Goal: Information Seeking & Learning: Learn about a topic

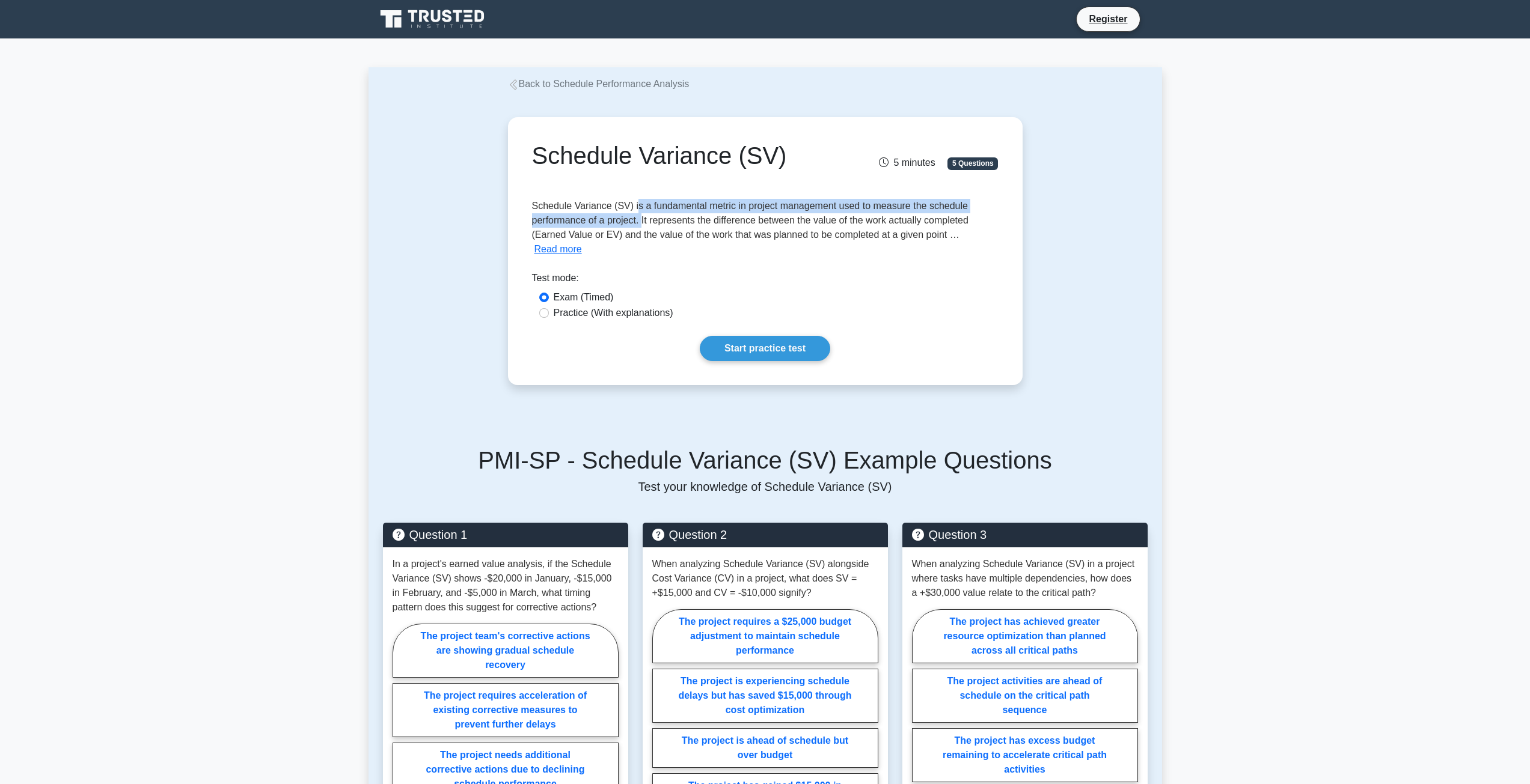
drag, startPoint x: 634, startPoint y: 204, endPoint x: 641, endPoint y: 223, distance: 20.2
click at [641, 223] on span "Schedule Variance (SV) is a fundamental metric in project management used to me…" at bounding box center [750, 220] width 436 height 39
click at [605, 315] on label "Practice (With explanations)" at bounding box center [614, 313] width 120 height 14
click at [549, 315] on input "Practice (With explanations)" at bounding box center [543, 313] width 10 height 10
radio input "true"
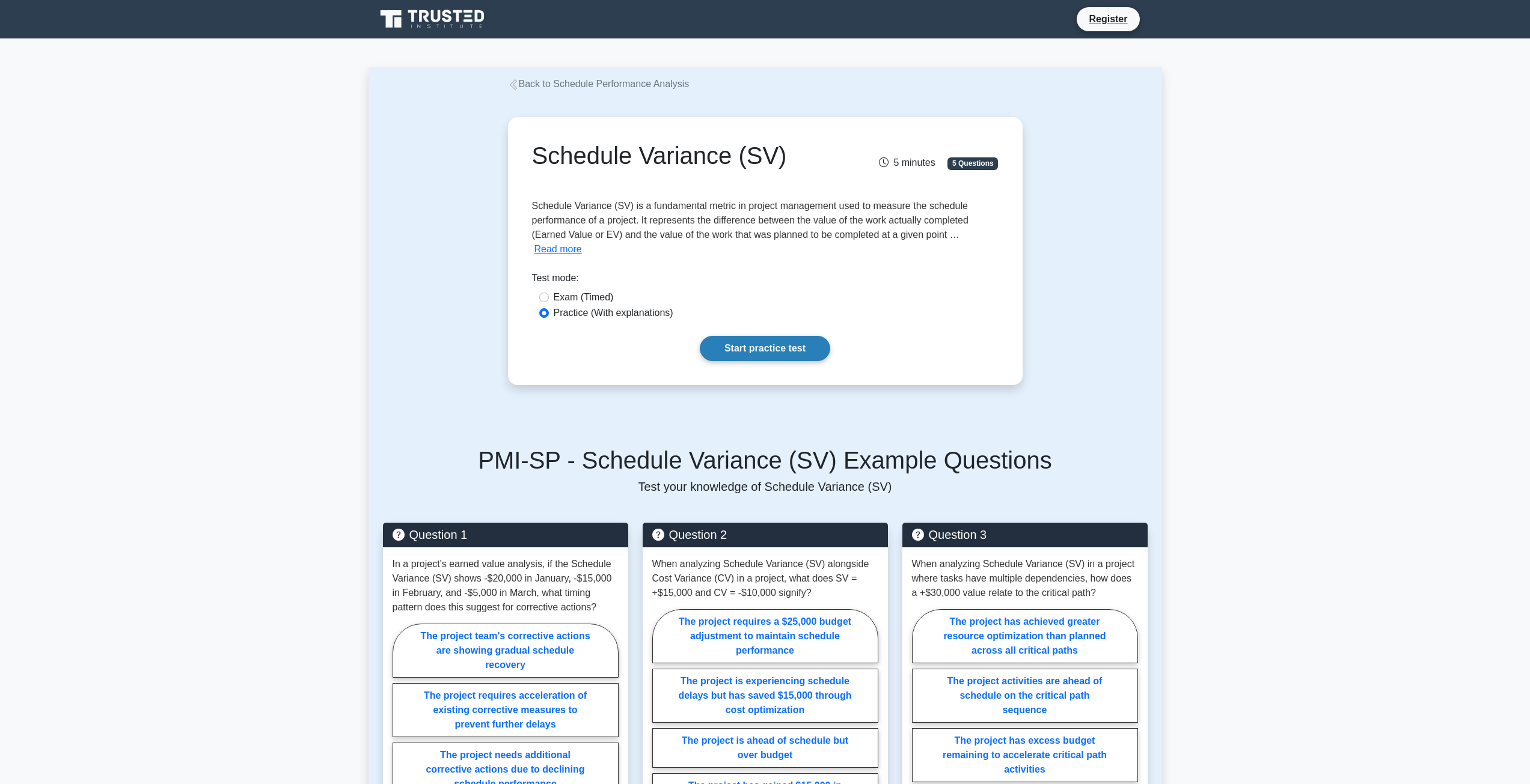
click at [731, 351] on link "Start practice test" at bounding box center [765, 348] width 130 height 25
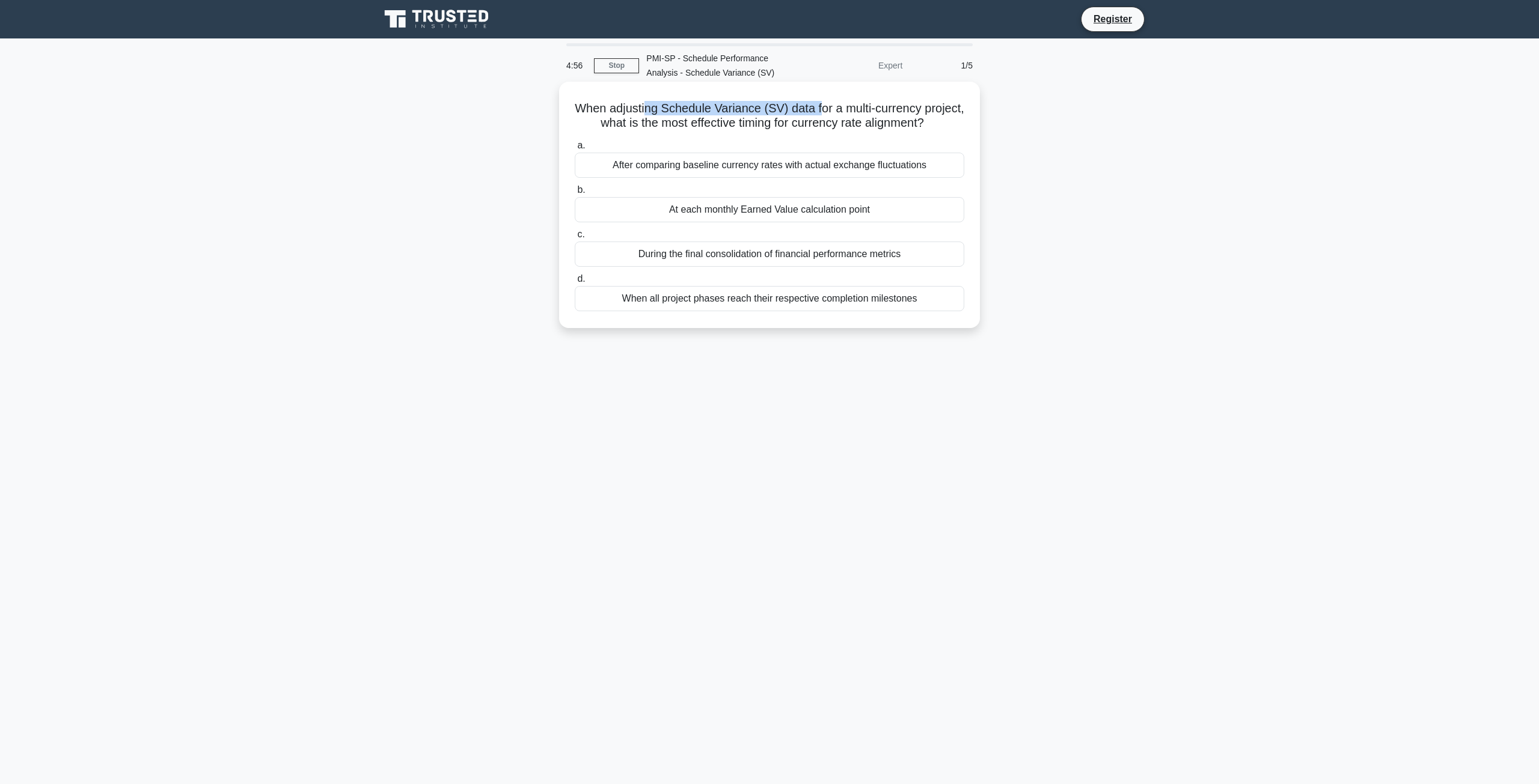
drag, startPoint x: 665, startPoint y: 111, endPoint x: 837, endPoint y: 109, distance: 172.0
click at [840, 108] on h5 "When adjusting Schedule Variance (SV) data for a multi-currency project, what i…" at bounding box center [770, 116] width 392 height 30
click at [771, 222] on div "At each monthly Earned Value calculation point" at bounding box center [770, 209] width 390 height 25
click at [575, 194] on input "b. At each monthly Earned Value calculation point" at bounding box center [575, 190] width 0 height 8
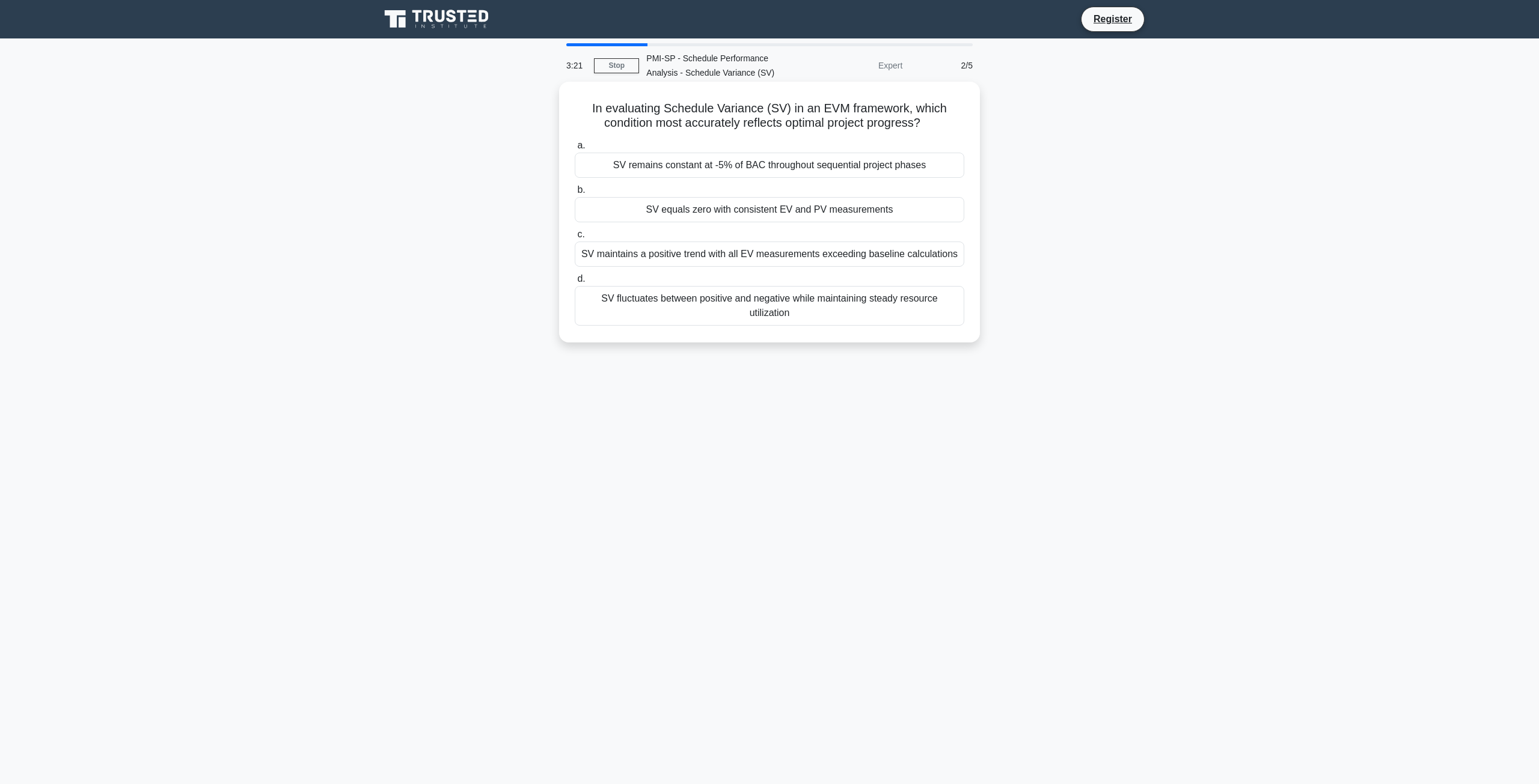
click at [829, 214] on div "SV equals zero with consistent EV and PV measurements" at bounding box center [770, 209] width 390 height 25
click at [575, 194] on input "b. SV equals zero with consistent EV and PV measurements" at bounding box center [575, 190] width 0 height 8
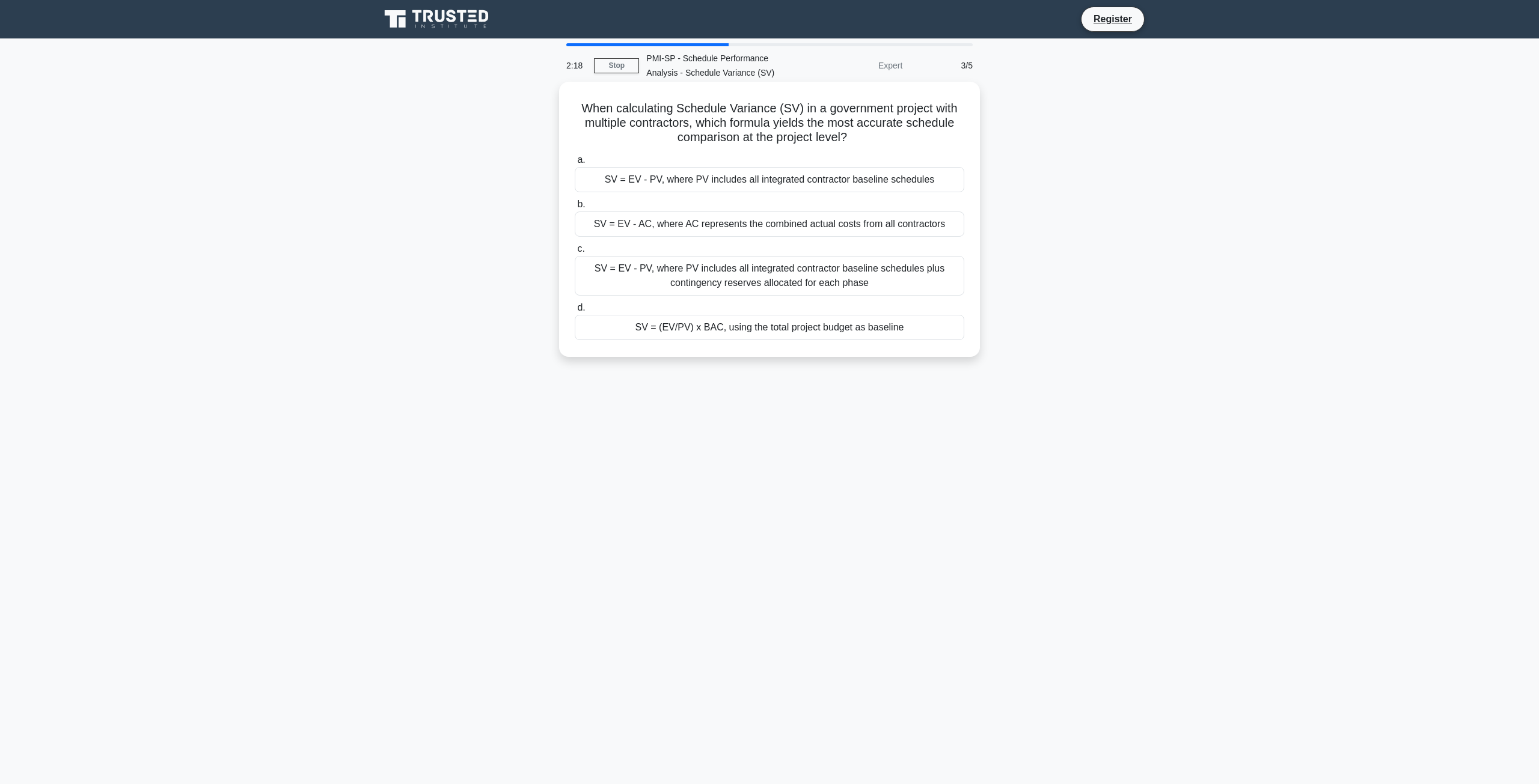
click at [748, 287] on div "SV = EV - PV, where PV includes all integrated contractor baseline schedules pl…" at bounding box center [770, 275] width 390 height 40
click at [575, 253] on input "c. SV = EV - PV, where PV includes all integrated contractor baseline schedules…" at bounding box center [575, 249] width 0 height 8
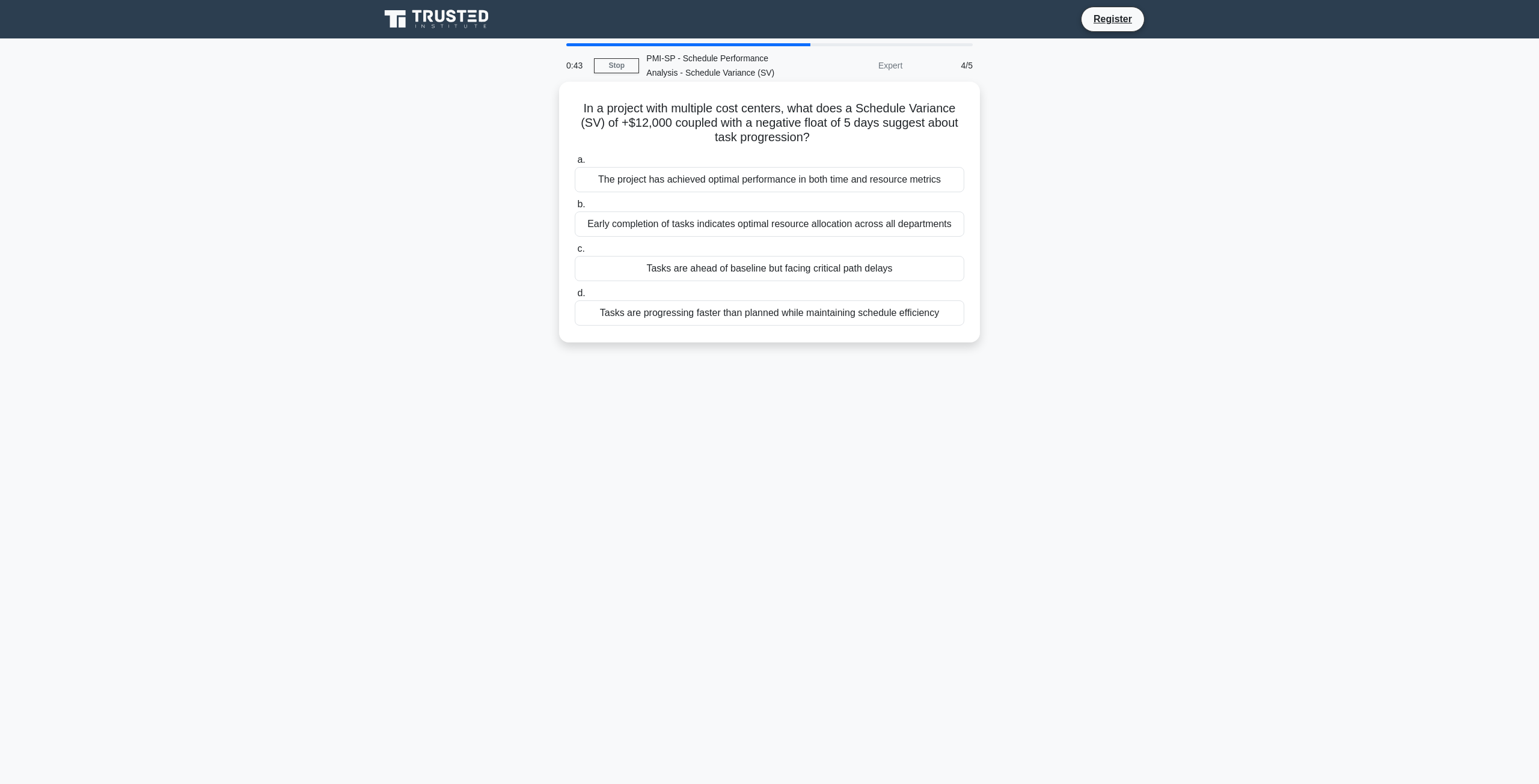
click at [718, 271] on div "Tasks are ahead of baseline but facing critical path delays" at bounding box center [770, 268] width 390 height 25
click at [575, 253] on input "c. Tasks are ahead of baseline but facing critical path delays" at bounding box center [575, 249] width 0 height 8
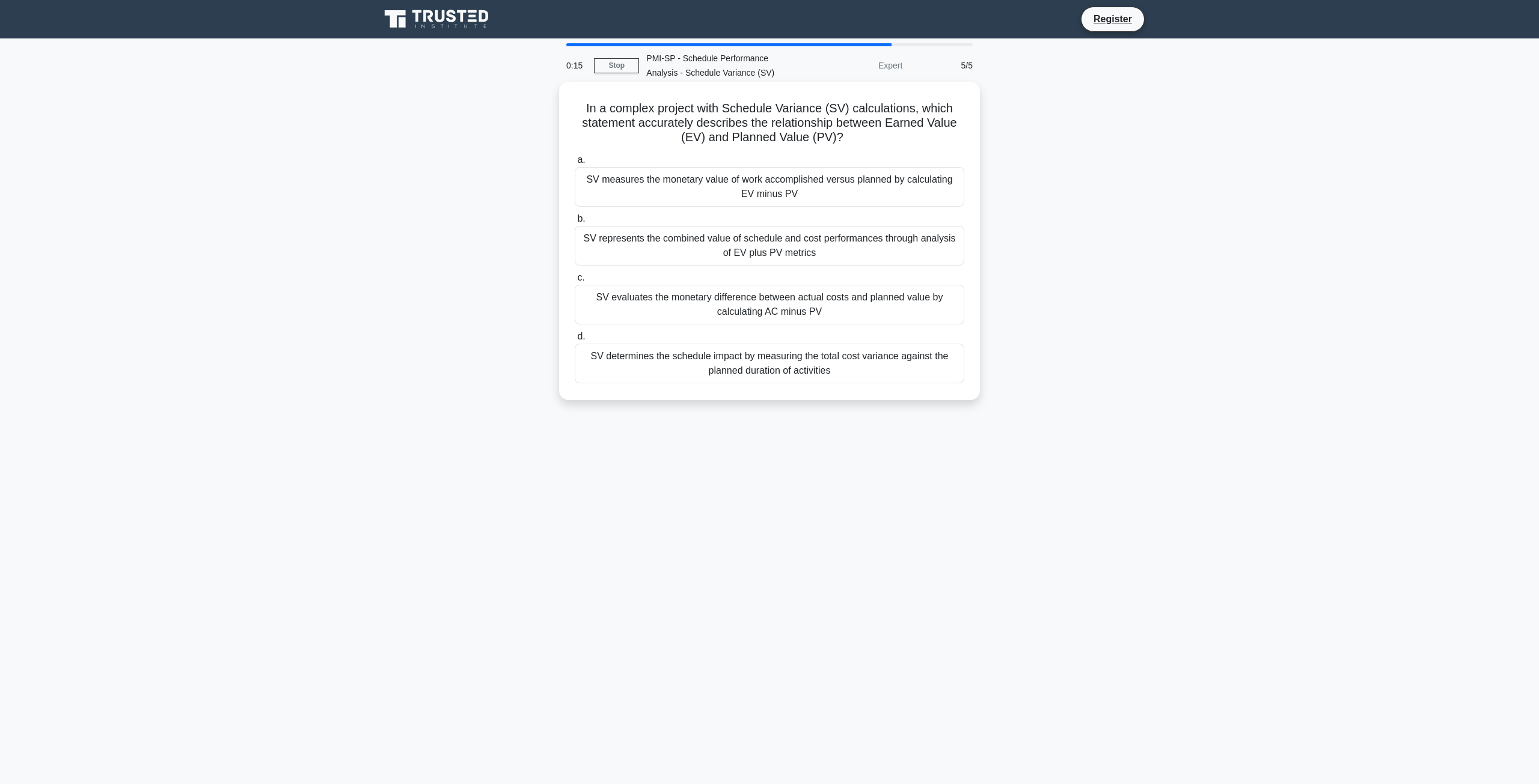
click at [774, 310] on div "SV evaluates the monetary difference between actual costs and planned value by …" at bounding box center [770, 304] width 390 height 40
click at [575, 282] on input "c. SV evaluates the monetary difference between actual costs and planned value …" at bounding box center [575, 278] width 0 height 8
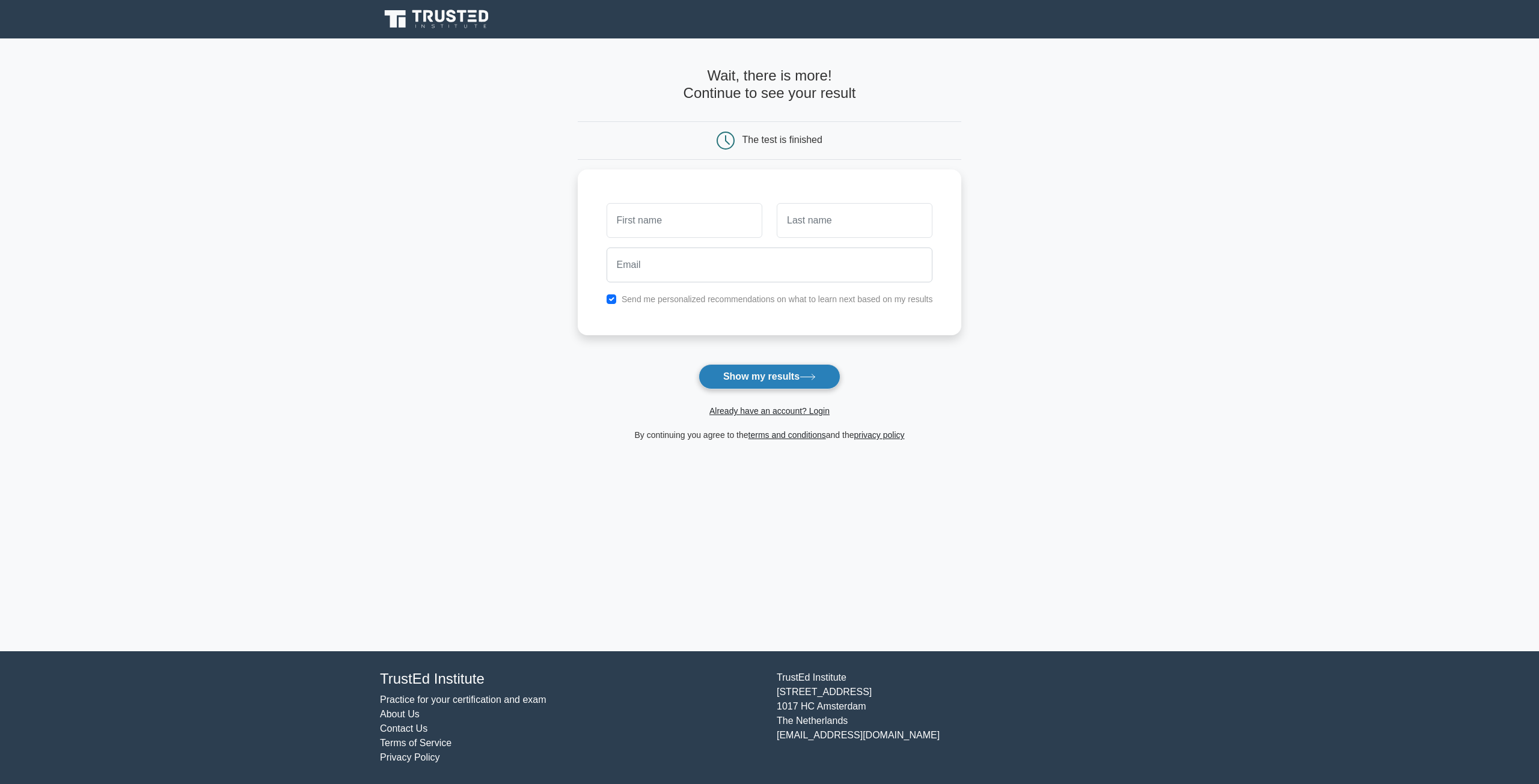
click at [767, 374] on button "Show my results" at bounding box center [769, 376] width 142 height 25
click at [704, 223] on input "text" at bounding box center [684, 218] width 156 height 35
click at [821, 223] on input "text" at bounding box center [854, 218] width 156 height 35
click at [658, 217] on input "sanane117" at bounding box center [684, 218] width 156 height 35
type input "sanane"
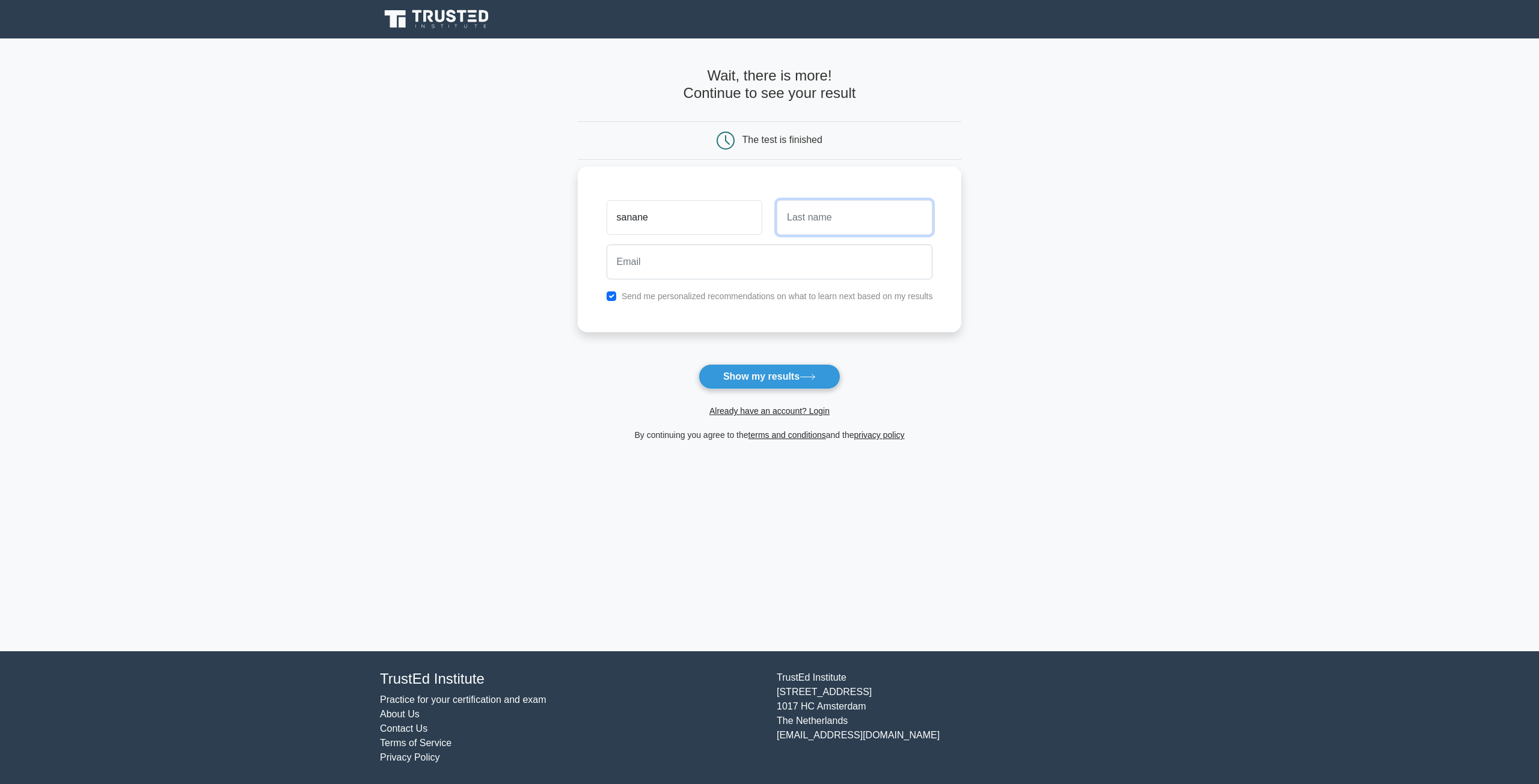
click at [836, 220] on input "text" at bounding box center [854, 218] width 156 height 35
click at [849, 223] on input "text" at bounding box center [854, 218] width 156 height 35
paste input "niyotag108@cerisun.com"
type input "Banane"
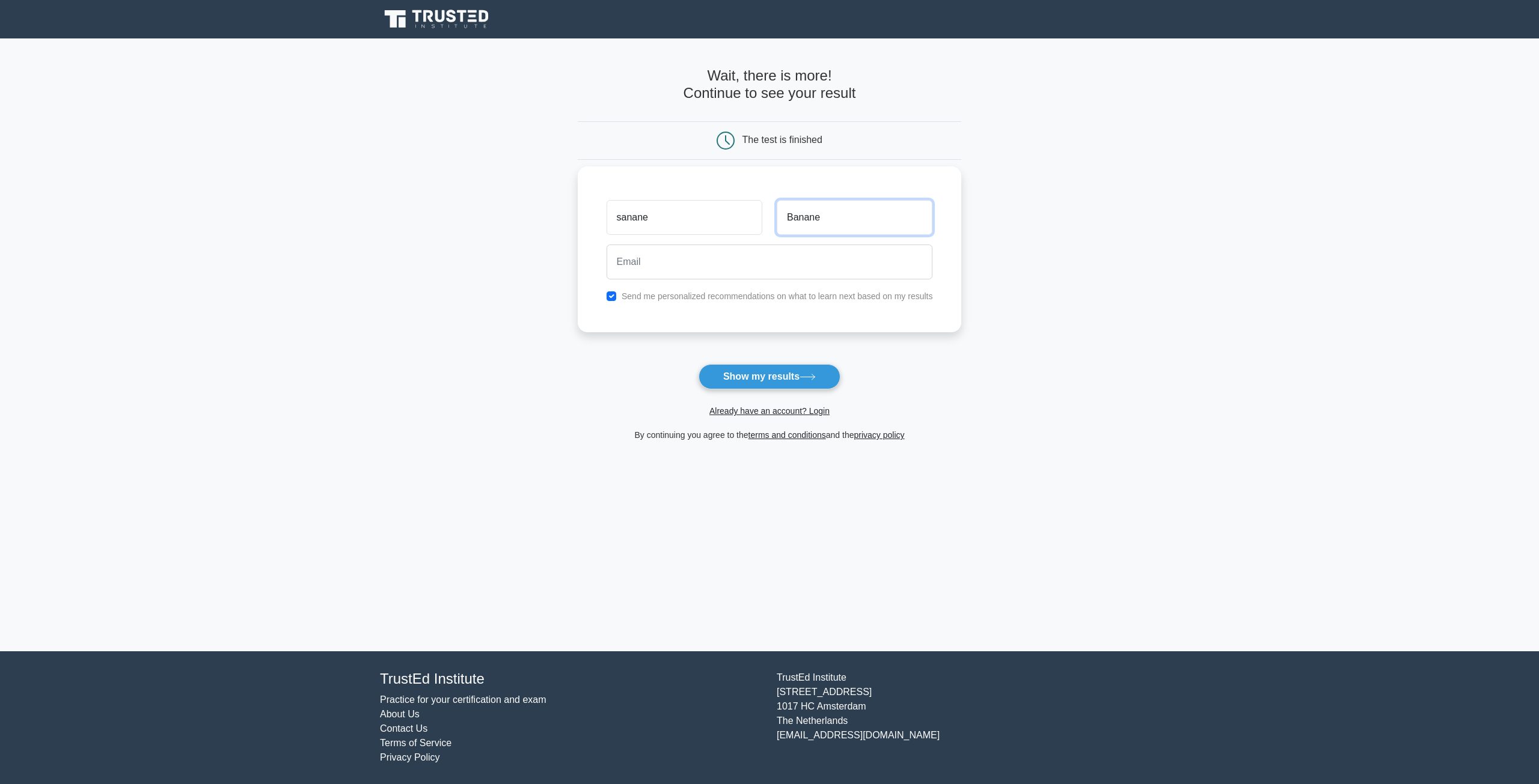
scroll to position [0, 0]
click at [811, 258] on input "email" at bounding box center [770, 262] width 326 height 35
paste input "niyotag108@cerisun.com"
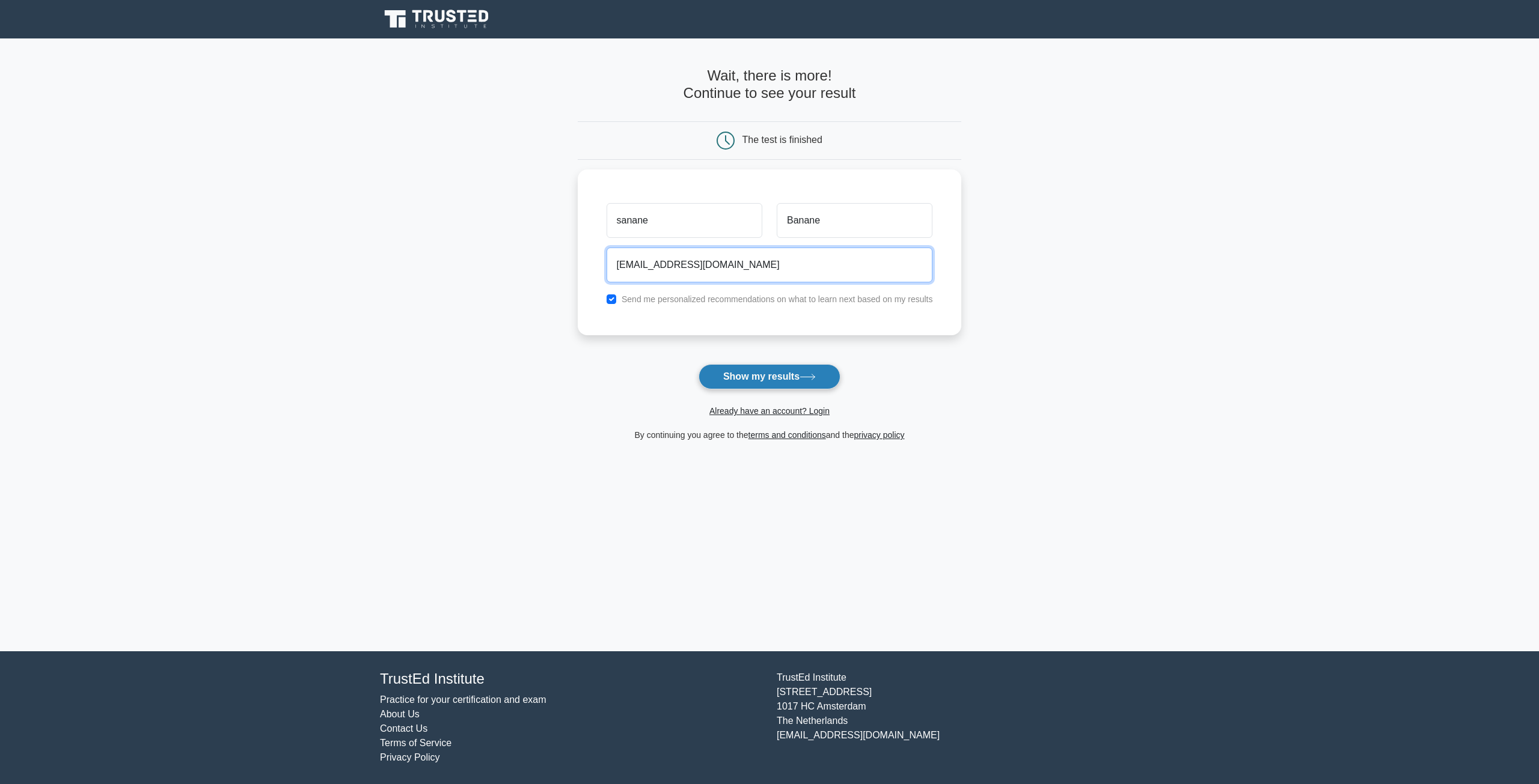
type input "niyotag108@cerisun.com"
click at [775, 375] on button "Show my results" at bounding box center [769, 376] width 142 height 25
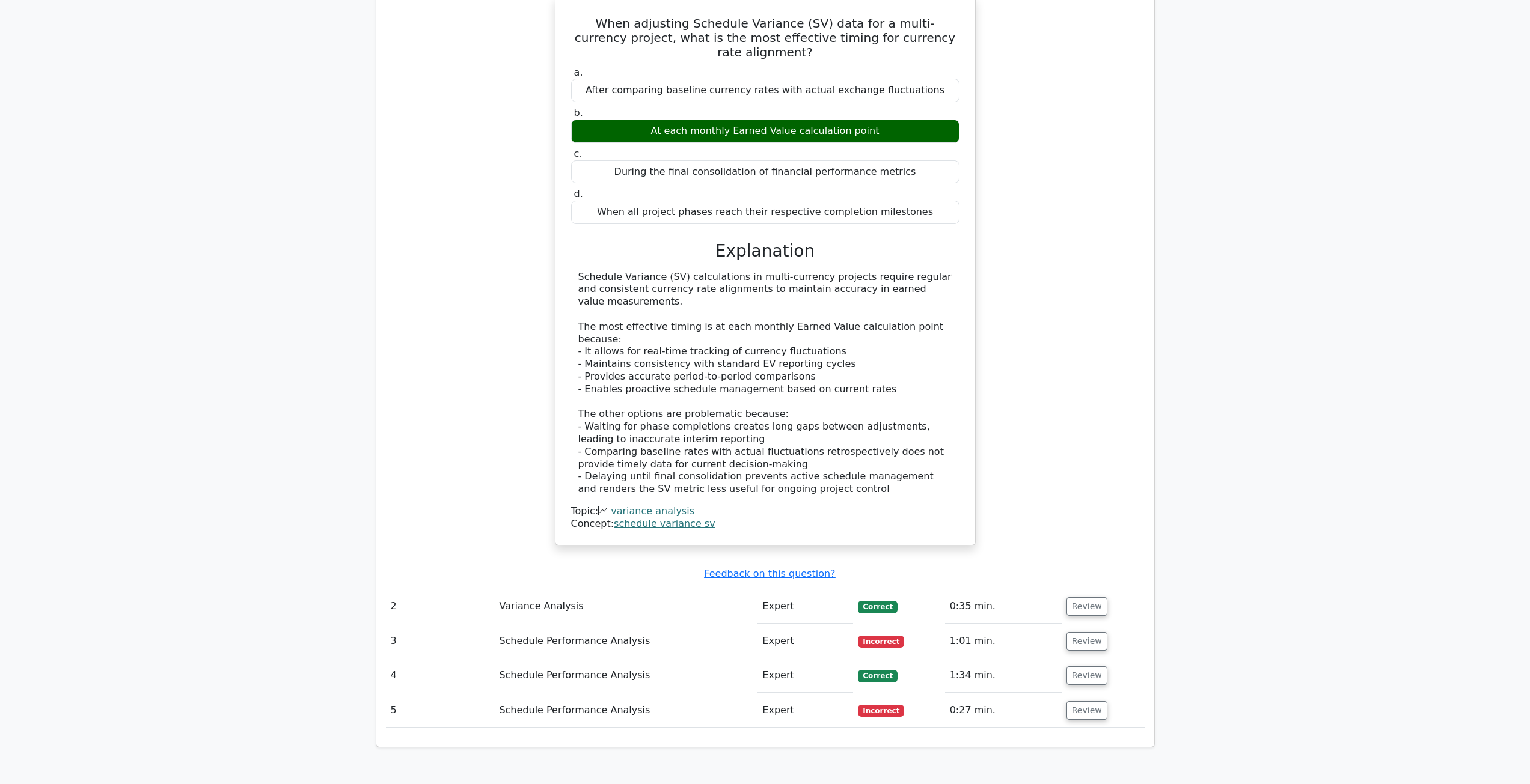
scroll to position [962, 0]
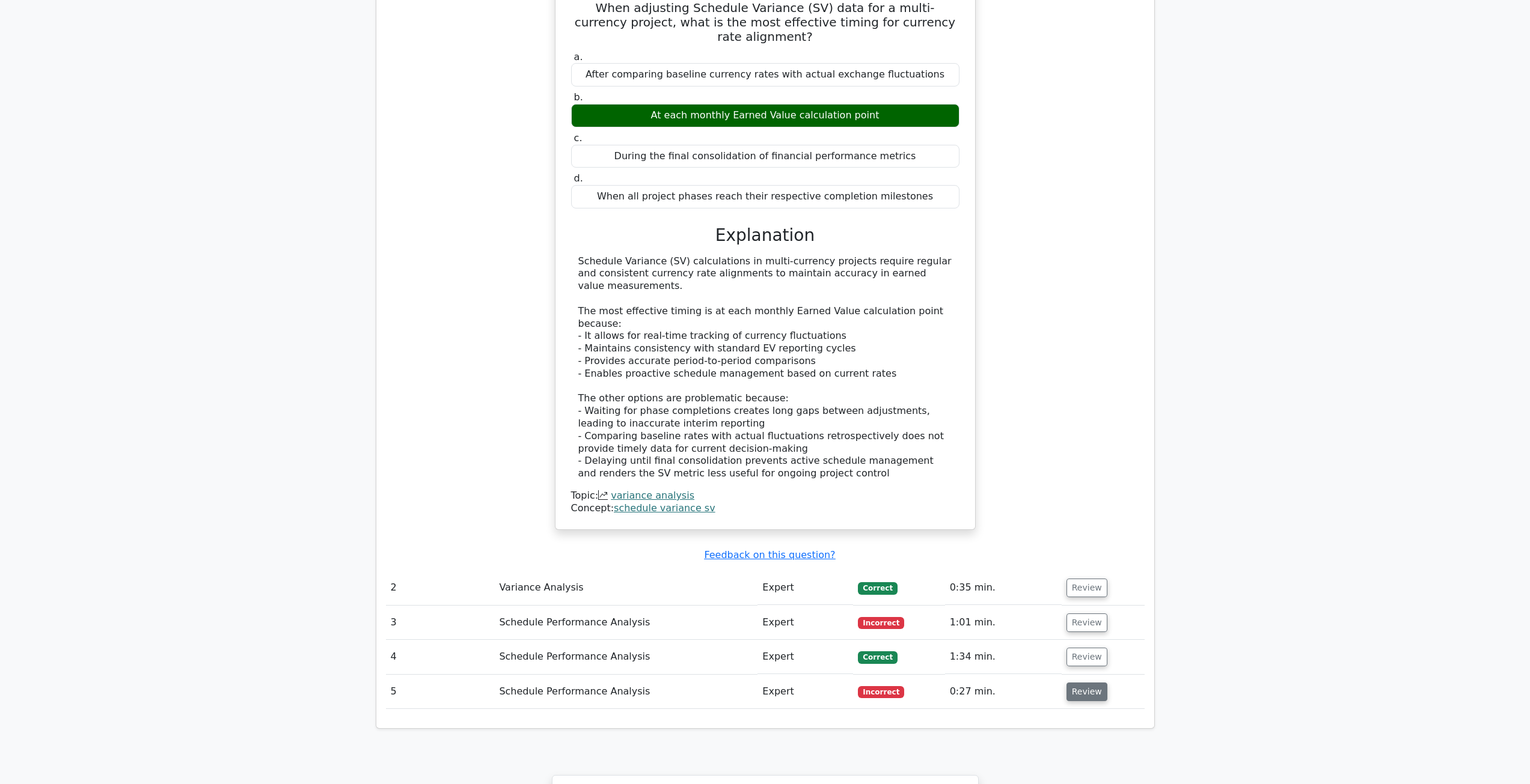
click at [1092, 683] on button "Review" at bounding box center [1087, 692] width 40 height 18
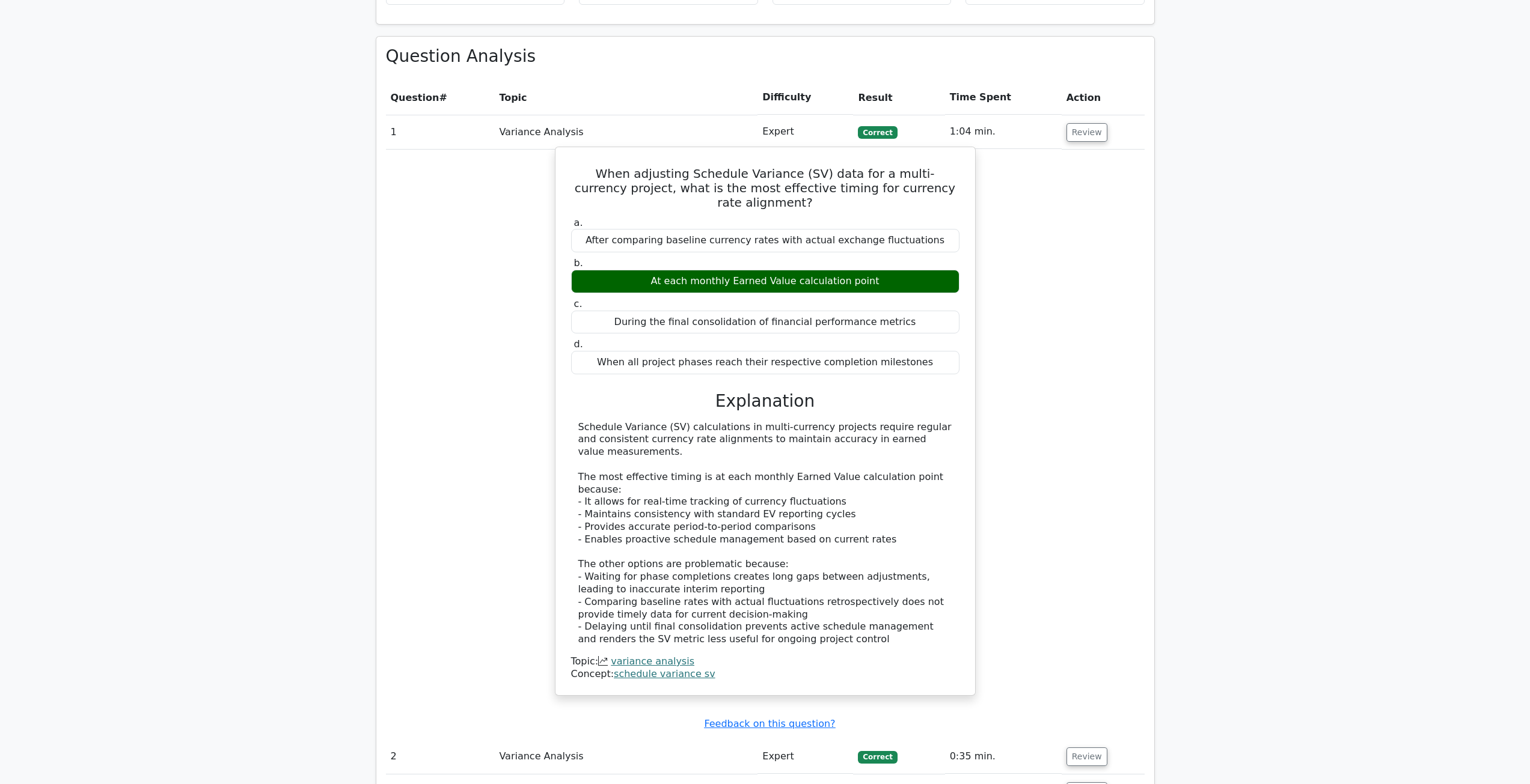
scroll to position [901, 0]
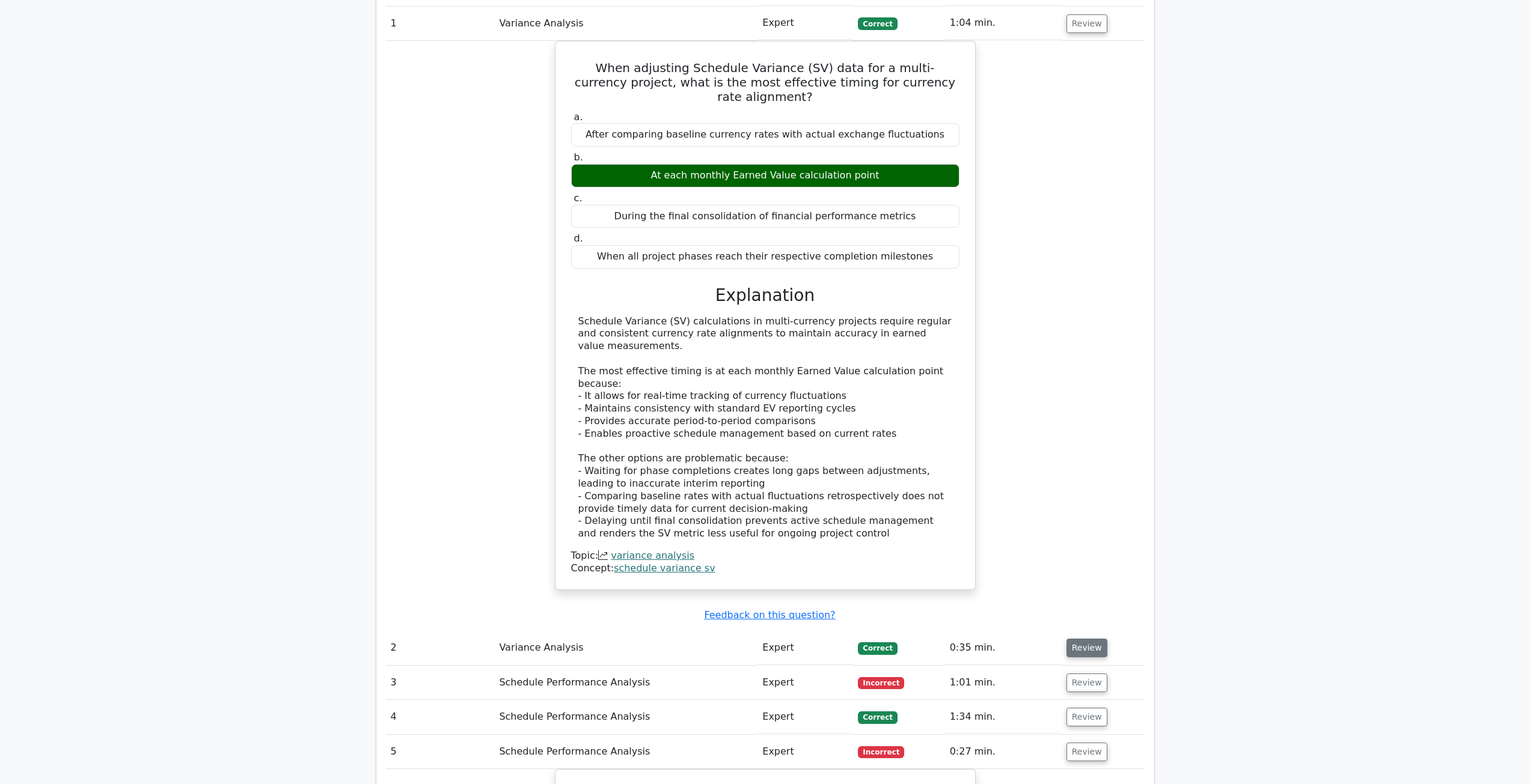
click at [1071, 639] on button "Review" at bounding box center [1087, 648] width 40 height 18
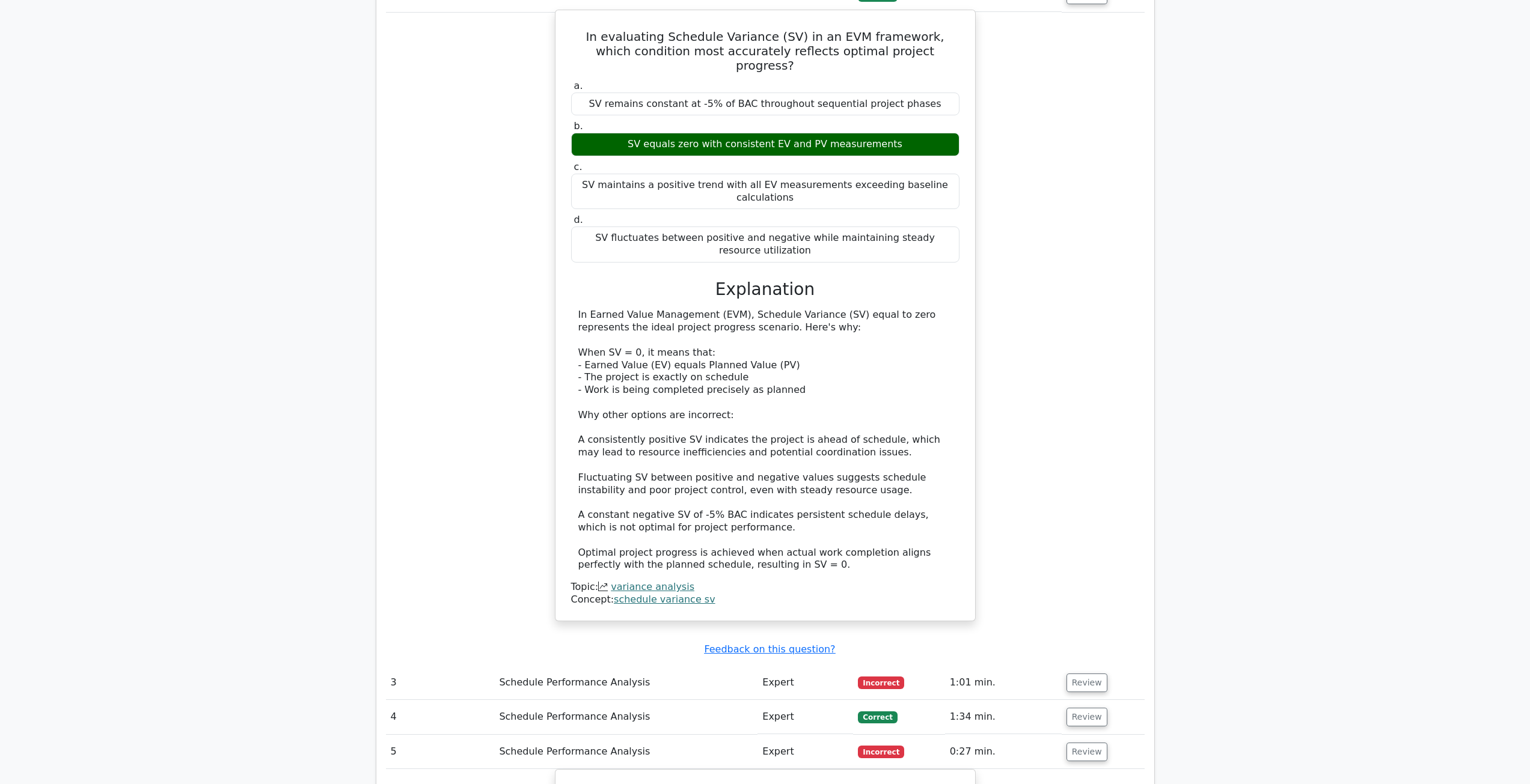
scroll to position [1562, 0]
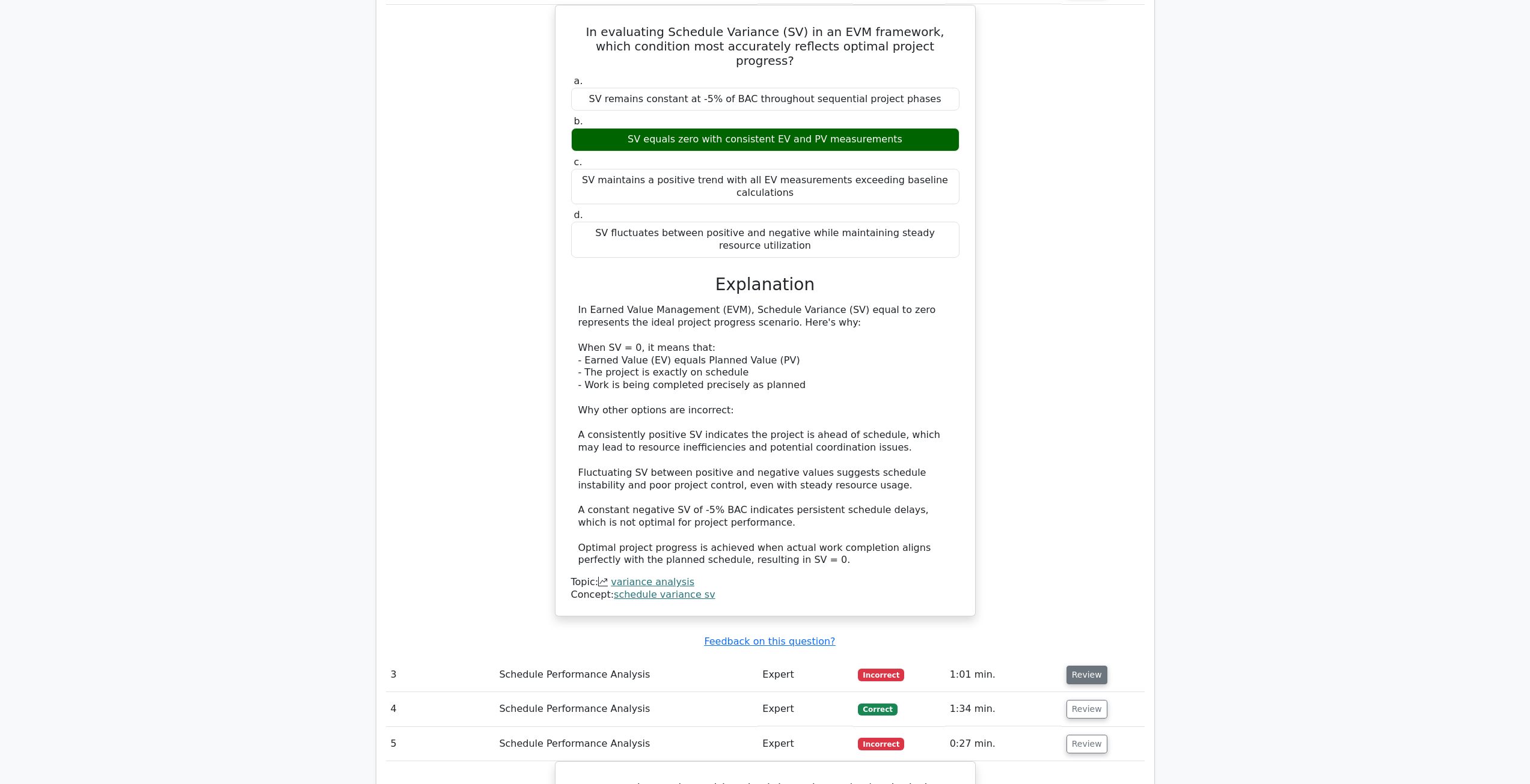
click at [1083, 665] on button "Review" at bounding box center [1087, 674] width 40 height 18
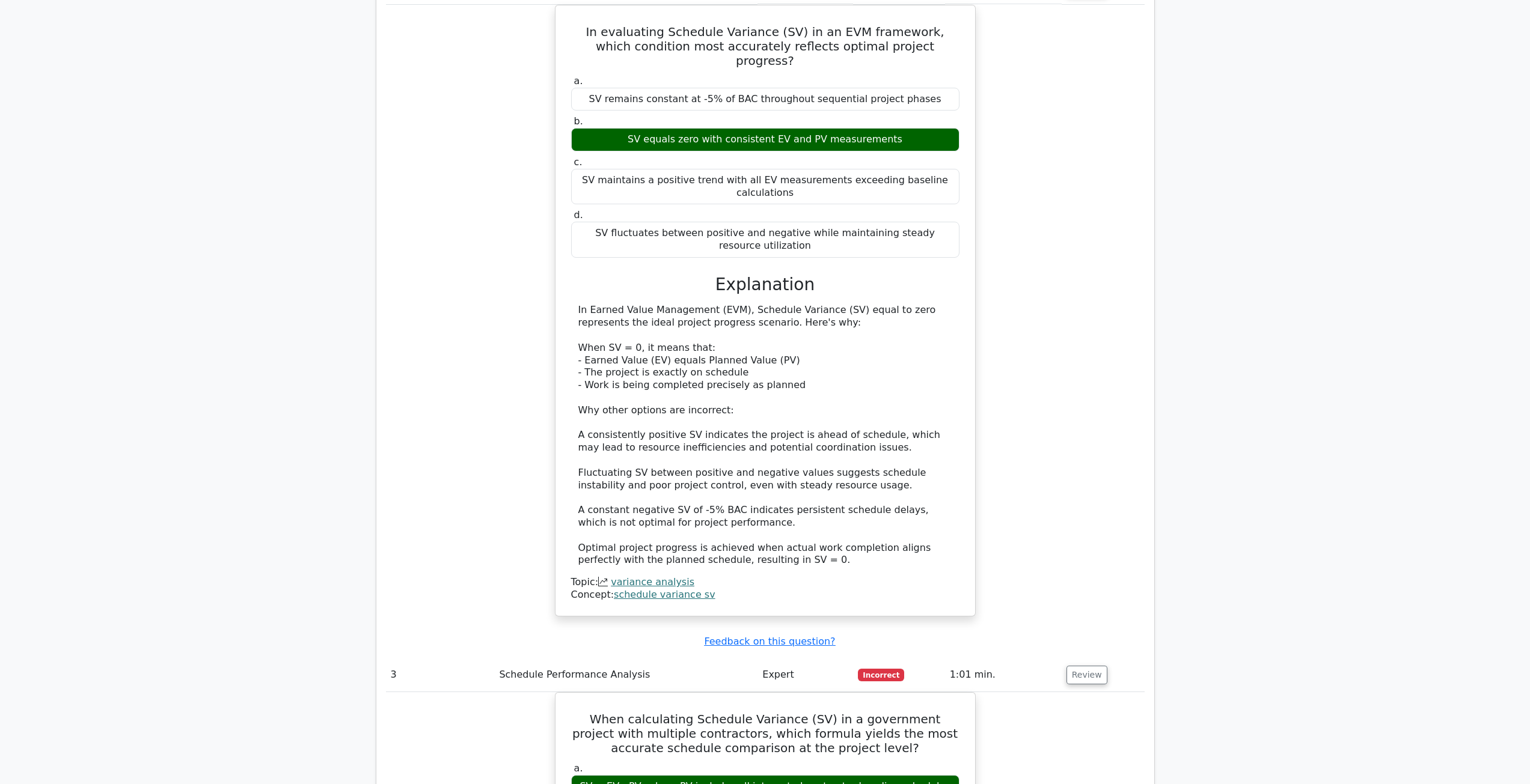
scroll to position [1862, 0]
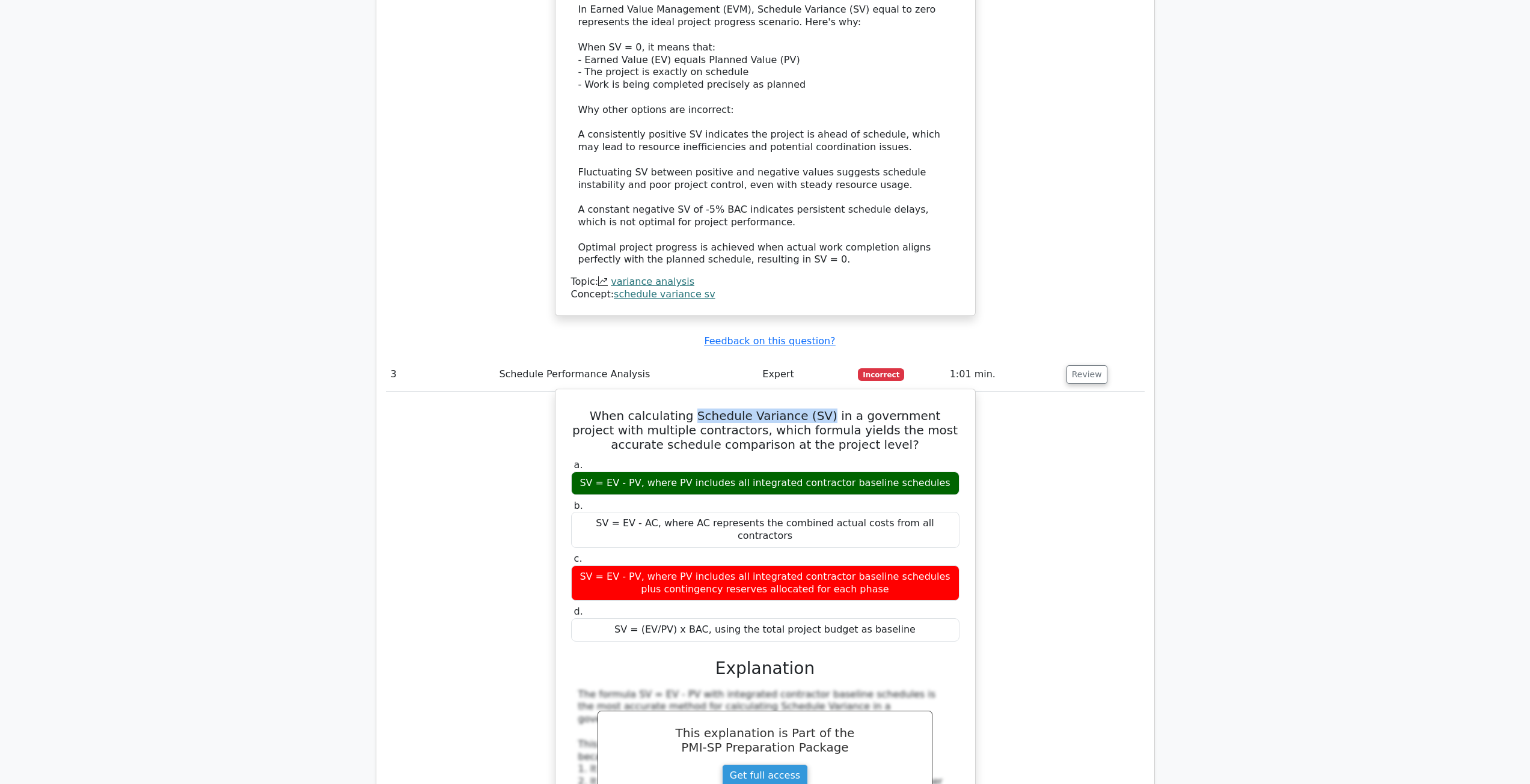
drag, startPoint x: 670, startPoint y: 333, endPoint x: 796, endPoint y: 335, distance: 126.0
click at [796, 409] on h5 "When calculating Schedule Variance (SV) in a government project with multiple c…" at bounding box center [765, 430] width 390 height 43
click at [789, 409] on h5 "When calculating Schedule Variance (SV) in a government project with multiple c…" at bounding box center [765, 430] width 390 height 43
drag, startPoint x: 674, startPoint y: 330, endPoint x: 797, endPoint y: 338, distance: 123.3
click at [797, 409] on h5 "When calculating Schedule Variance (SV) in a government project with multiple c…" at bounding box center [765, 430] width 390 height 43
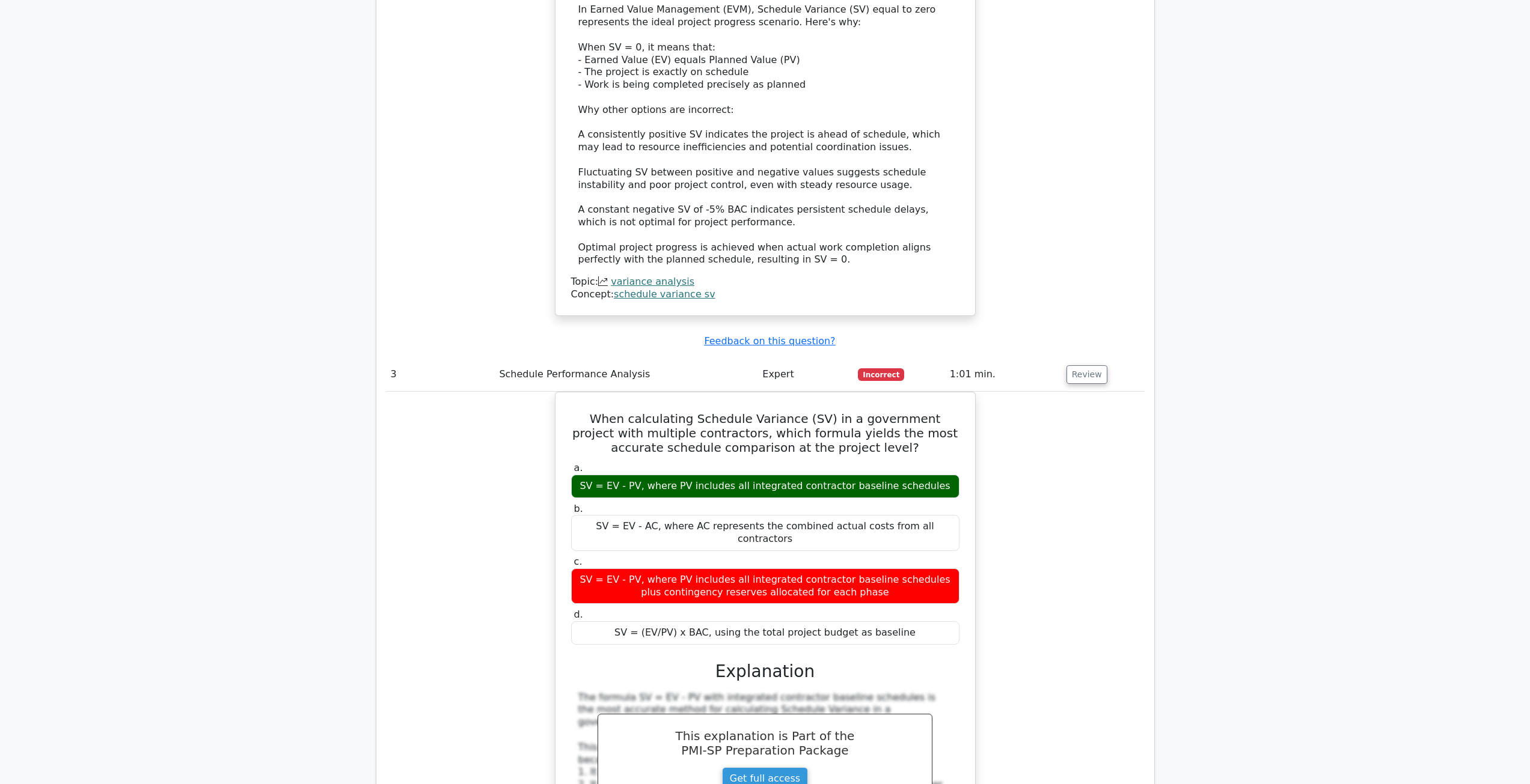
click at [773, 358] on td "Expert" at bounding box center [805, 374] width 96 height 34
click at [788, 358] on td "Expert" at bounding box center [805, 374] width 96 height 34
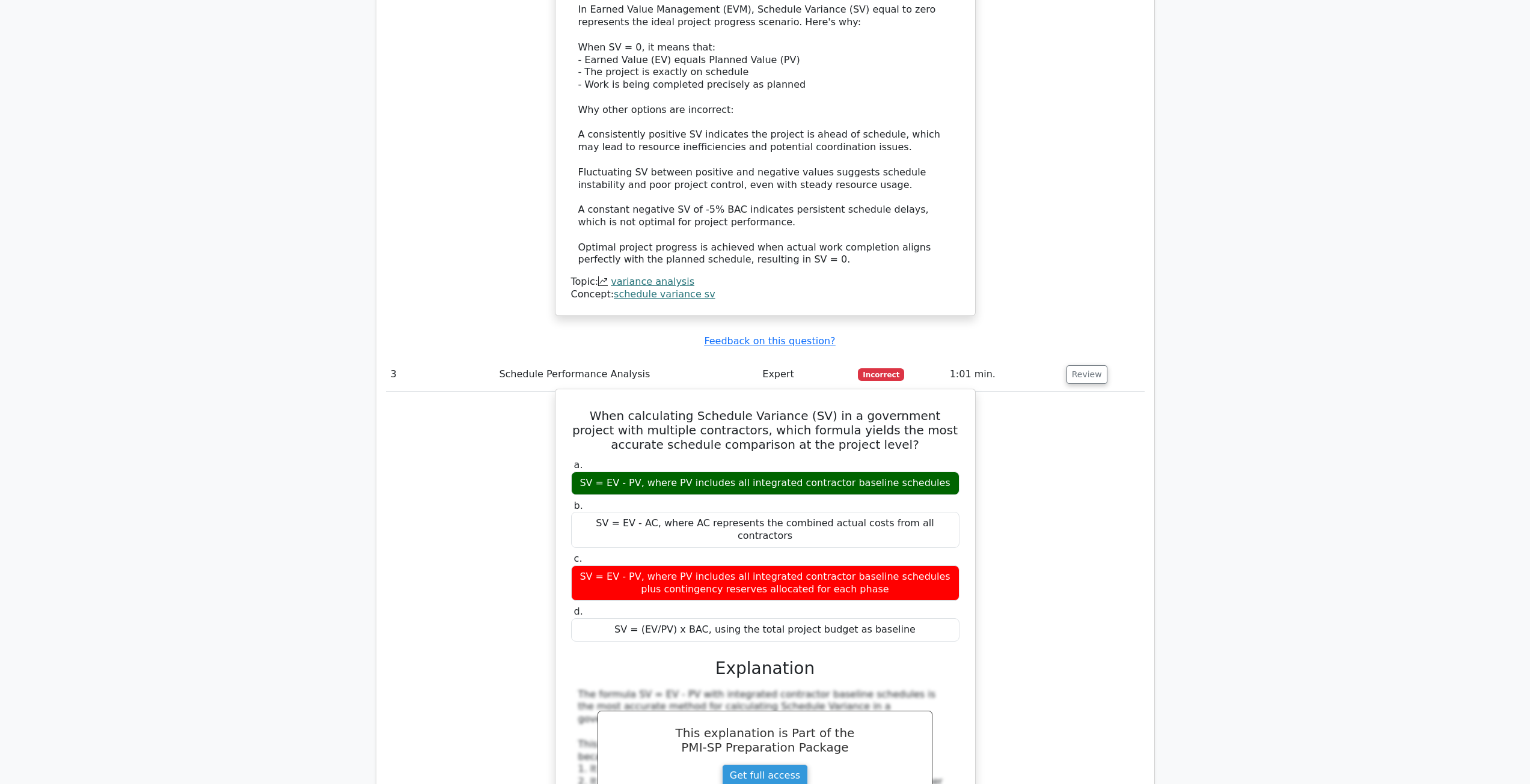
drag, startPoint x: 686, startPoint y: 402, endPoint x: 820, endPoint y: 404, distance: 134.0
click at [820, 472] on div "SV = EV - PV, where PV includes all integrated contractor baseline schedules" at bounding box center [765, 483] width 389 height 24
drag, startPoint x: 607, startPoint y: 400, endPoint x: 593, endPoint y: 400, distance: 14.0
click at [593, 472] on div "SV = EV - PV, where PV includes all integrated contractor baseline schedules" at bounding box center [765, 483] width 389 height 24
drag, startPoint x: 623, startPoint y: 398, endPoint x: 638, endPoint y: 398, distance: 15.0
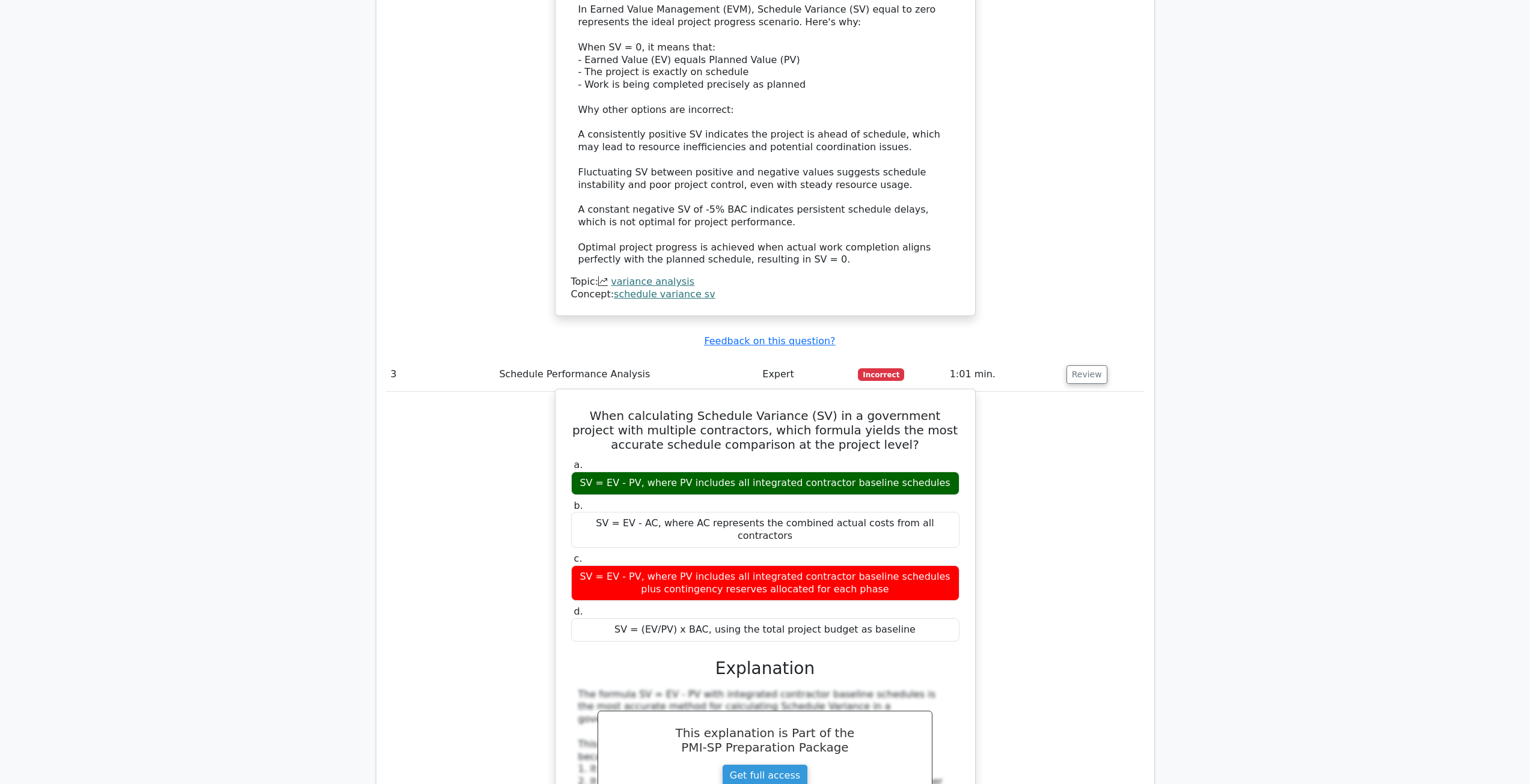
click at [638, 472] on div "SV = EV - PV, where PV includes all integrated contractor baseline schedules" at bounding box center [765, 483] width 389 height 24
drag, startPoint x: 643, startPoint y: 397, endPoint x: 657, endPoint y: 397, distance: 14.0
click at [657, 472] on div "SV = EV - PV, where PV includes all integrated contractor baseline schedules" at bounding box center [765, 483] width 389 height 24
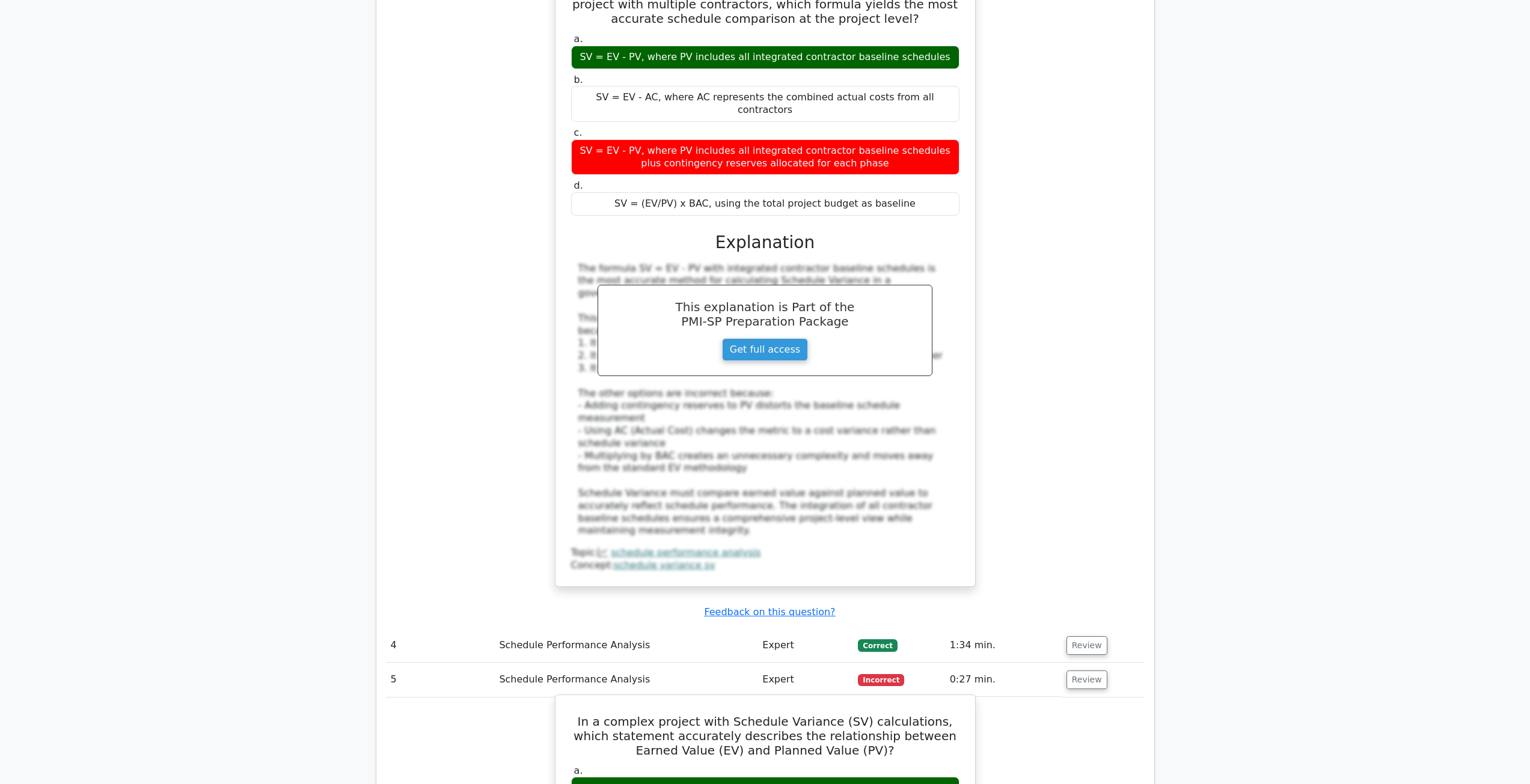
scroll to position [2403, 0]
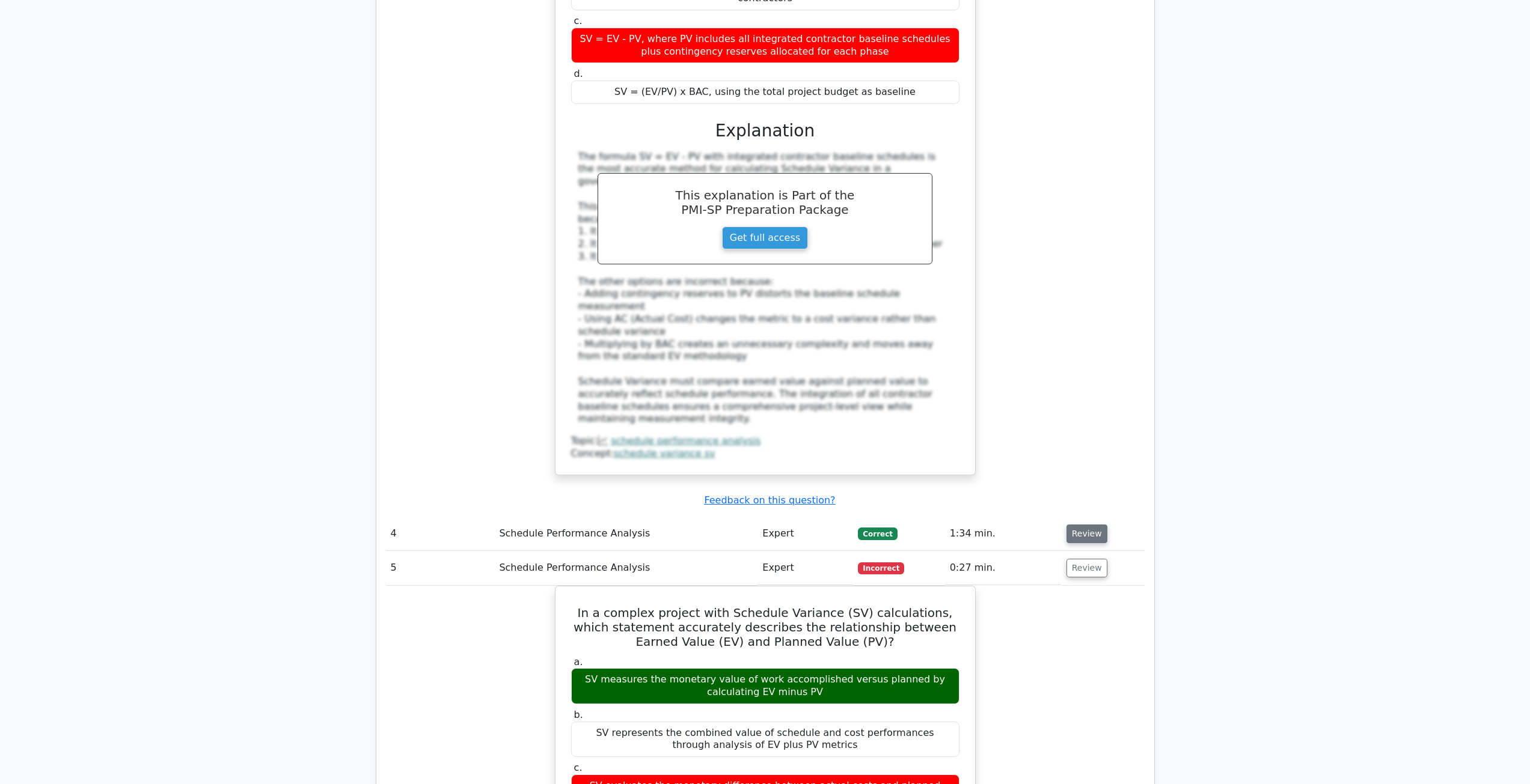
click at [1073, 525] on button "Review" at bounding box center [1087, 534] width 40 height 18
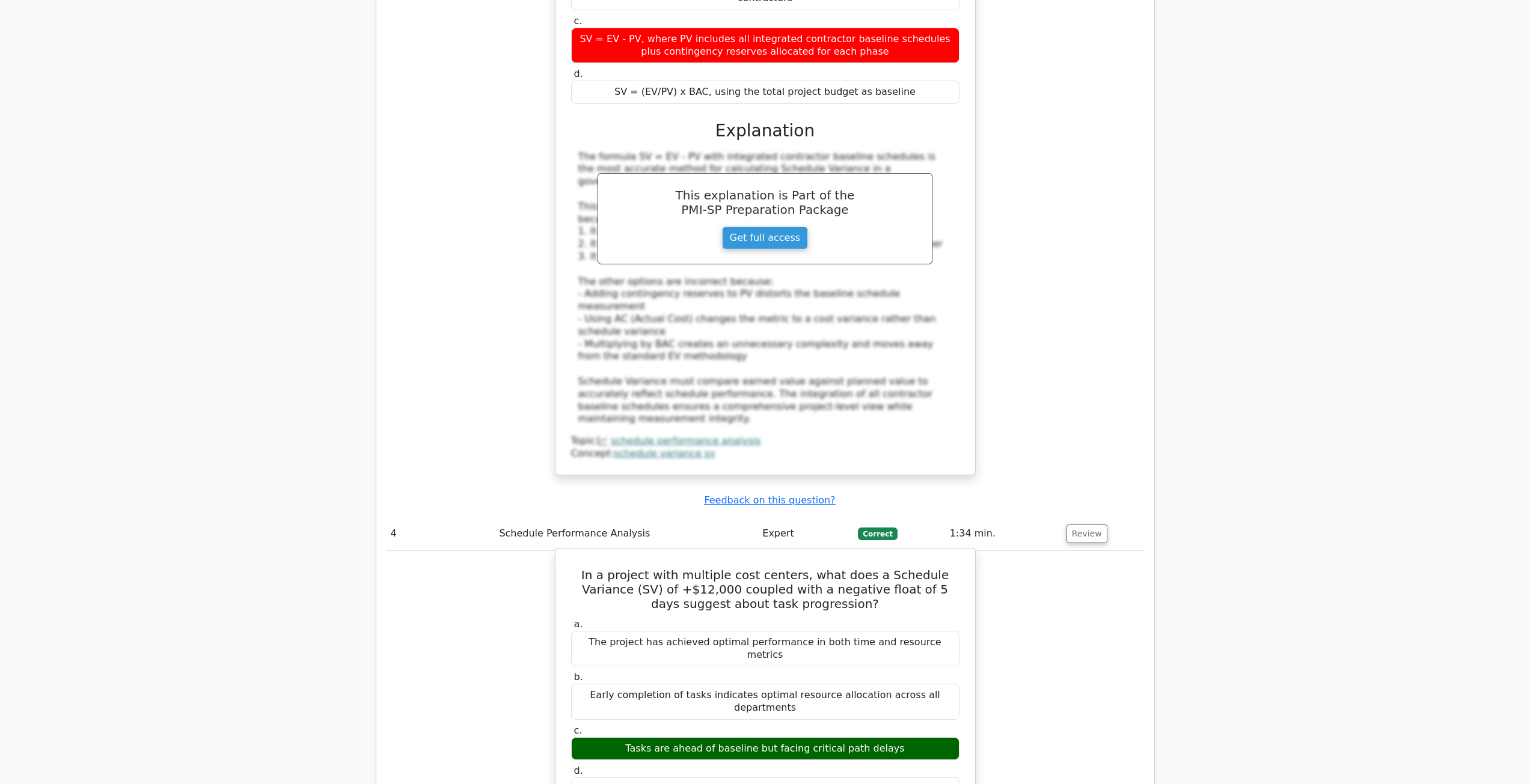
drag, startPoint x: 776, startPoint y: 592, endPoint x: 928, endPoint y: 592, distance: 152.0
click at [928, 737] on div "Tasks are ahead of baseline but facing critical path delays" at bounding box center [765, 749] width 389 height 24
click at [917, 737] on div "Tasks are ahead of baseline but facing critical path delays" at bounding box center [765, 749] width 389 height 24
drag, startPoint x: 911, startPoint y: 593, endPoint x: 756, endPoint y: 586, distance: 155.2
click at [756, 737] on div "Tasks are ahead of baseline but facing critical path delays" at bounding box center [765, 749] width 389 height 24
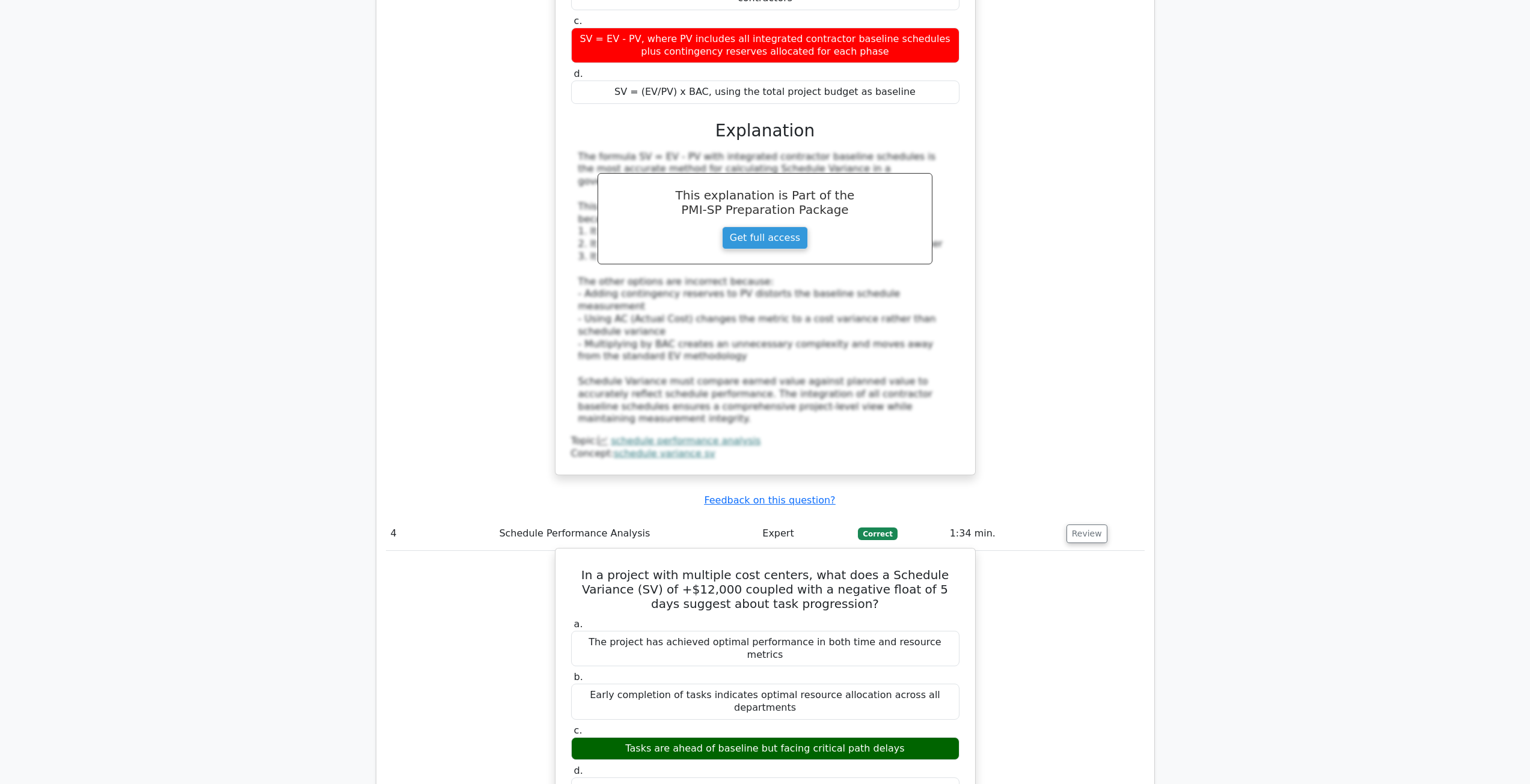
click at [778, 737] on div "Tasks are ahead of baseline but facing critical path delays" at bounding box center [765, 749] width 389 height 24
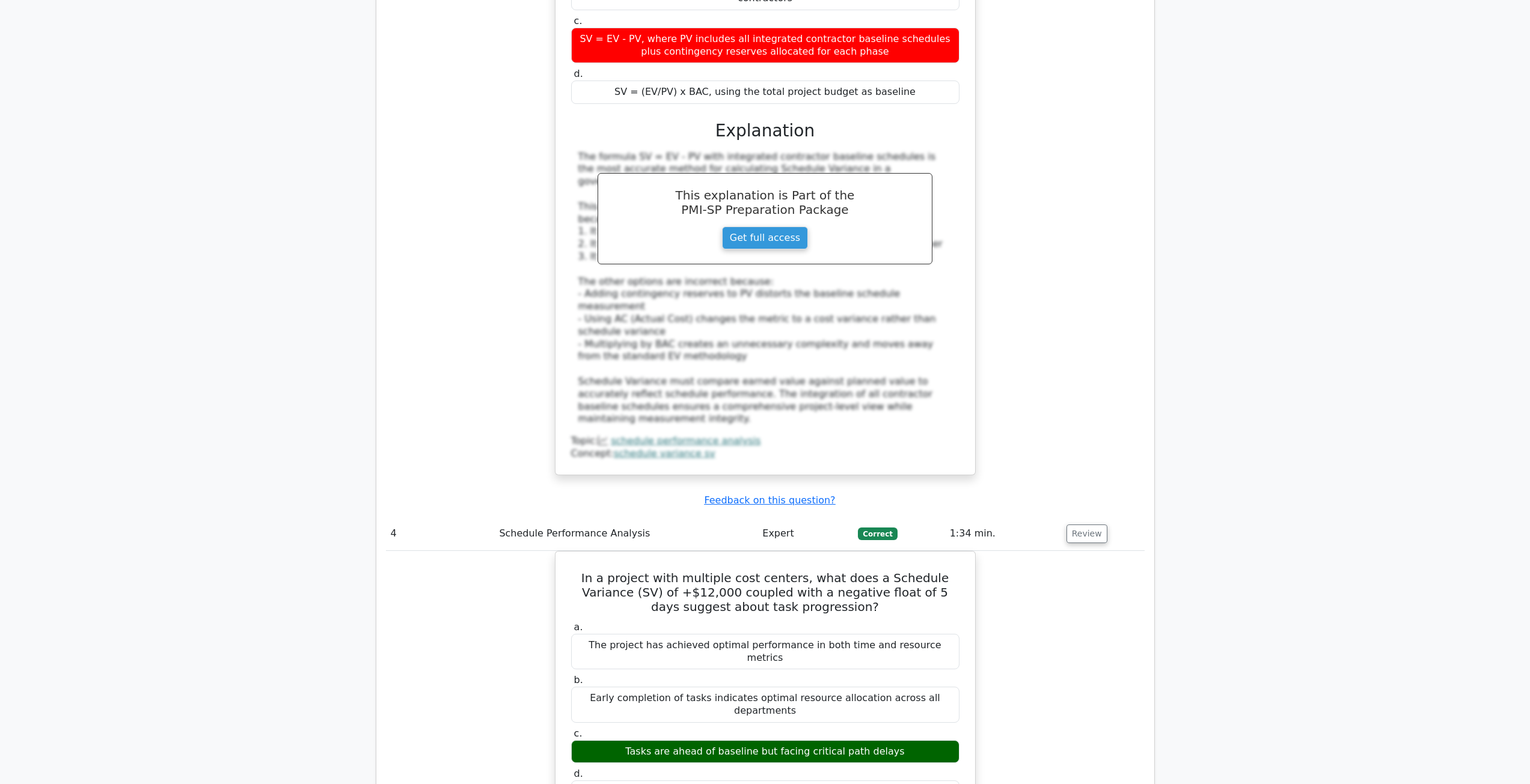
drag, startPoint x: 755, startPoint y: 588, endPoint x: 1016, endPoint y: 588, distance: 261.0
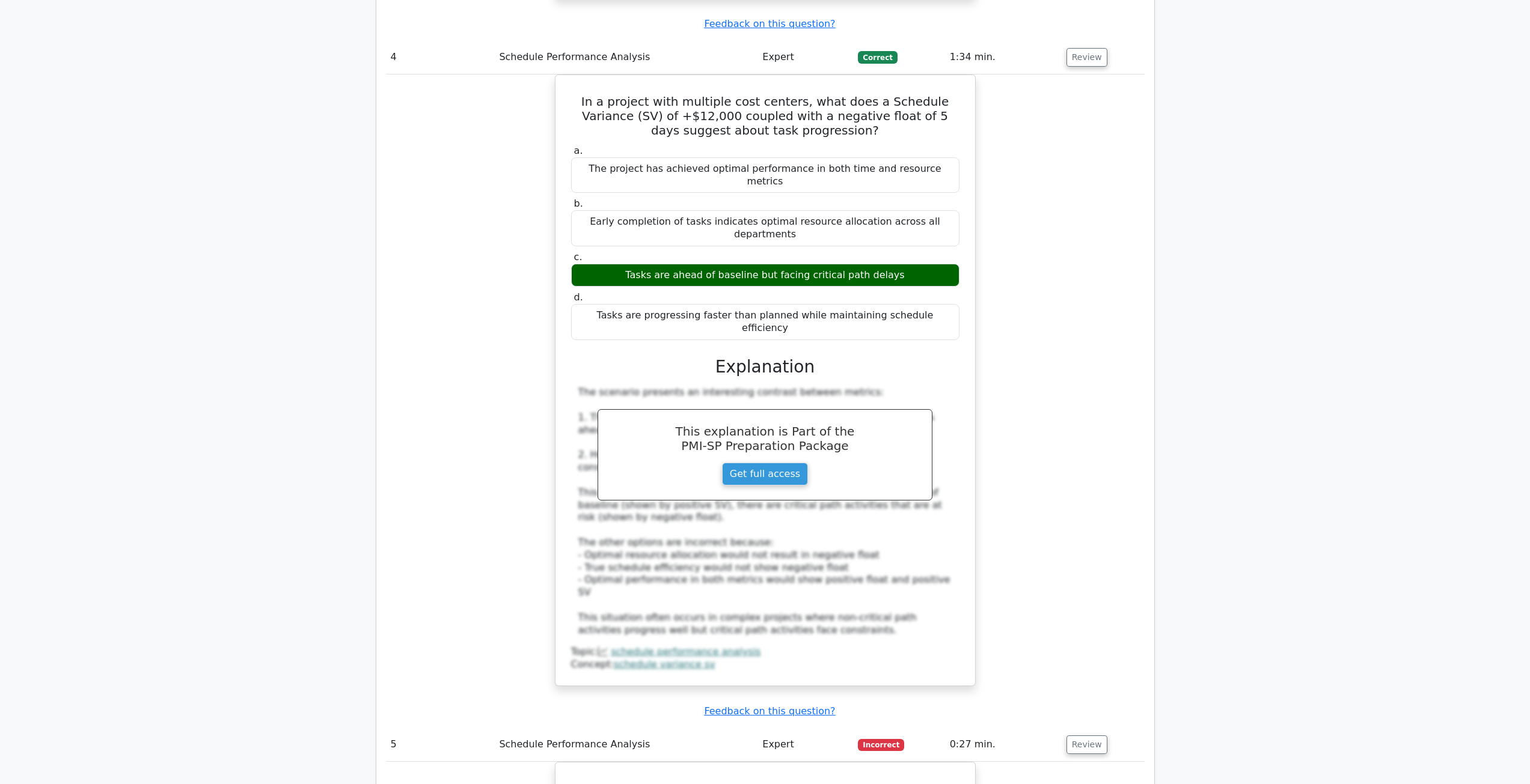
scroll to position [3004, 0]
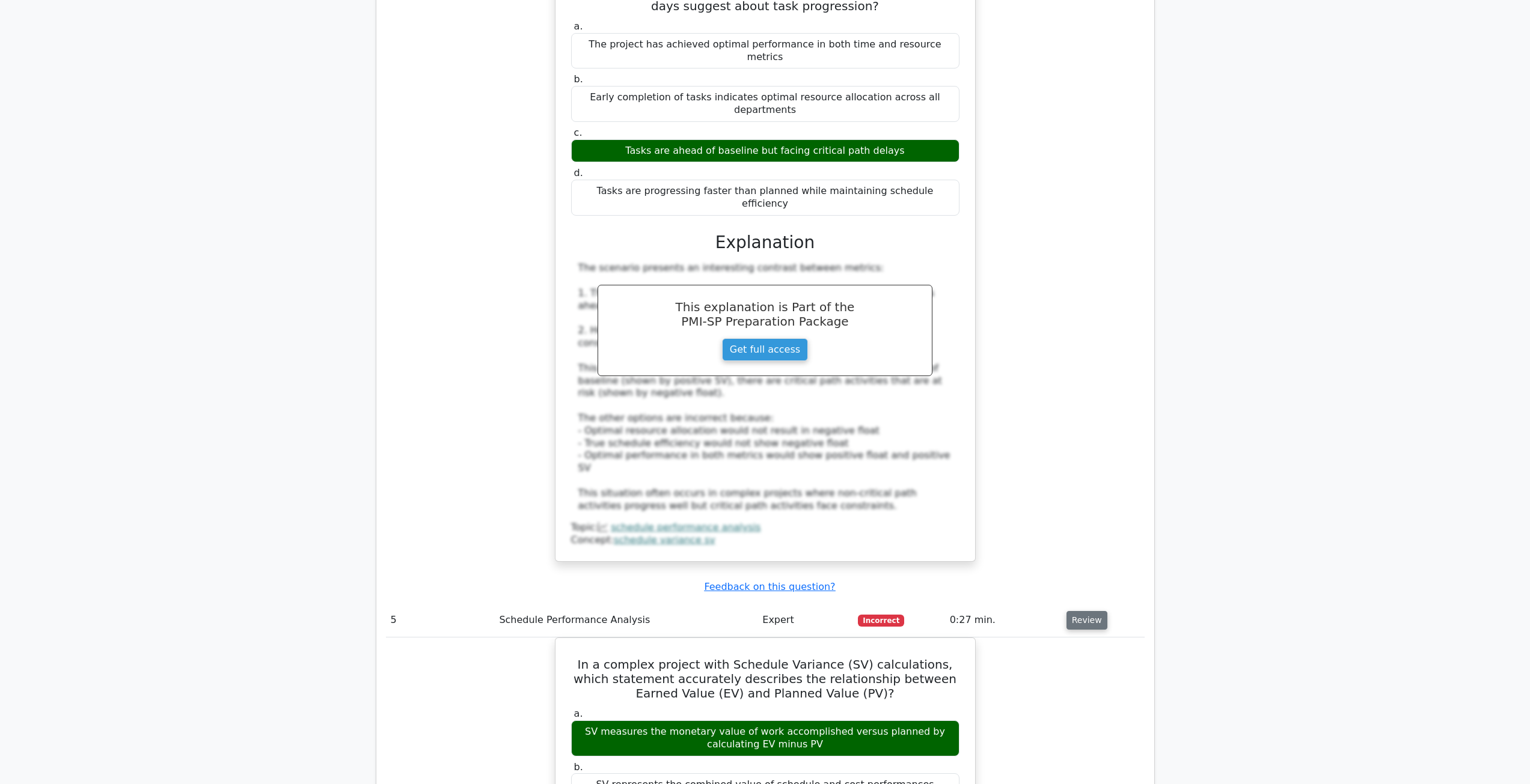
click at [1082, 611] on button "Review" at bounding box center [1087, 620] width 40 height 18
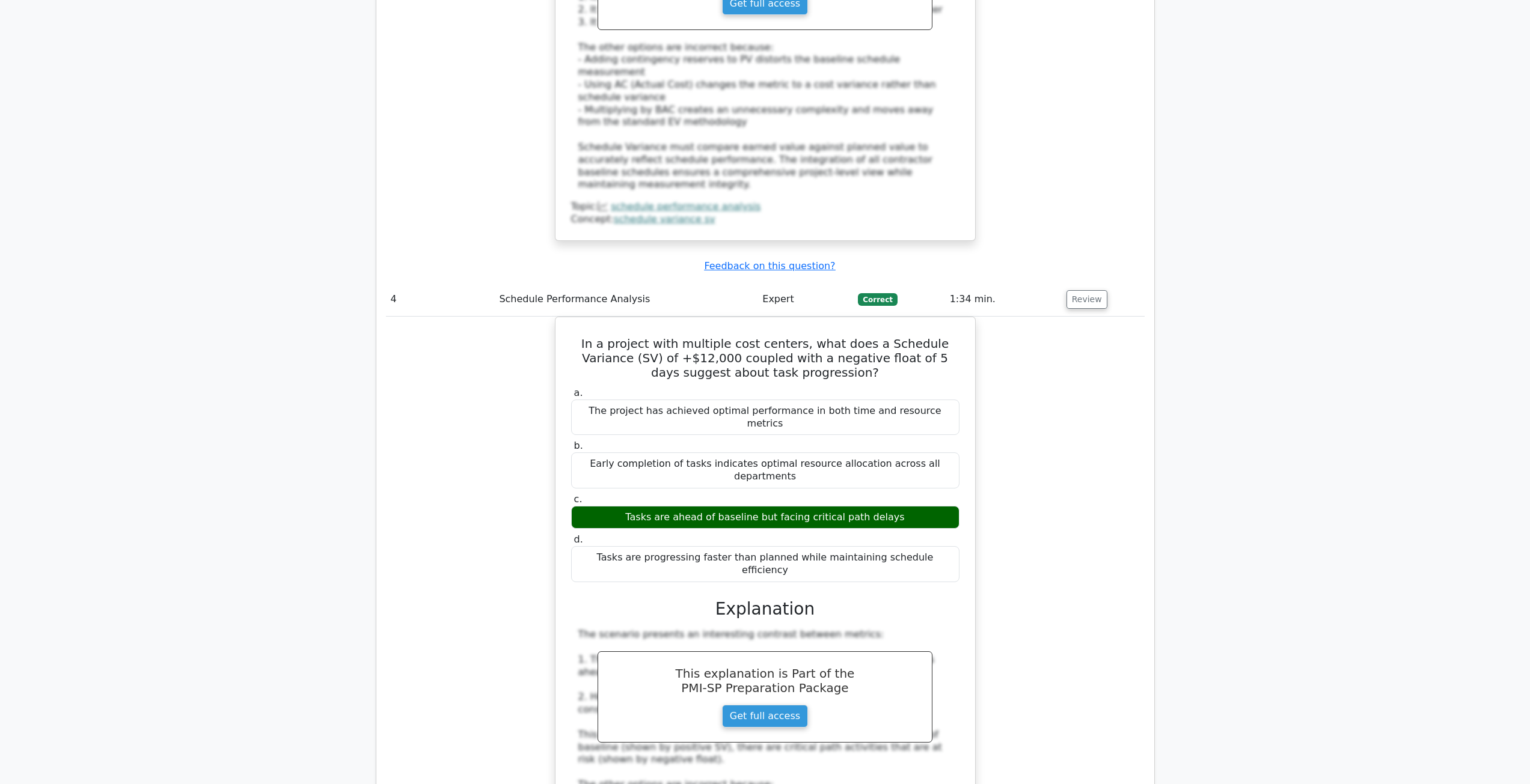
scroll to position [2824, 0]
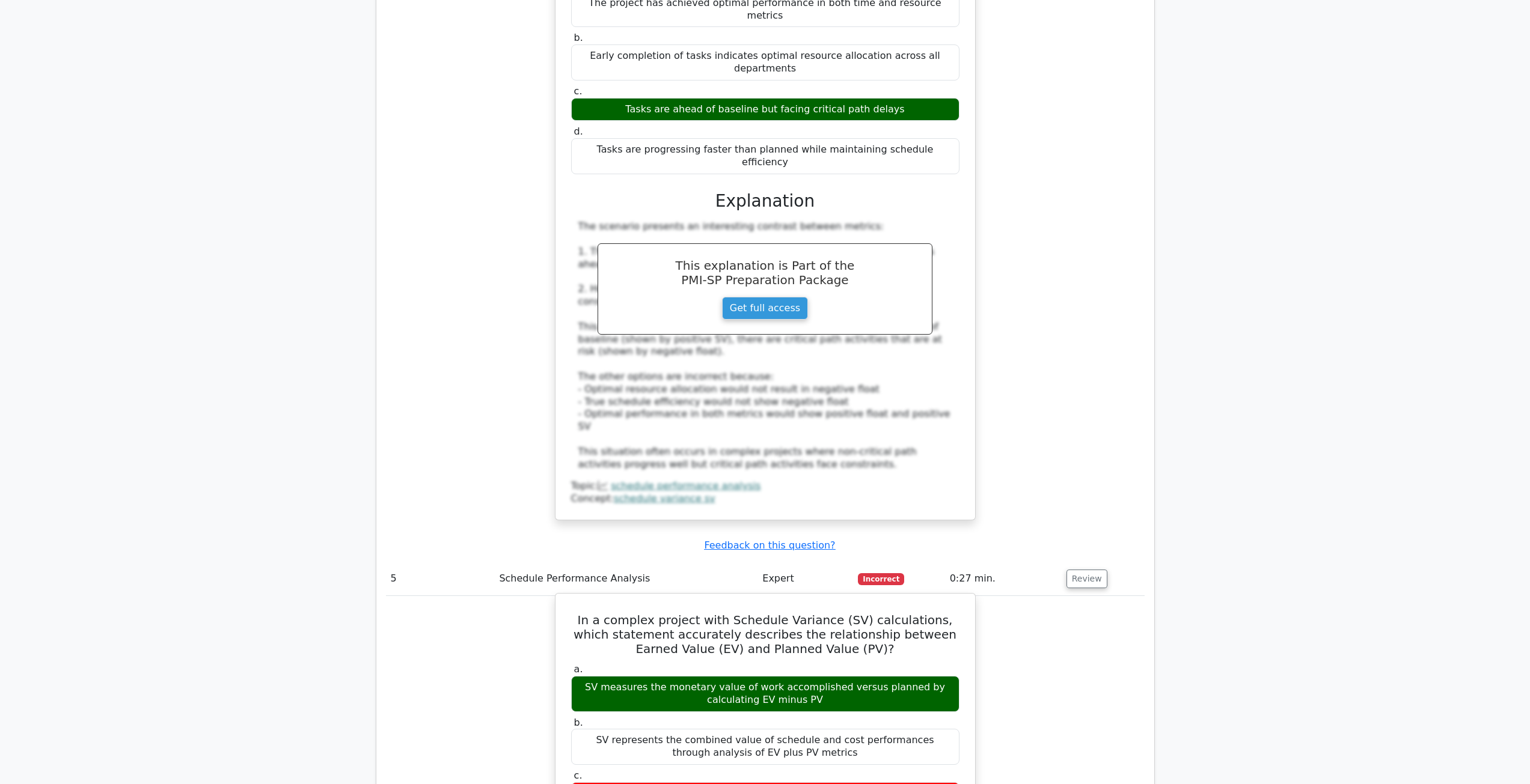
scroll to position [3064, 0]
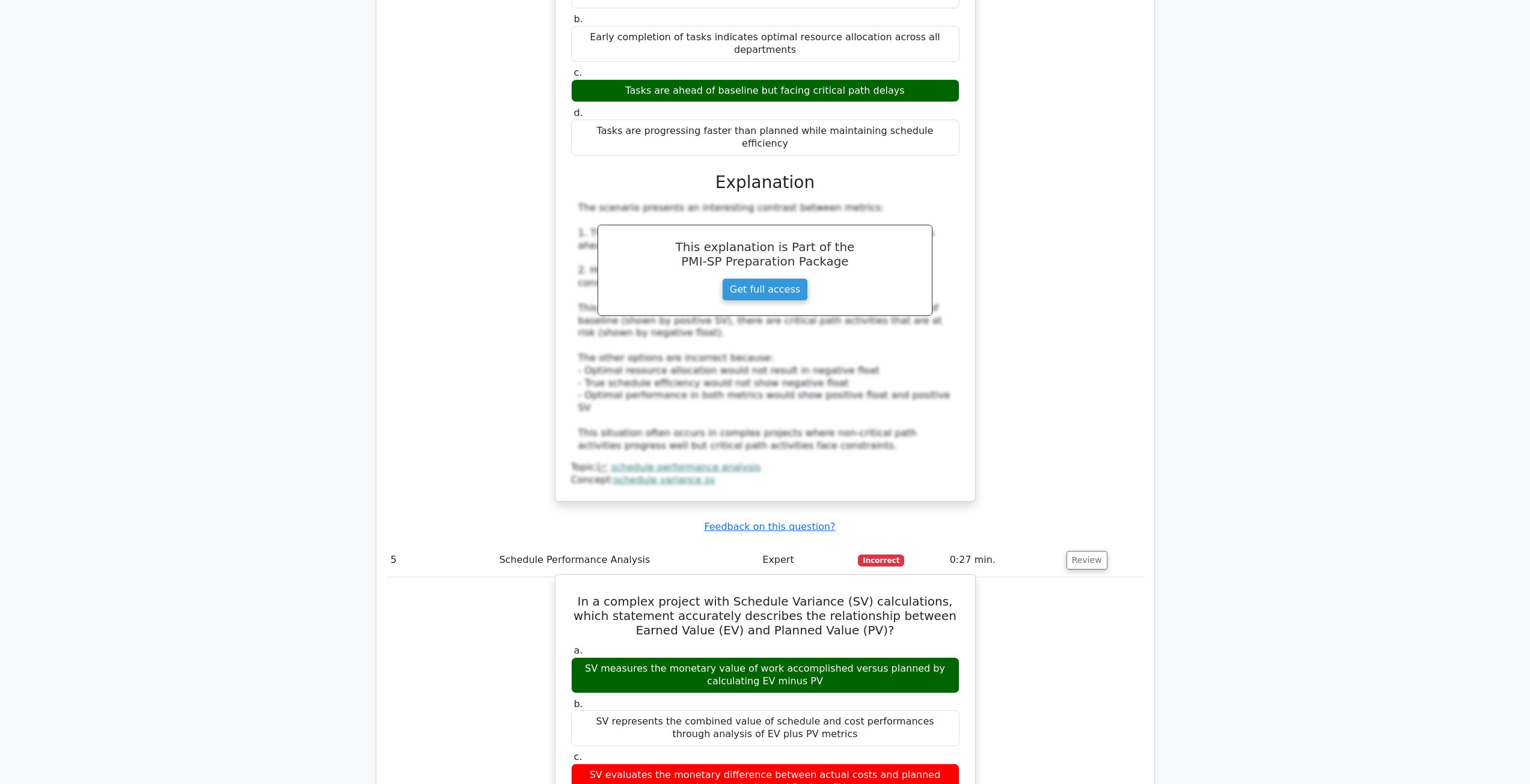
drag, startPoint x: 805, startPoint y: 493, endPoint x: 579, endPoint y: 491, distance: 226.0
click at [572, 657] on div "SV measures the monetary value of work accomplished versus planned by calculati…" at bounding box center [765, 675] width 389 height 36
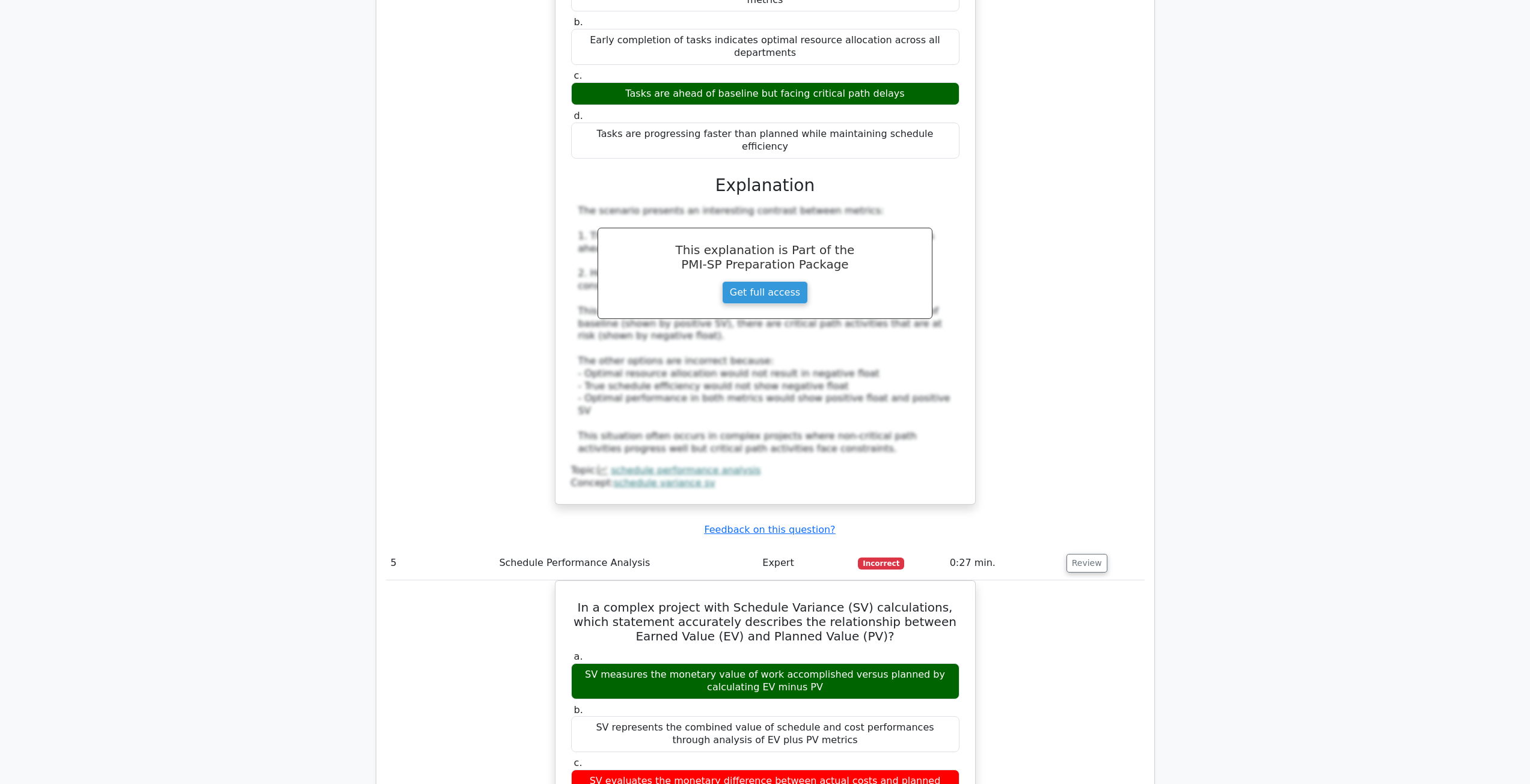
copy div "SV measures the monetary value of work accomplished versus planned by calculati…"
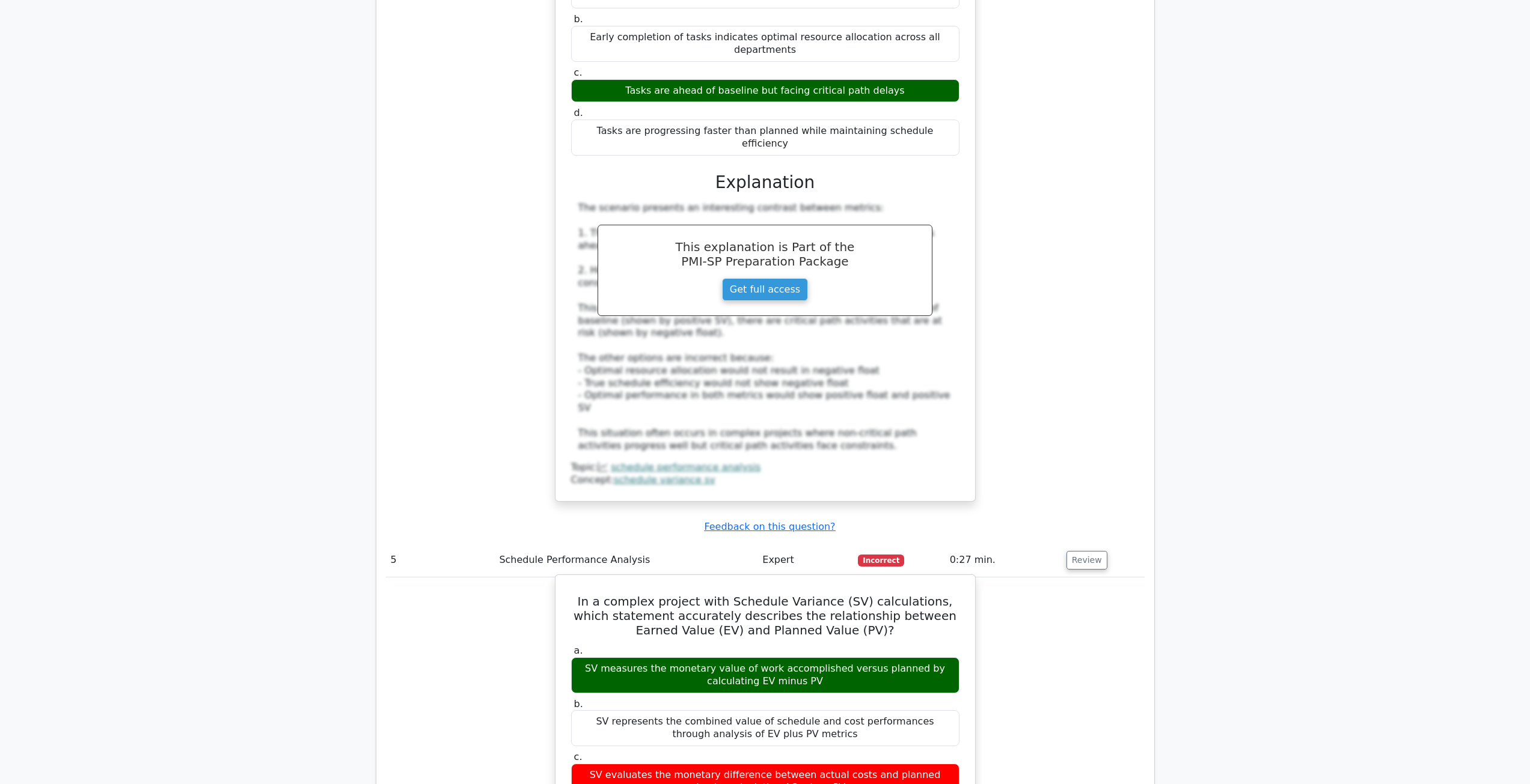
drag, startPoint x: 835, startPoint y: 605, endPoint x: 588, endPoint y: 589, distance: 247.5
click at [586, 764] on div "SV evaluates the monetary difference between actual costs and planned value by …" at bounding box center [765, 781] width 389 height 36
copy div "SV evaluates the monetary difference between actual costs and planned value by …"
click at [824, 764] on div "SV evaluates the monetary difference between actual costs and planned value by …" at bounding box center [765, 781] width 389 height 36
drag, startPoint x: 827, startPoint y: 606, endPoint x: 577, endPoint y: 593, distance: 250.3
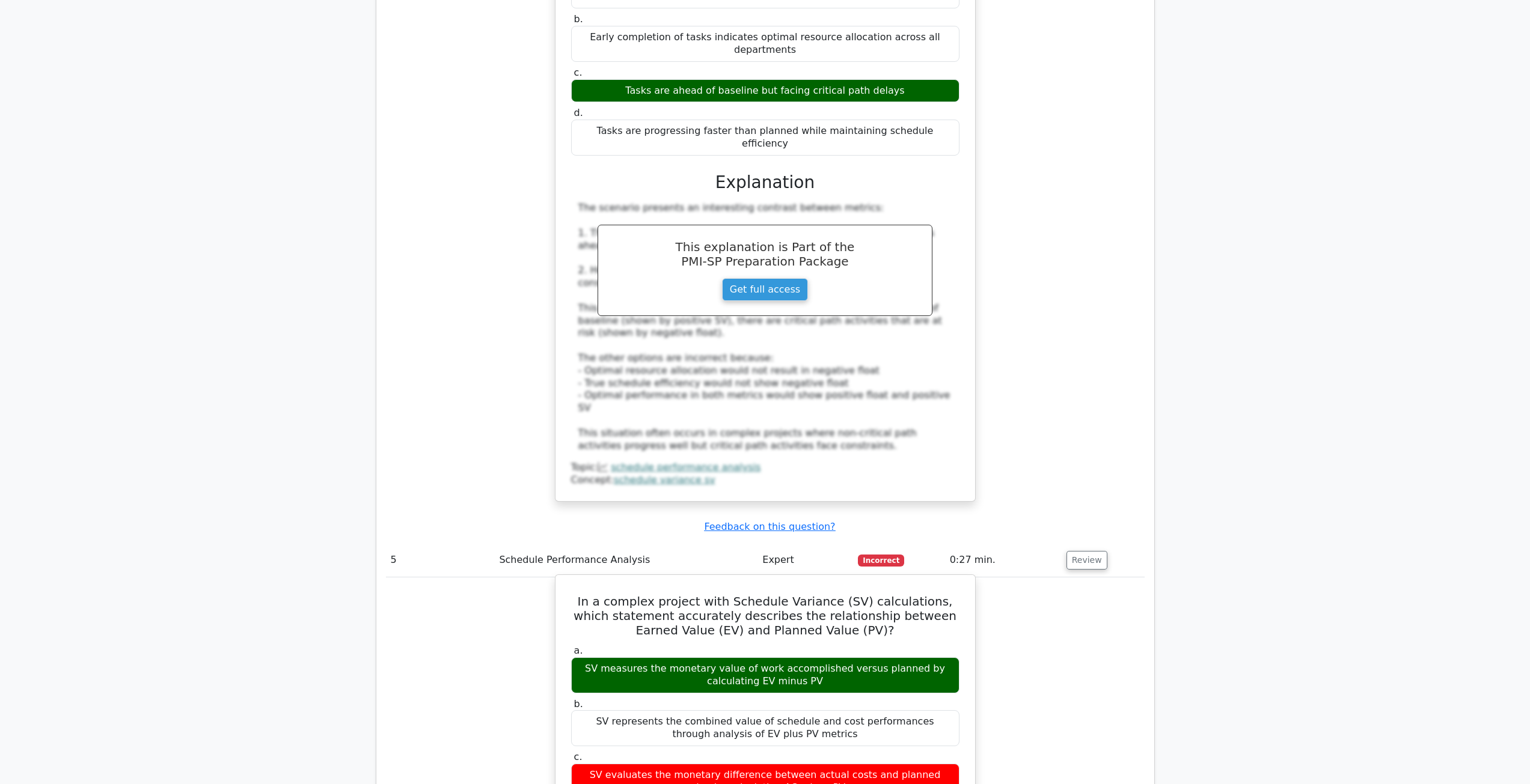
click at [577, 764] on div "SV evaluates the monetary difference between actual costs and planned value by …" at bounding box center [765, 781] width 389 height 36
click at [756, 657] on div "SV measures the monetary value of work accomplished versus planned by calculati…" at bounding box center [765, 675] width 389 height 36
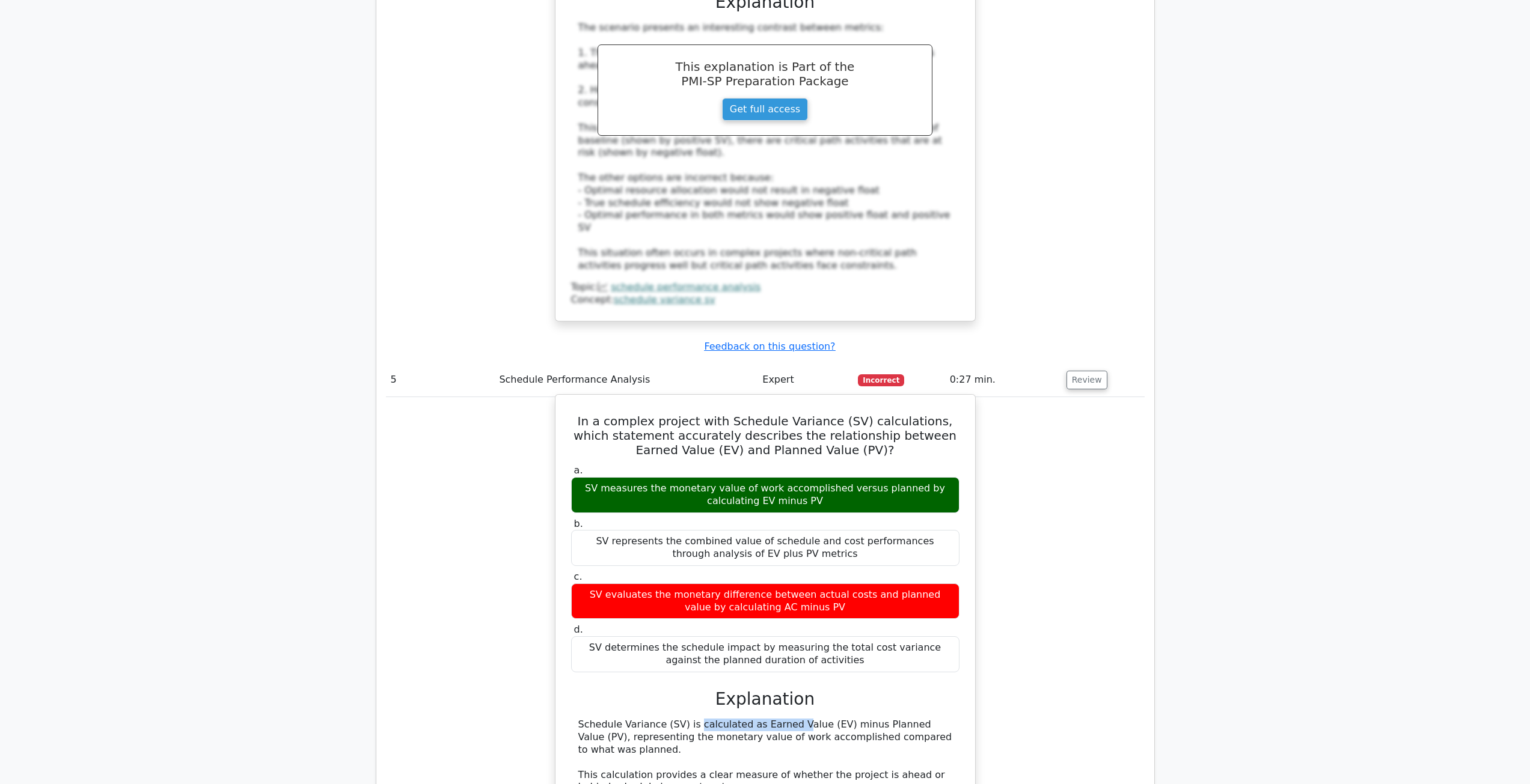
drag, startPoint x: 618, startPoint y: 539, endPoint x: 710, endPoint y: 539, distance: 92.0
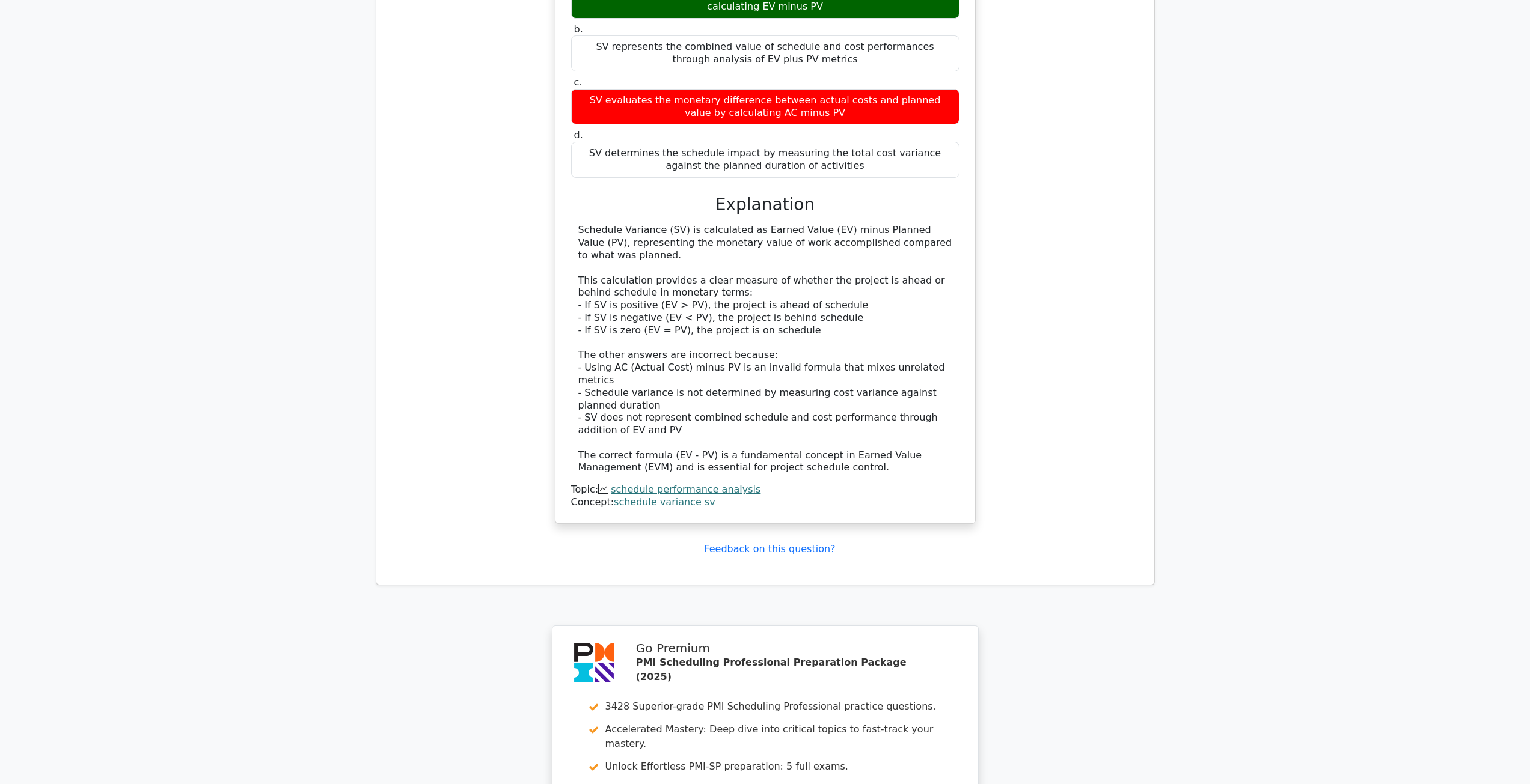
scroll to position [3878, 0]
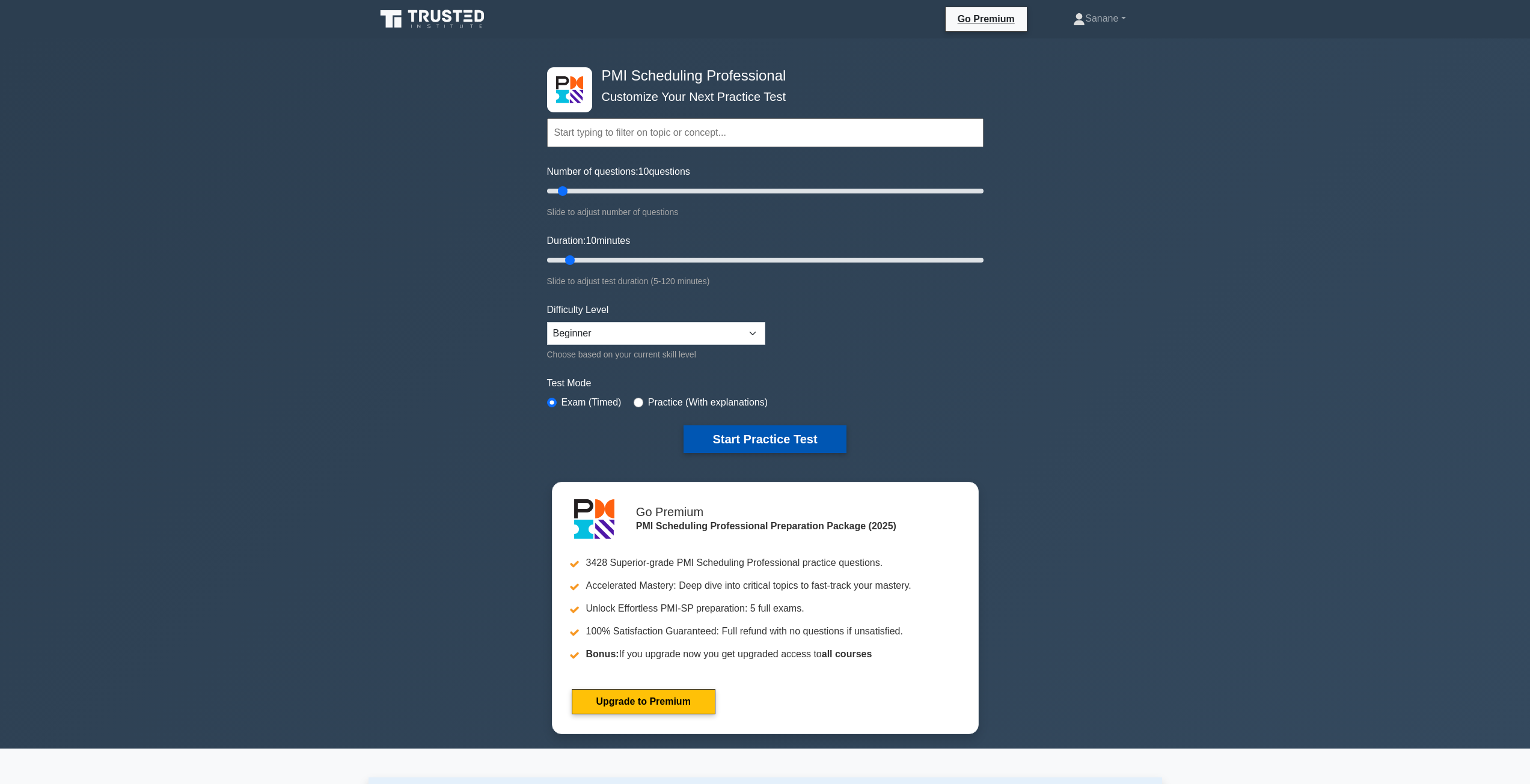
click at [773, 448] on button "Start Practice Test" at bounding box center [764, 439] width 163 height 27
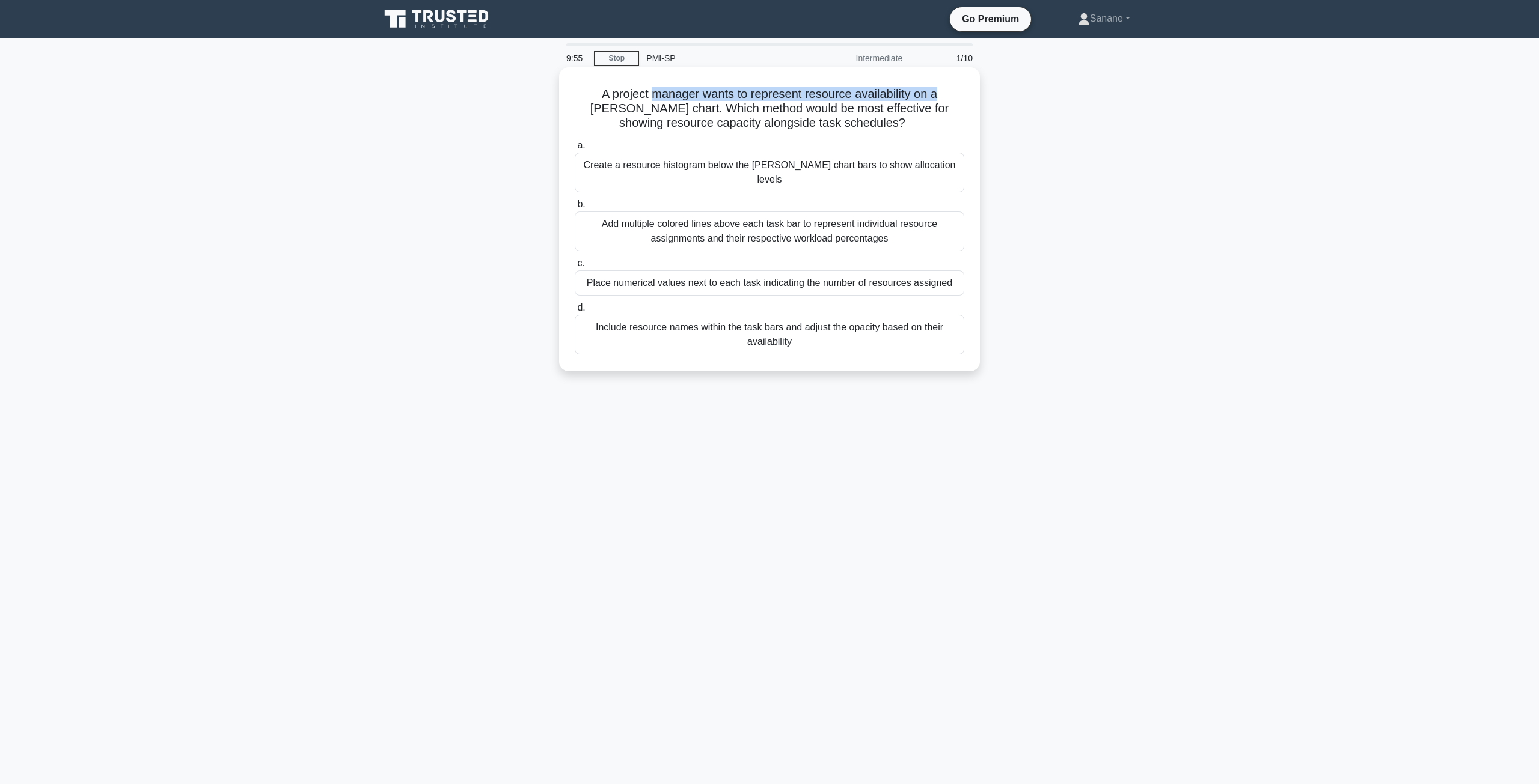
drag, startPoint x: 639, startPoint y: 97, endPoint x: 926, endPoint y: 98, distance: 287.0
click at [926, 98] on h5 "A project manager wants to represent resource availability on a Gantt chart. Wh…" at bounding box center [770, 108] width 392 height 45
click at [775, 323] on div "Include resource names within the task bars and adjust the opacity based on the…" at bounding box center [770, 334] width 390 height 40
click at [575, 312] on input "d. Include resource names within the task bars and adjust the opacity based on …" at bounding box center [575, 308] width 0 height 8
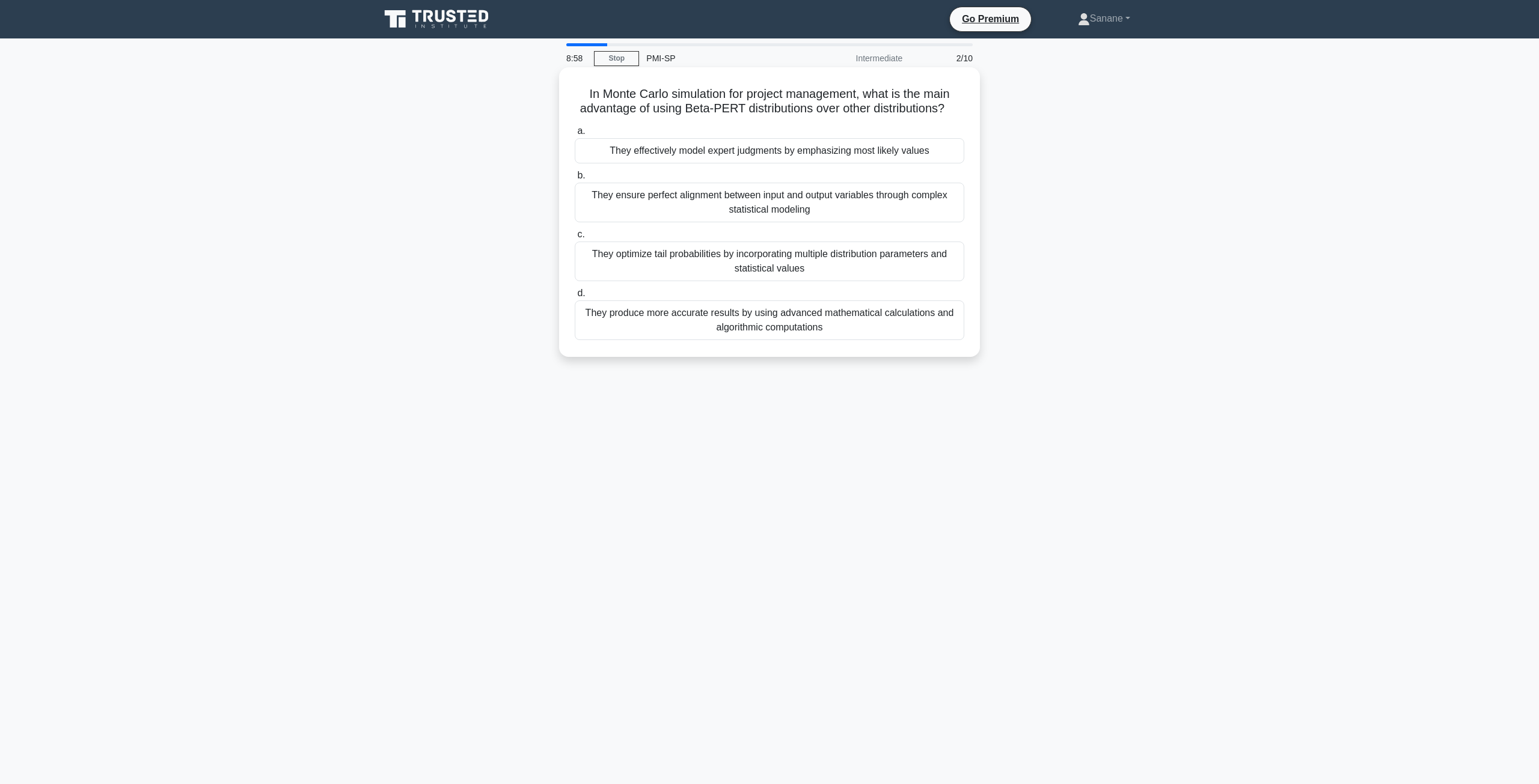
click at [788, 268] on div "They optimize tail probabilities by incorporating multiple distribution paramet…" at bounding box center [770, 261] width 390 height 40
click at [575, 238] on input "c. They optimize tail probabilities by incorporating multiple distribution para…" at bounding box center [575, 235] width 0 height 8
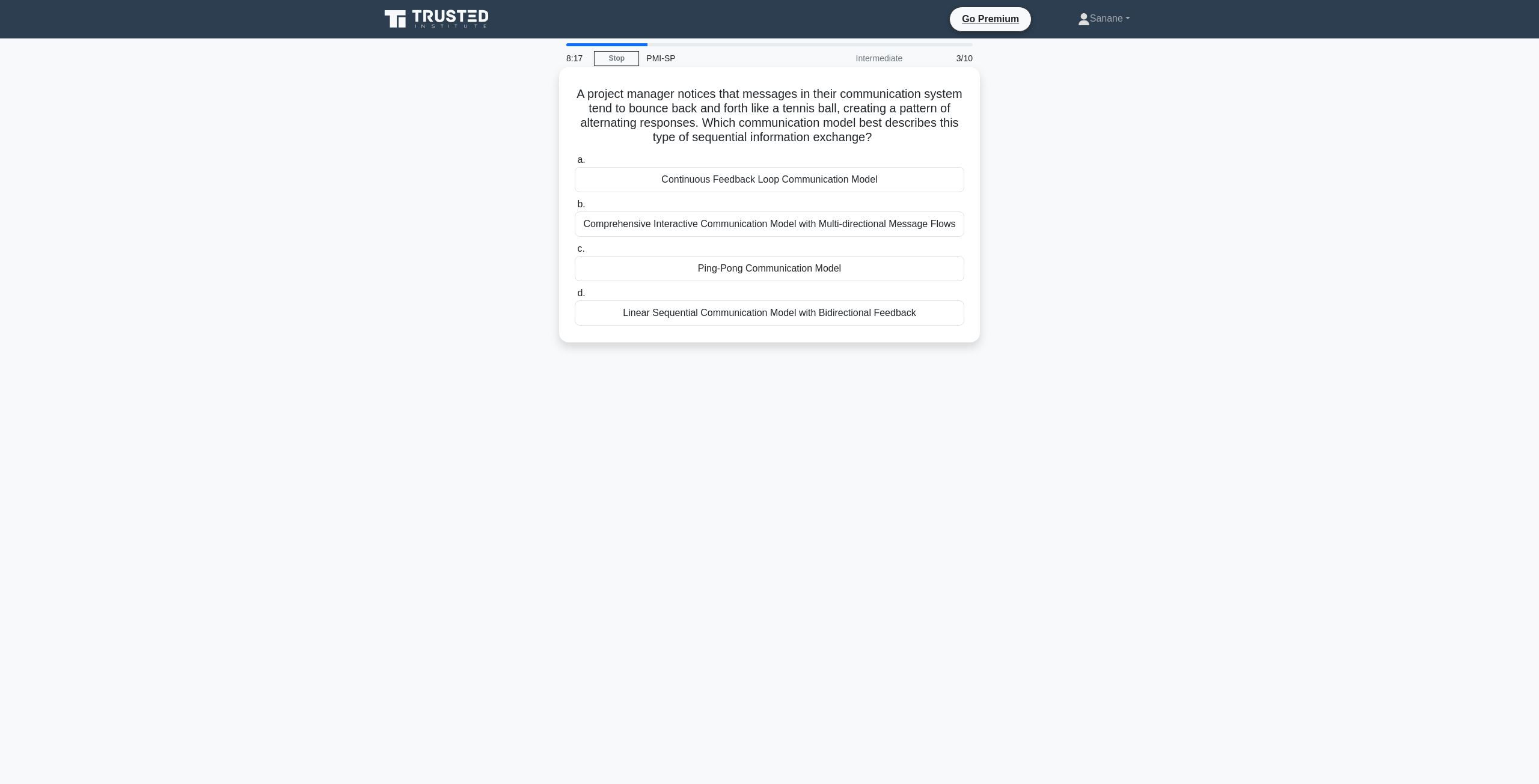
click at [751, 181] on div "Continuous Feedback Loop Communication Model" at bounding box center [770, 179] width 390 height 25
click at [575, 164] on input "a. Continuous Feedback Loop Communication Model" at bounding box center [575, 160] width 0 height 8
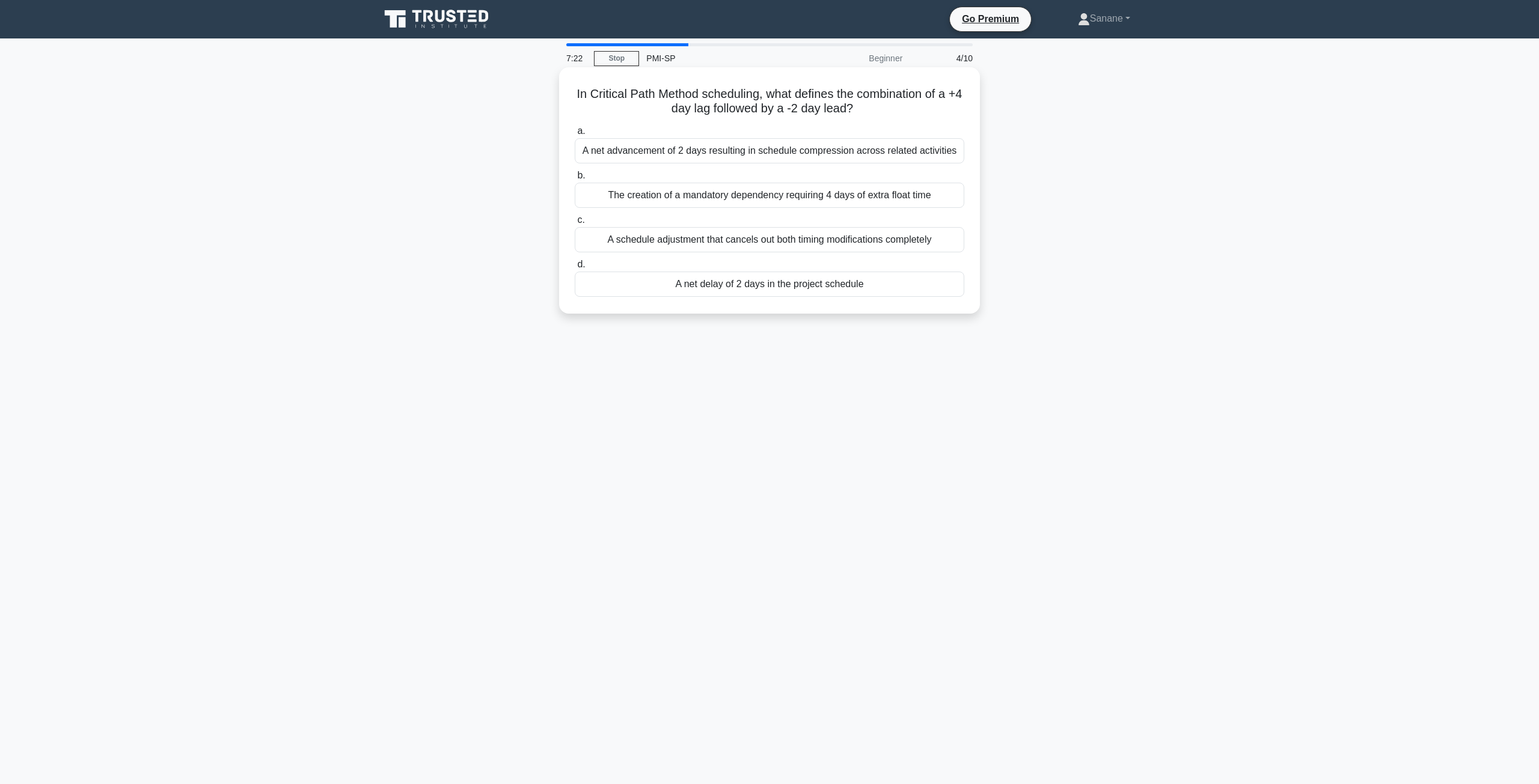
click at [765, 285] on div "A net delay of 2 days in the project schedule" at bounding box center [770, 284] width 390 height 25
click at [575, 269] on input "d. A net delay of 2 days in the project schedule" at bounding box center [575, 265] width 0 height 8
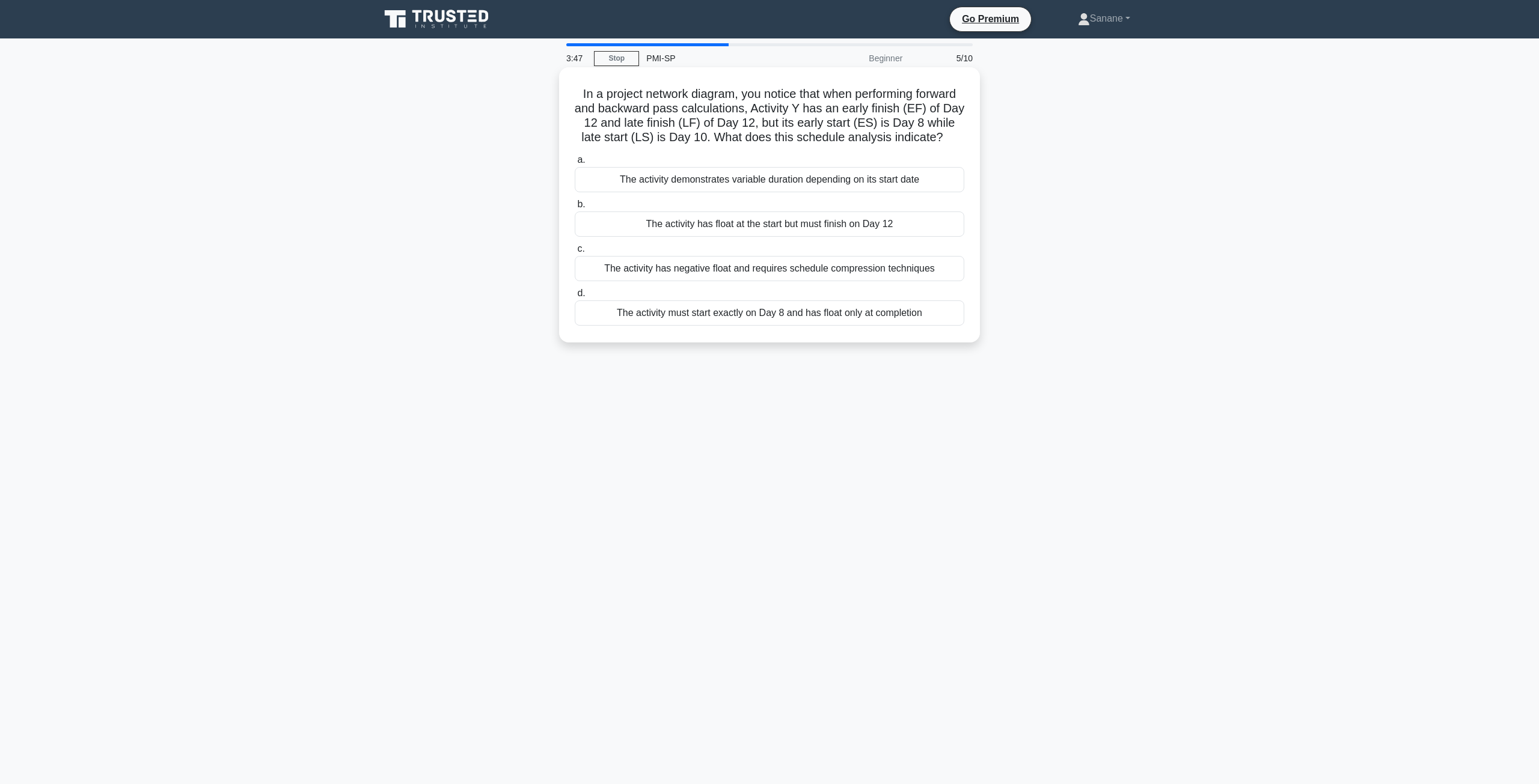
click at [882, 229] on div "The activity has float at the start but must finish on Day 12" at bounding box center [770, 224] width 390 height 25
click at [575, 208] on input "b. The activity has float at the start but must finish on Day 12" at bounding box center [575, 204] width 0 height 8
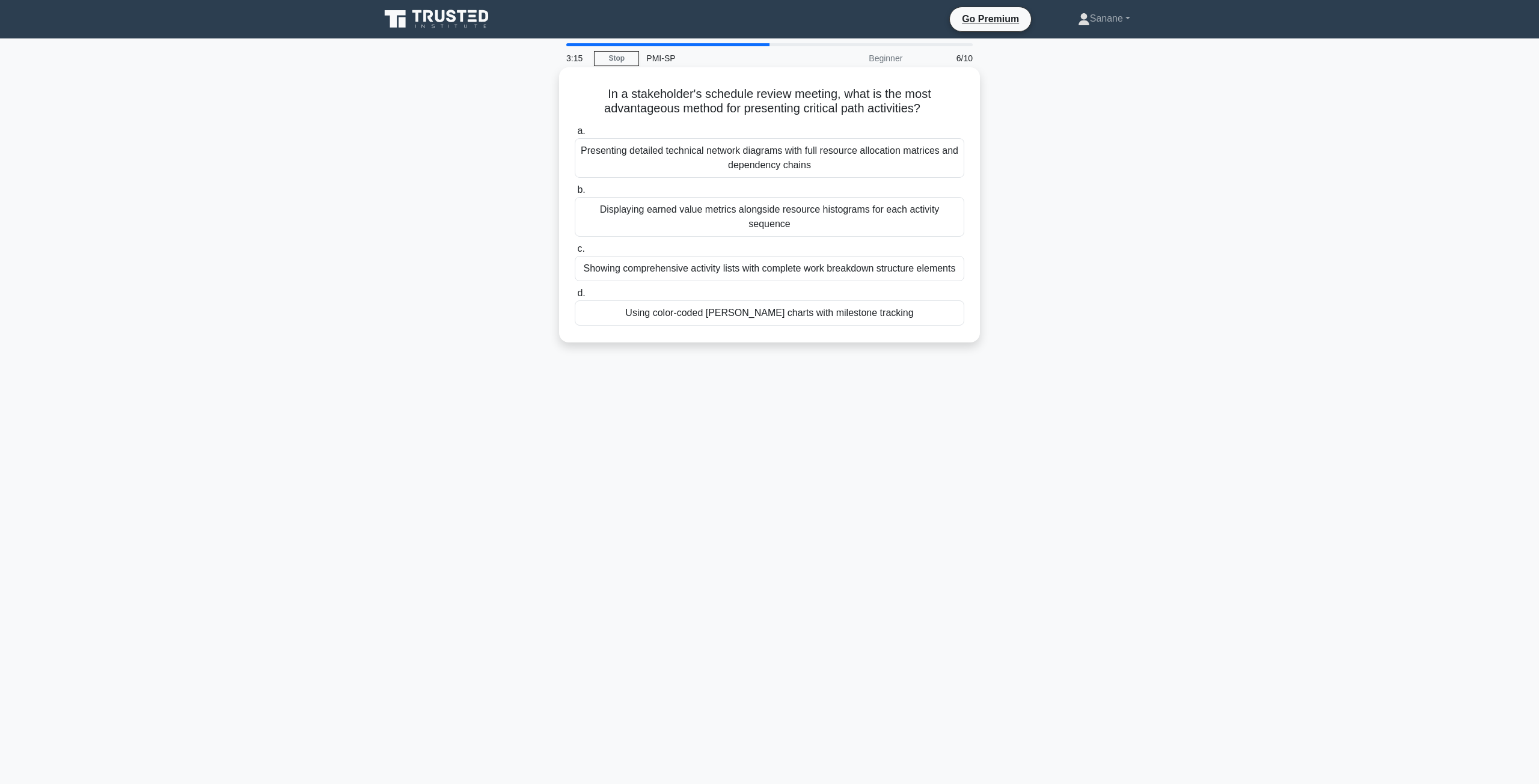
click at [723, 164] on div "Presenting detailed technical network diagrams with full resource allocation ma…" at bounding box center [770, 157] width 390 height 40
click at [575, 135] on input "a. Presenting detailed technical network diagrams with full resource allocation…" at bounding box center [575, 131] width 0 height 8
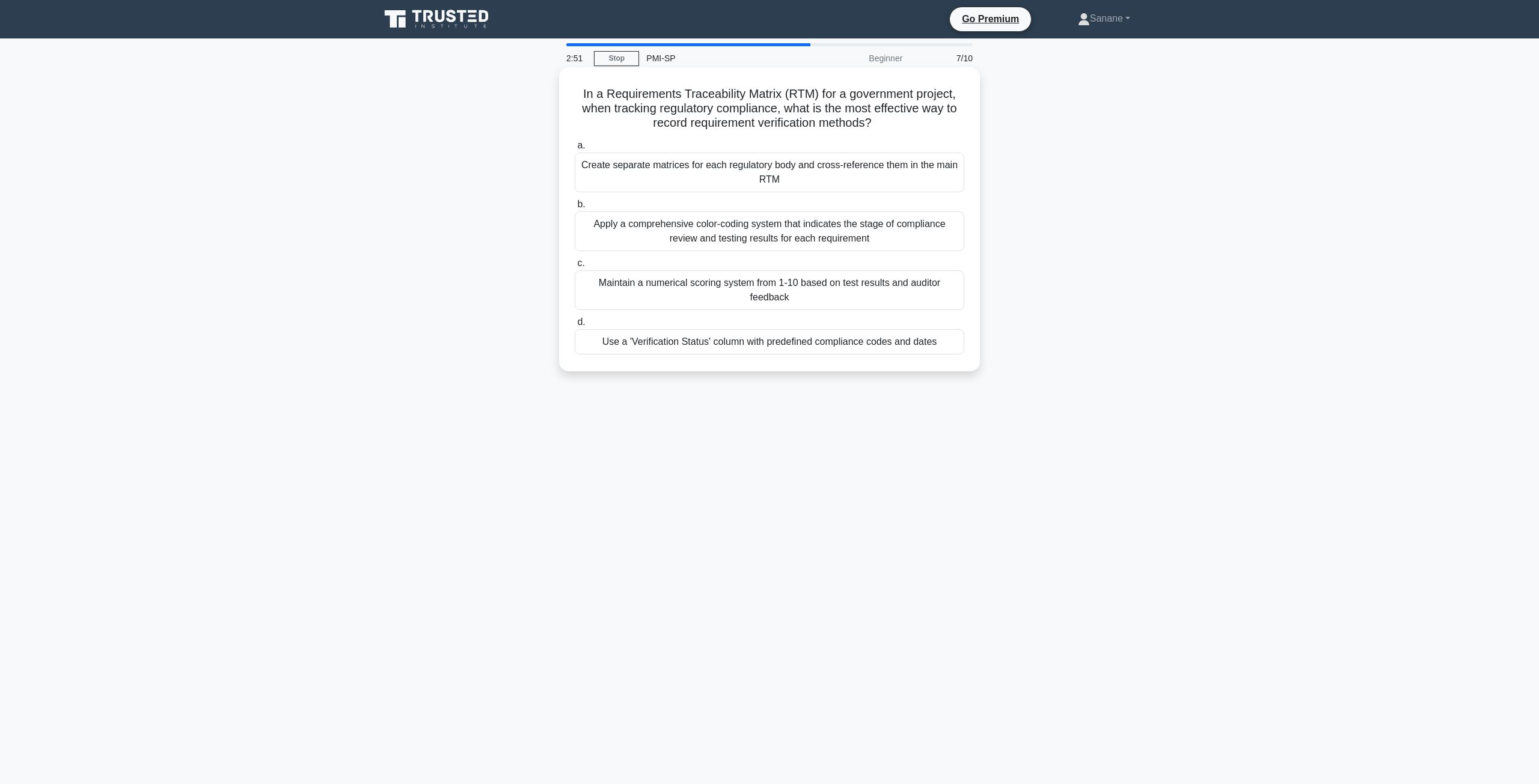
click at [734, 178] on div "Create separate matrices for each regulatory body and cross-reference them in t…" at bounding box center [770, 172] width 390 height 40
click at [575, 149] on input "a. Create separate matrices for each regulatory body and cross-reference them i…" at bounding box center [575, 145] width 0 height 8
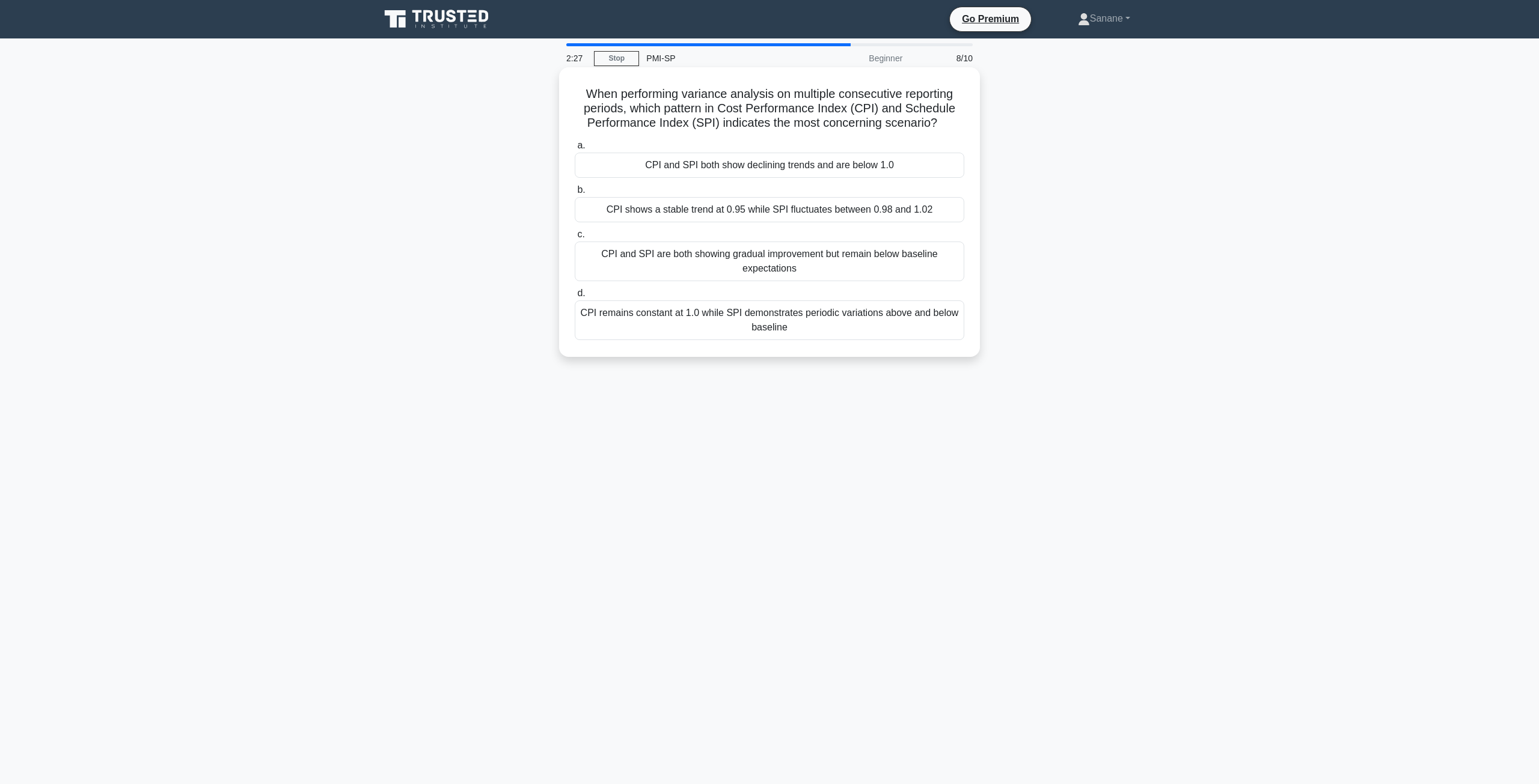
click at [752, 258] on div "CPI and SPI are both showing gradual improvement but remain below baseline expe…" at bounding box center [770, 261] width 390 height 40
click at [575, 238] on input "c. CPI and SPI are both showing gradual improvement but remain below baseline e…" at bounding box center [575, 235] width 0 height 8
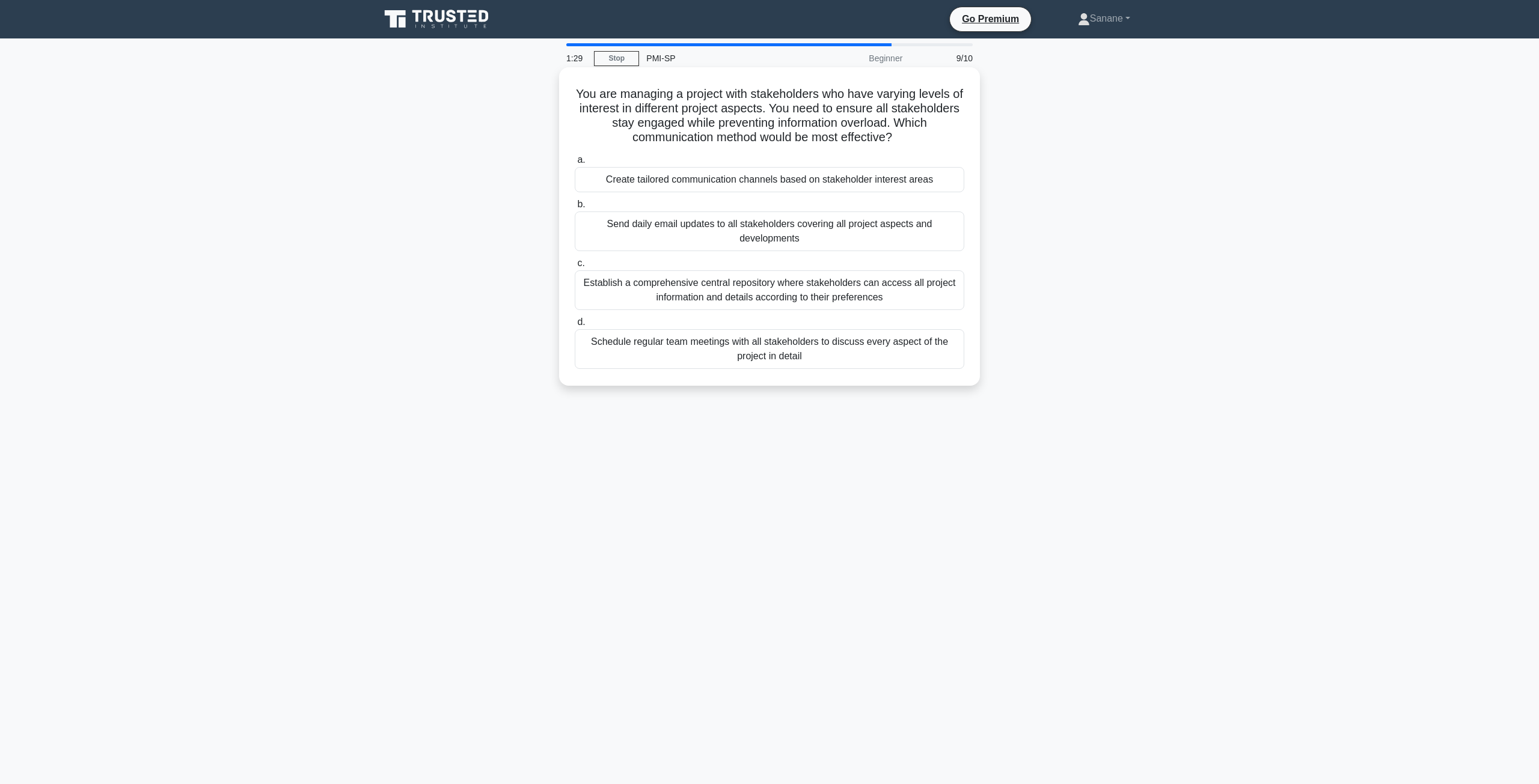
click at [765, 353] on div "Schedule regular team meetings with all stakeholders to discuss every aspect of…" at bounding box center [770, 349] width 390 height 40
click at [575, 326] on input "d. Schedule regular team meetings with all stakeholders to discuss every aspect…" at bounding box center [575, 322] width 0 height 8
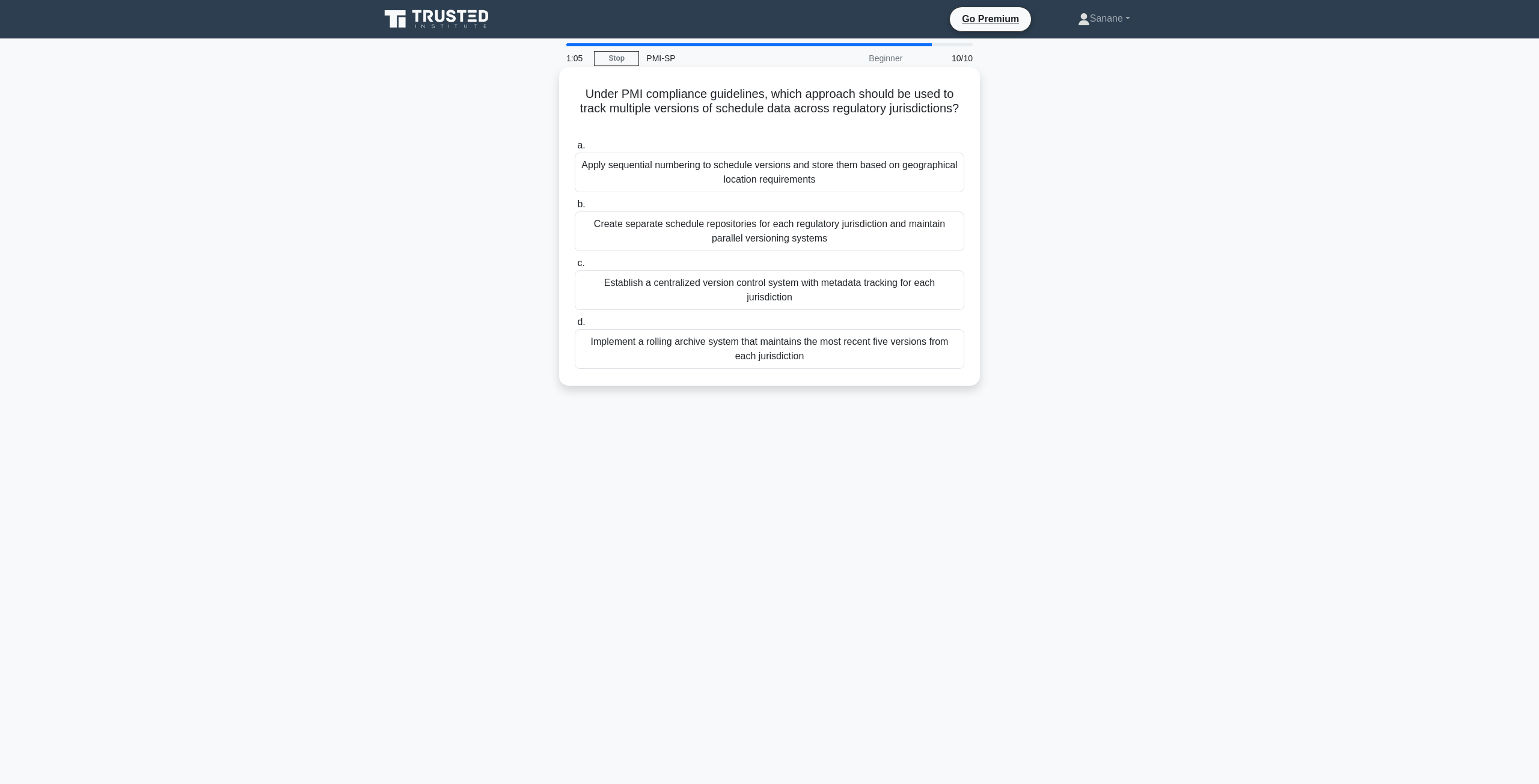
click at [762, 284] on div "Establish a centralized version control system with metadata tracking for each …" at bounding box center [770, 290] width 390 height 40
click at [575, 267] on input "c. Establish a centralized version control system with metadata tracking for ea…" at bounding box center [575, 263] width 0 height 8
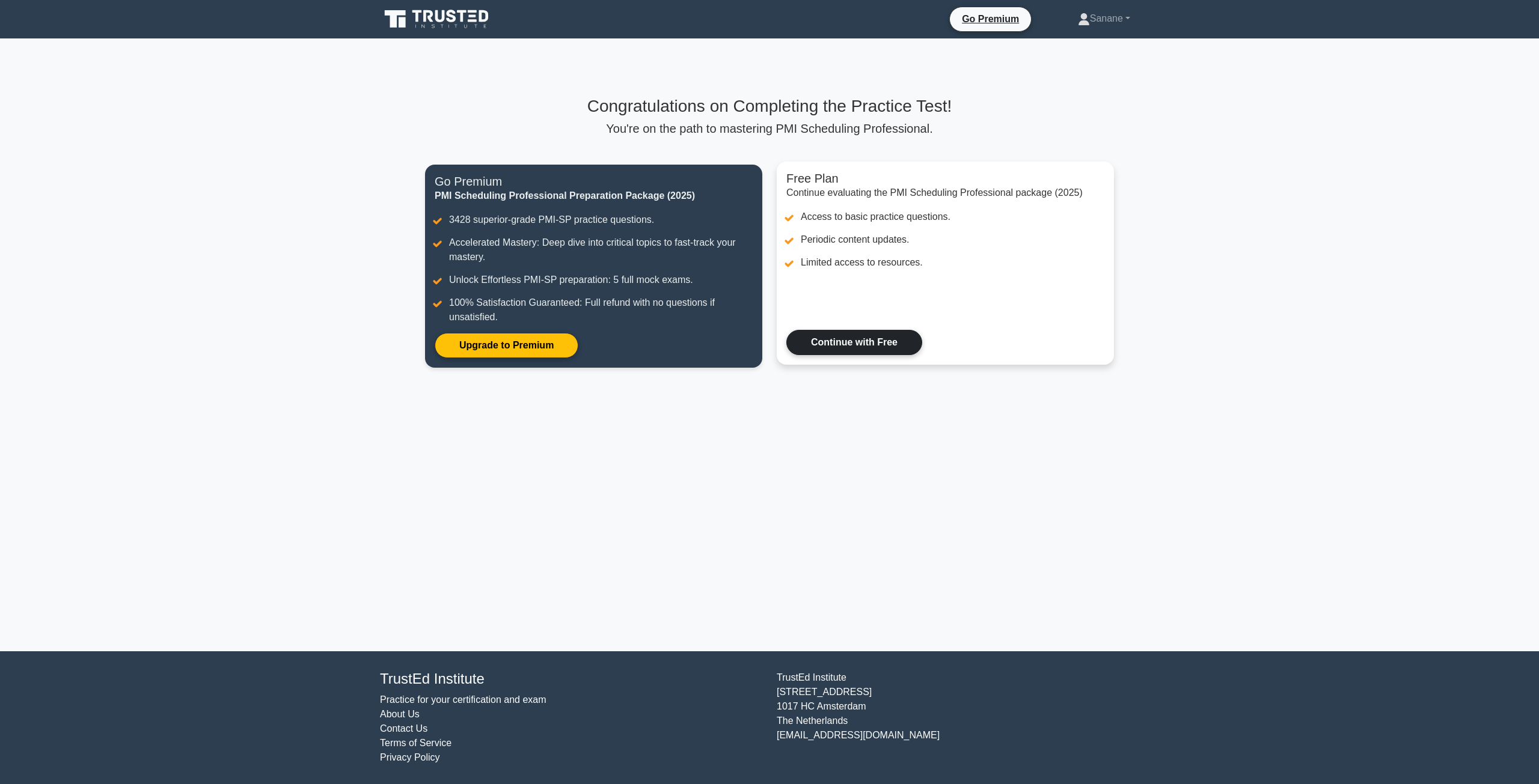
click at [850, 342] on link "Continue with Free" at bounding box center [854, 342] width 135 height 25
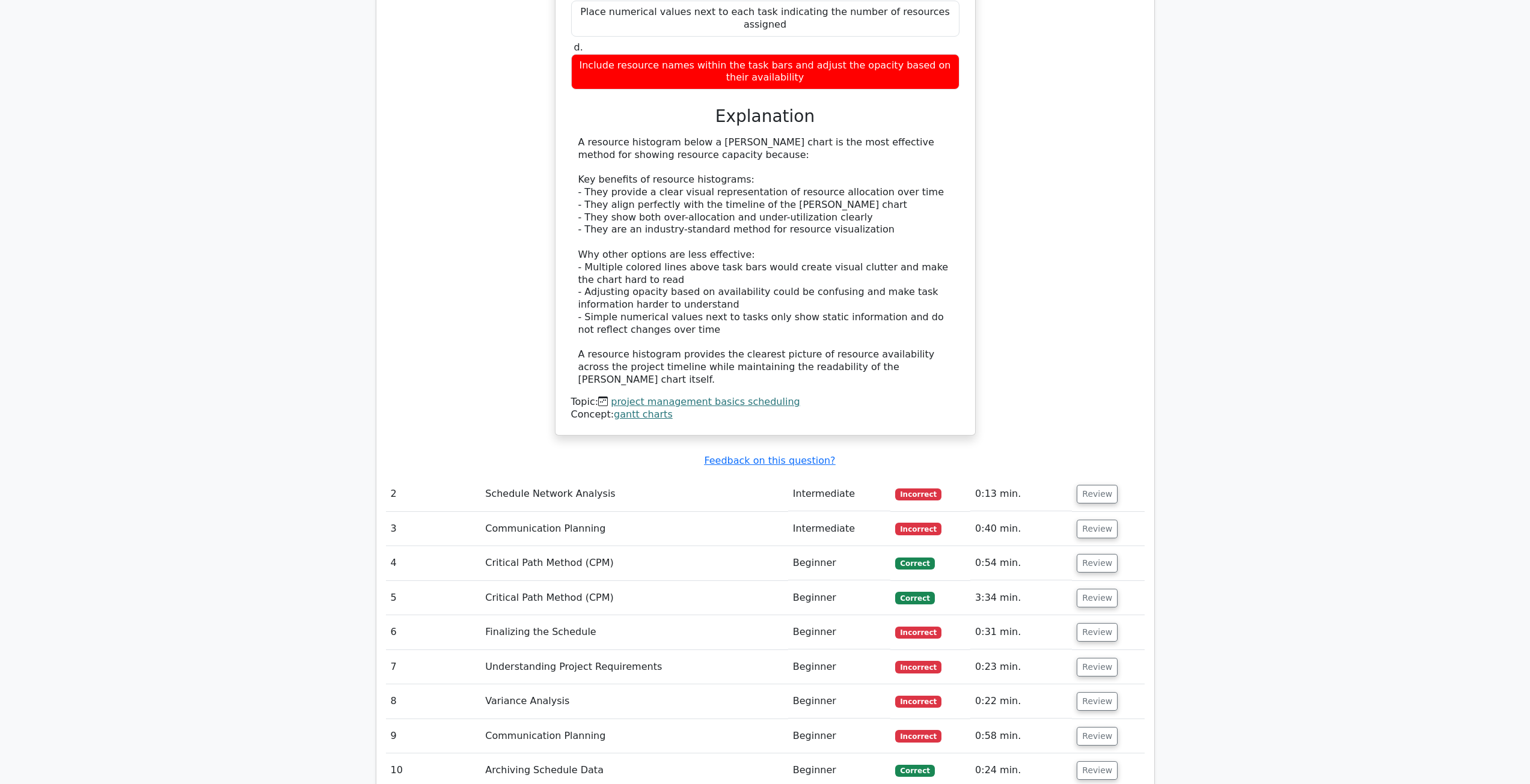
scroll to position [1262, 0]
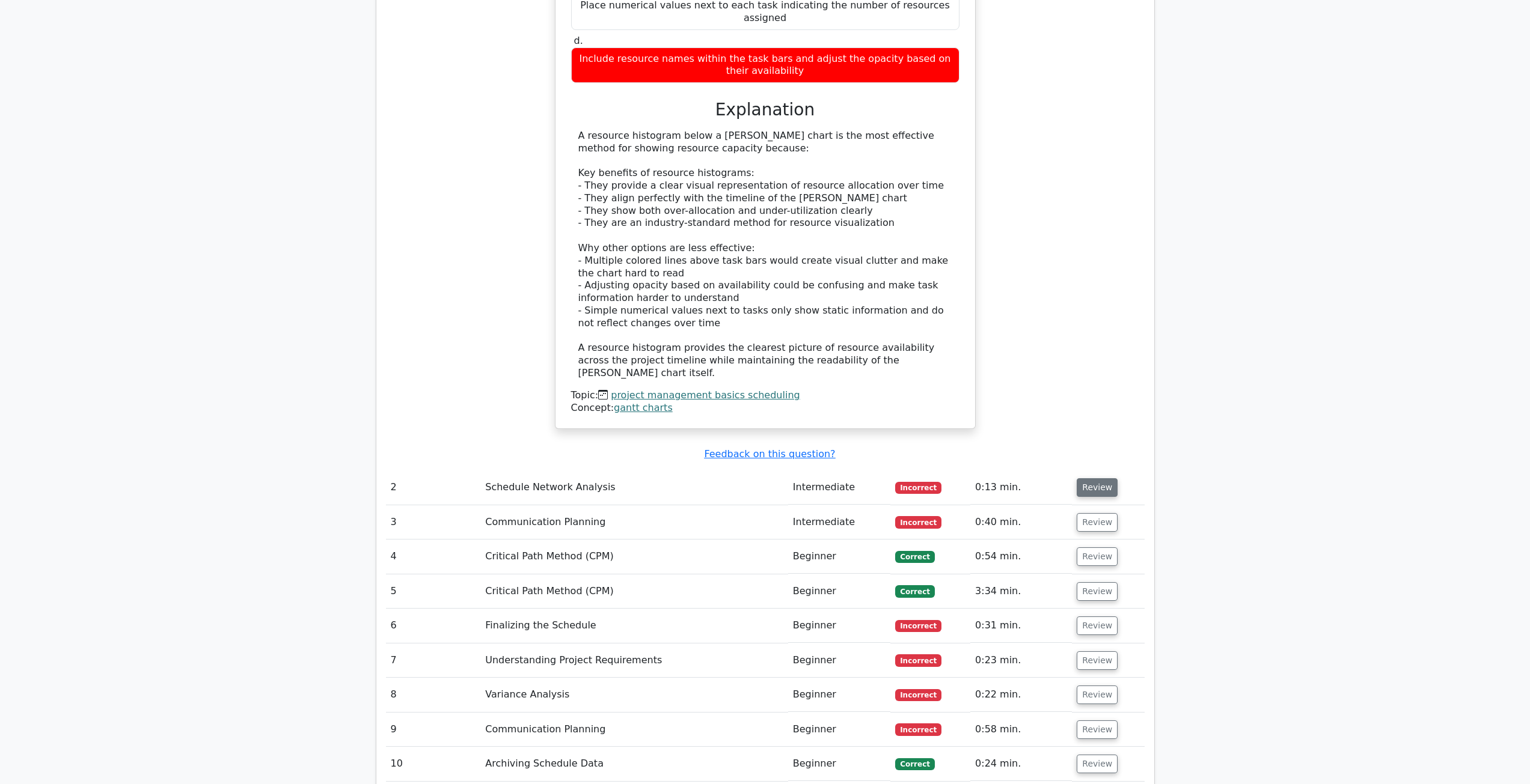
click at [1108, 478] on button "Review" at bounding box center [1096, 487] width 40 height 18
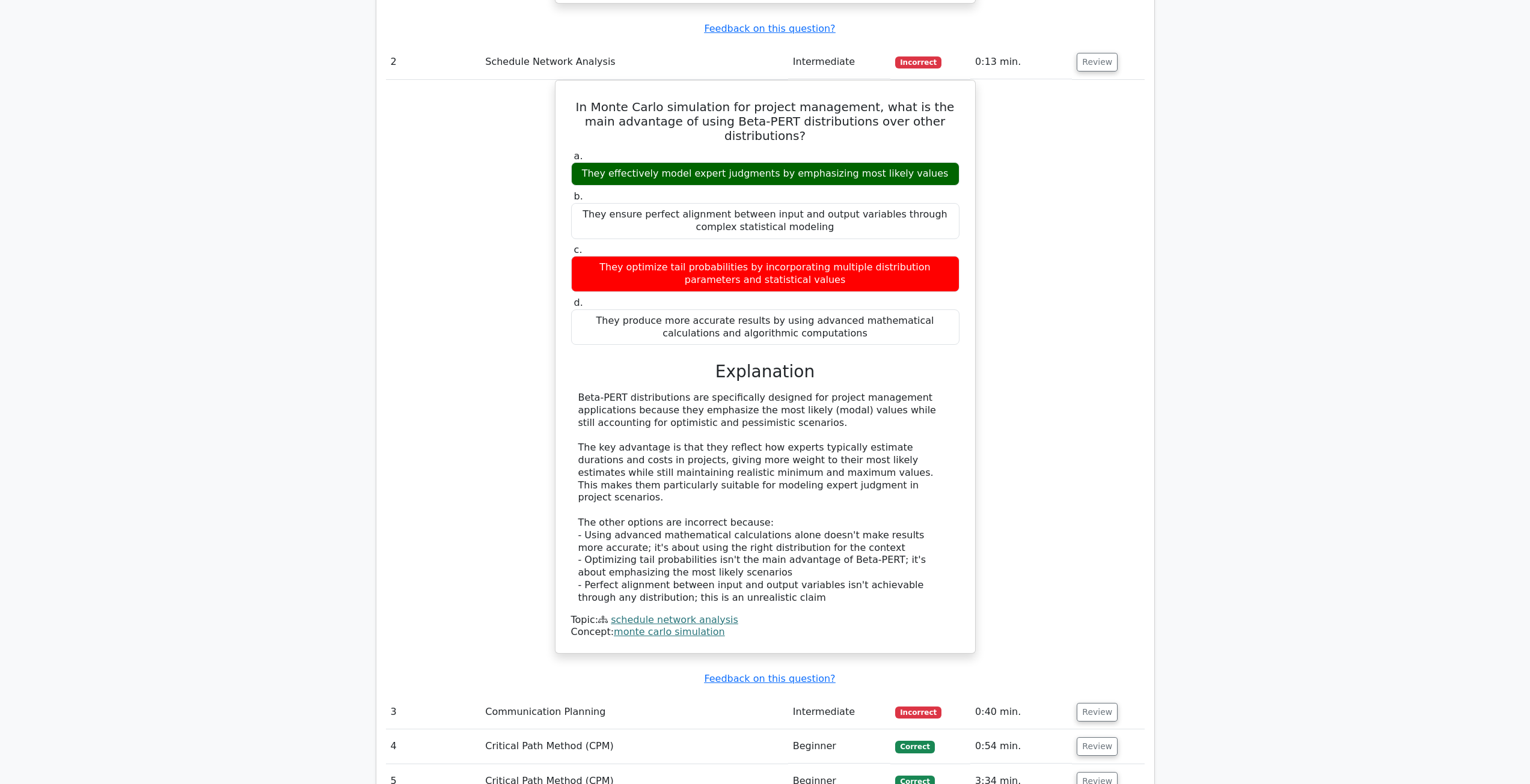
scroll to position [1742, 0]
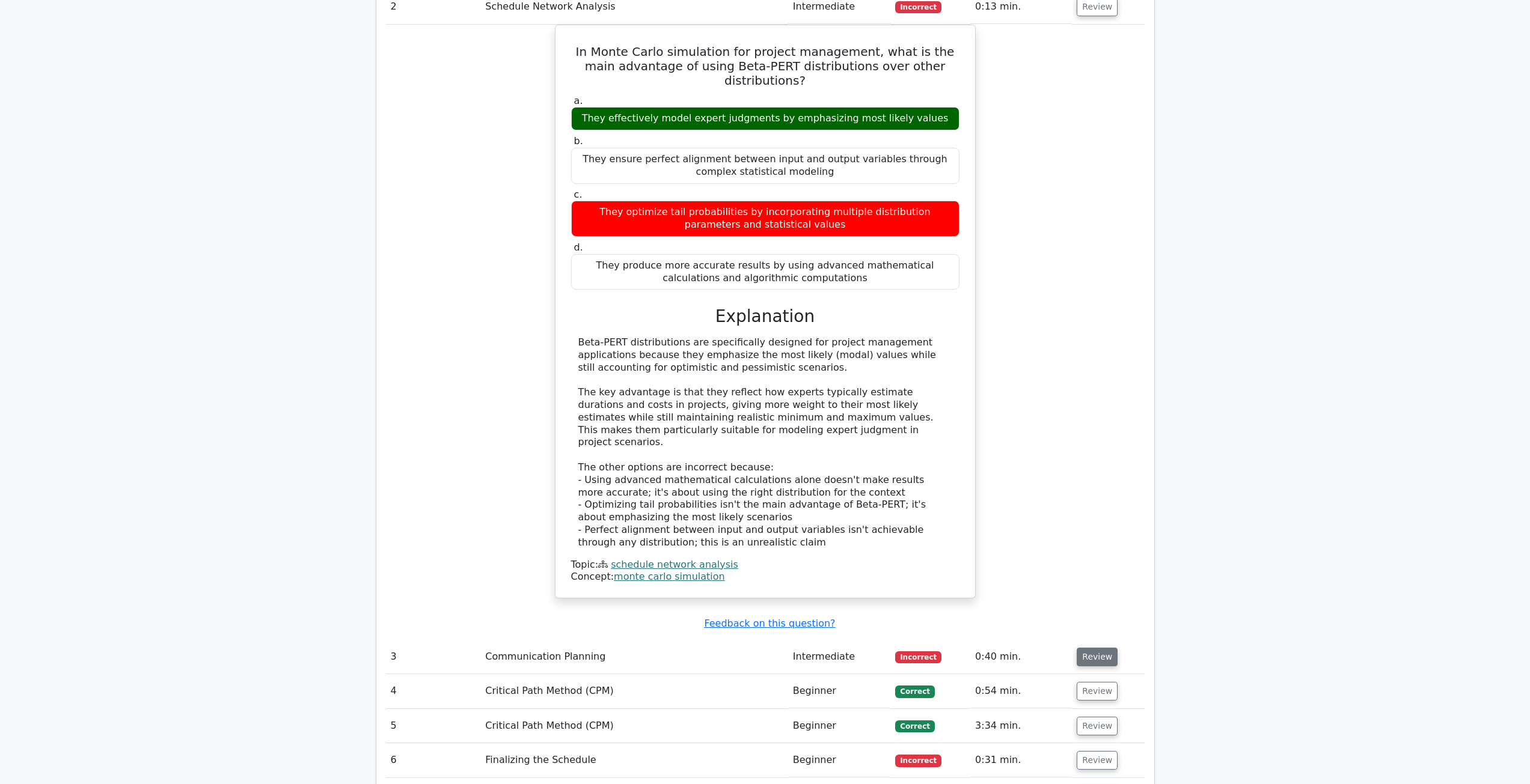
click at [1091, 648] on button "Review" at bounding box center [1096, 657] width 40 height 18
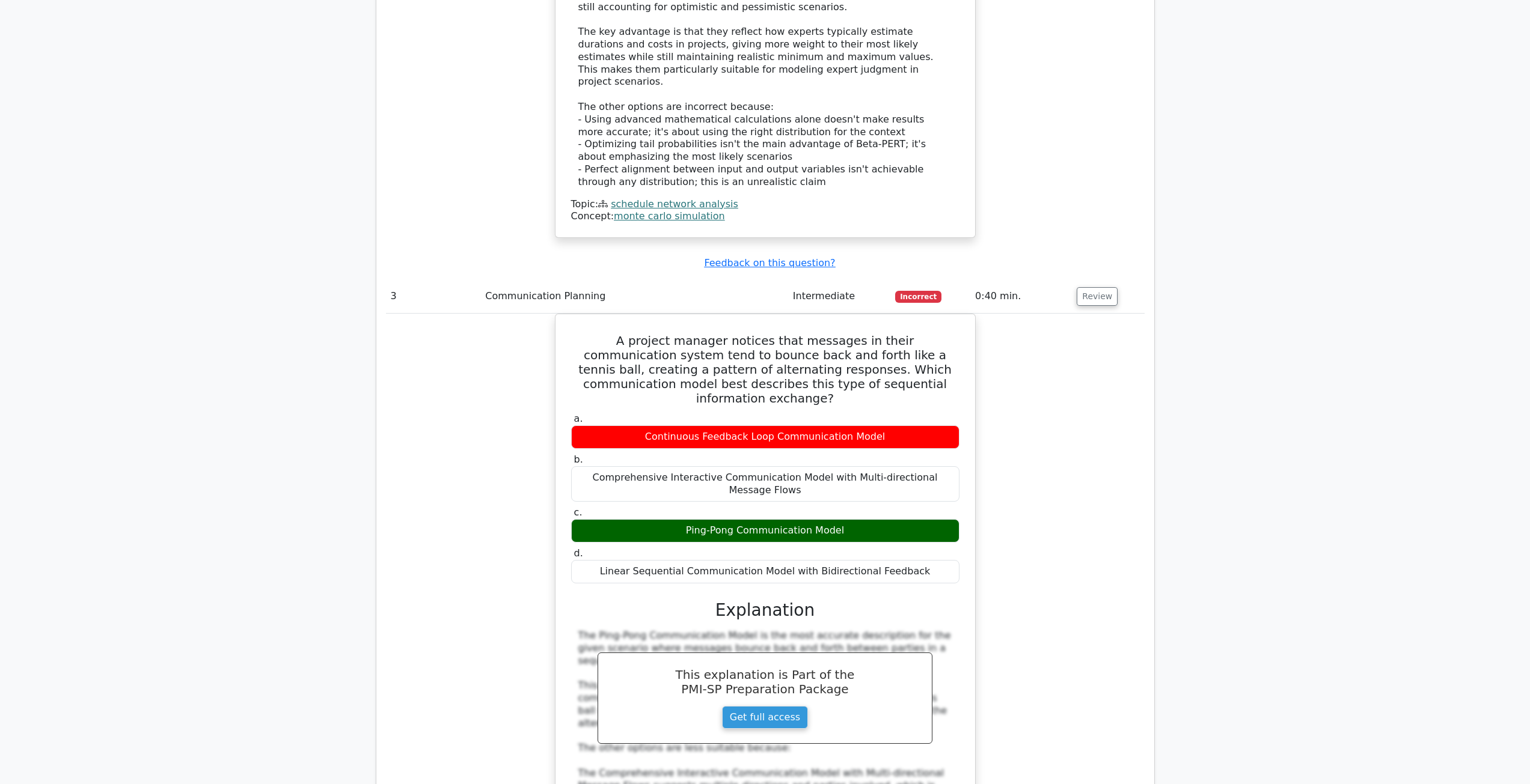
scroll to position [2283, 0]
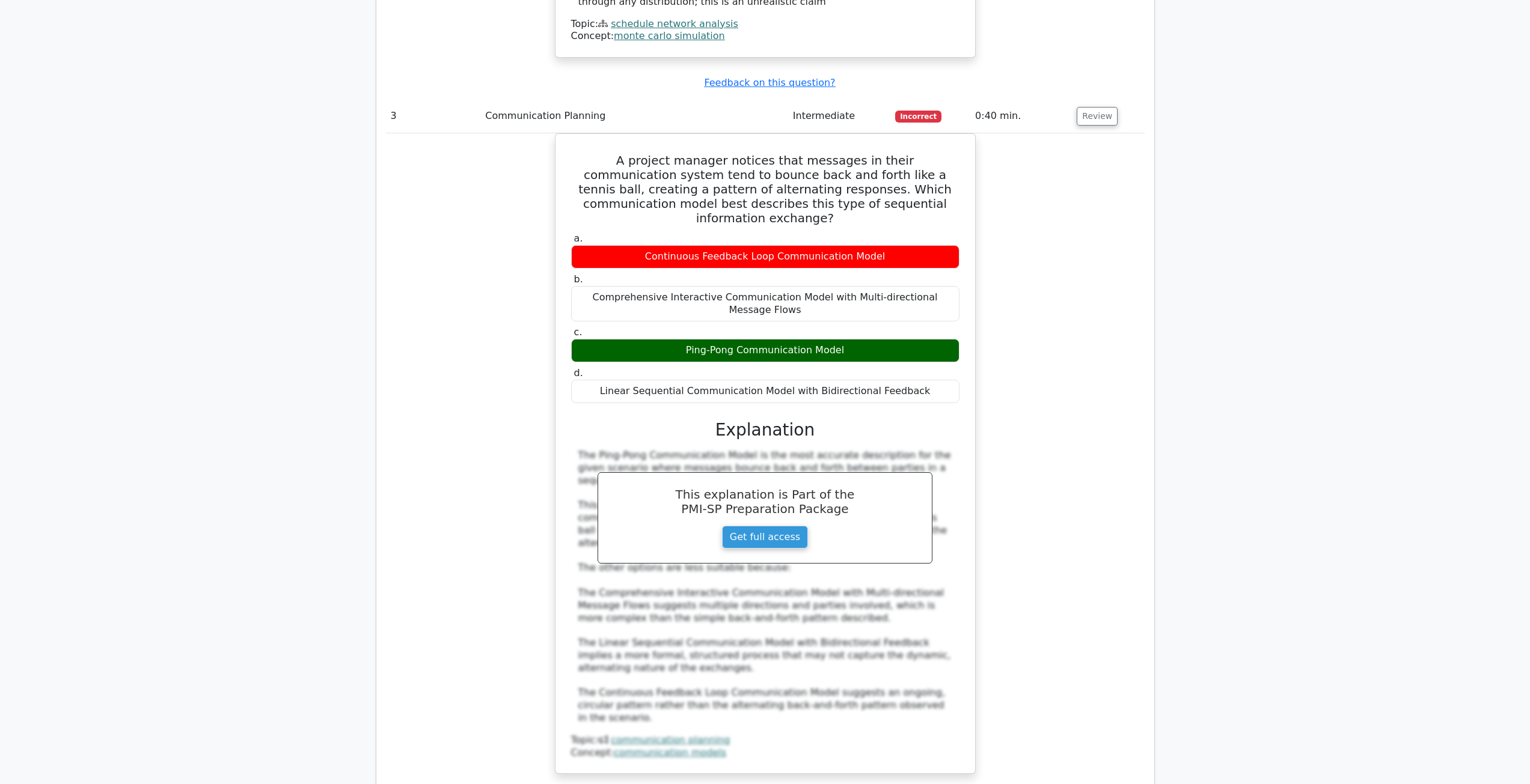
click at [1082, 357] on div "A project manager notices that messages in their communication system tend to b…" at bounding box center [765, 461] width 759 height 655
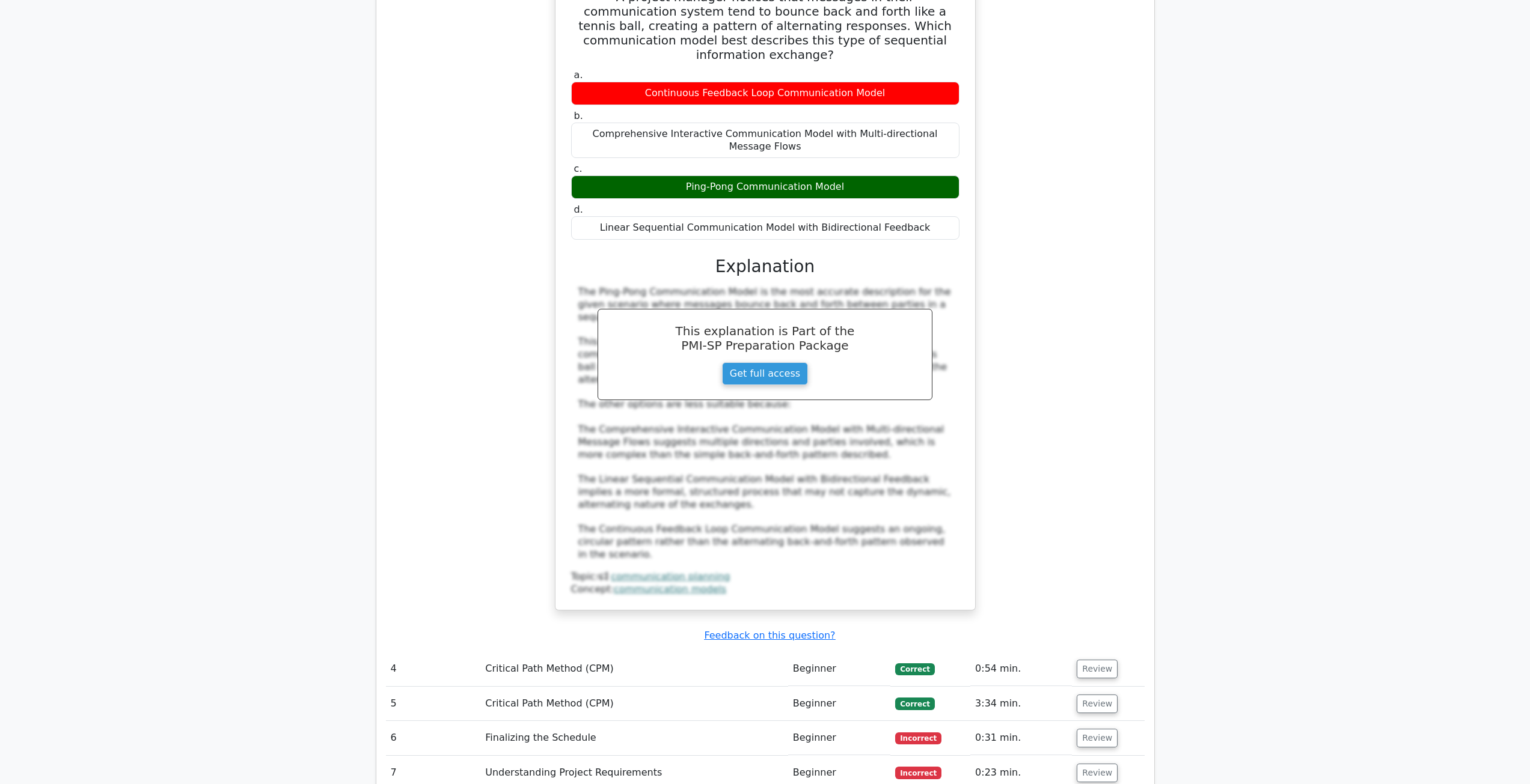
scroll to position [2464, 0]
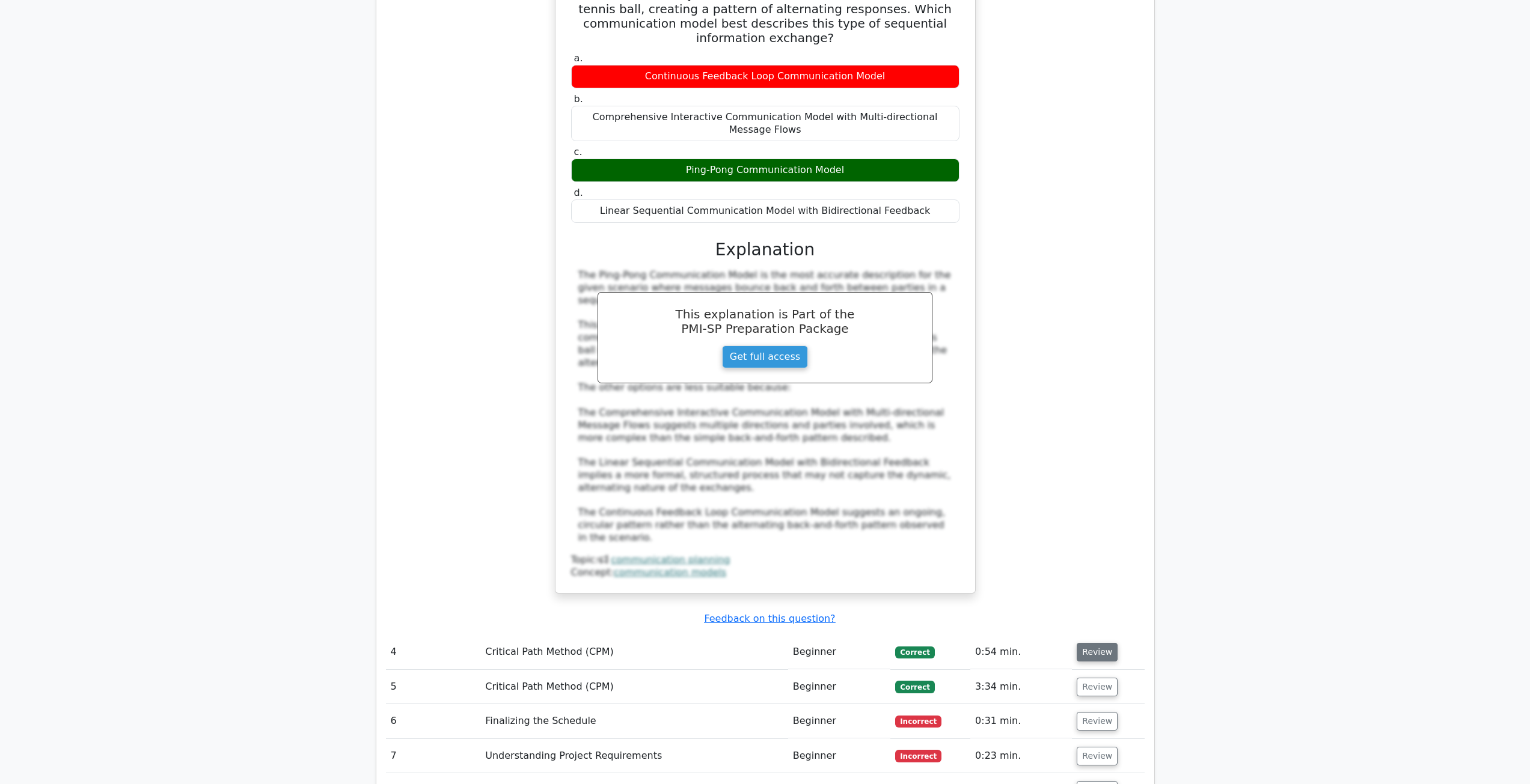
click at [1109, 642] on button "Review" at bounding box center [1096, 651] width 40 height 18
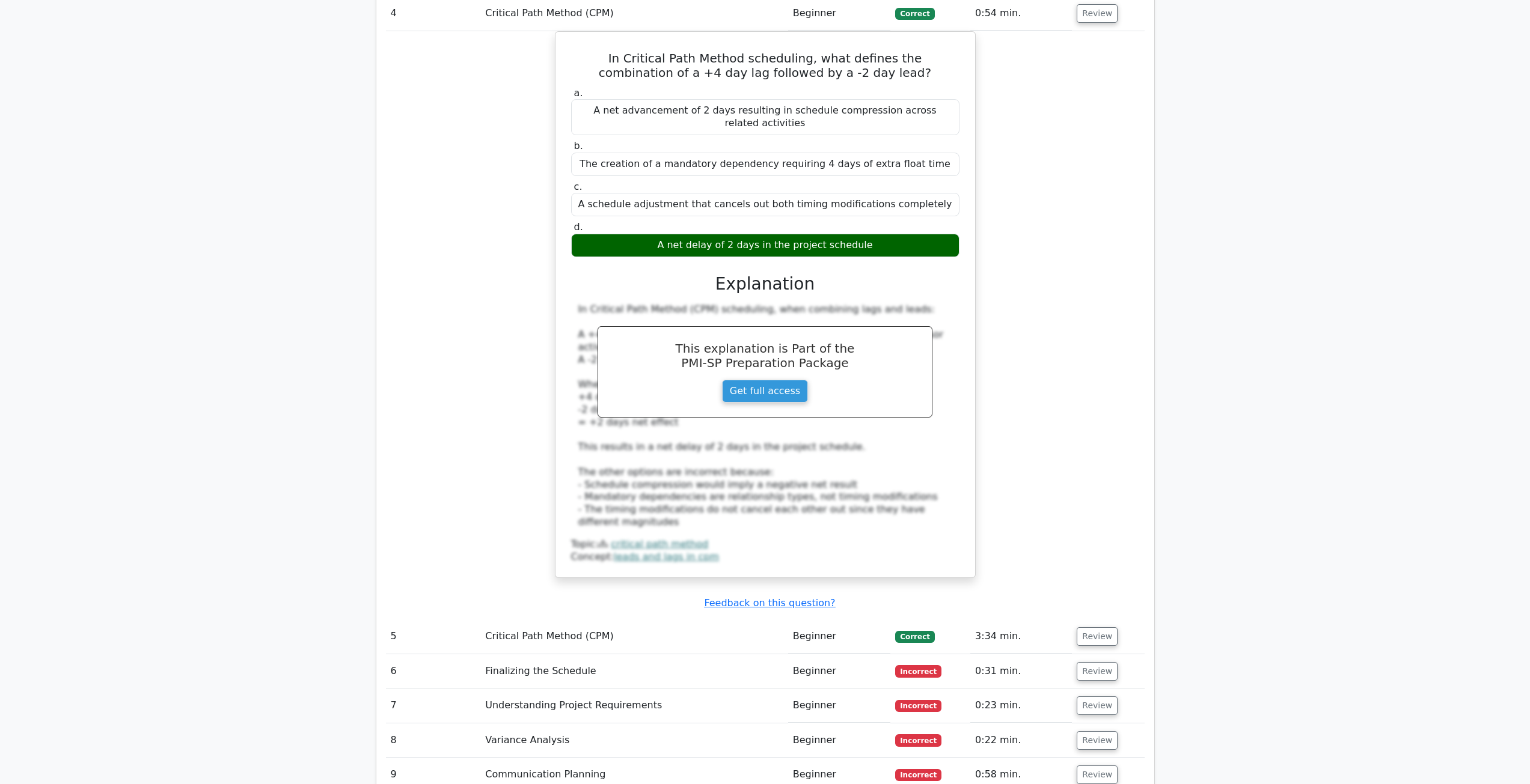
scroll to position [3184, 0]
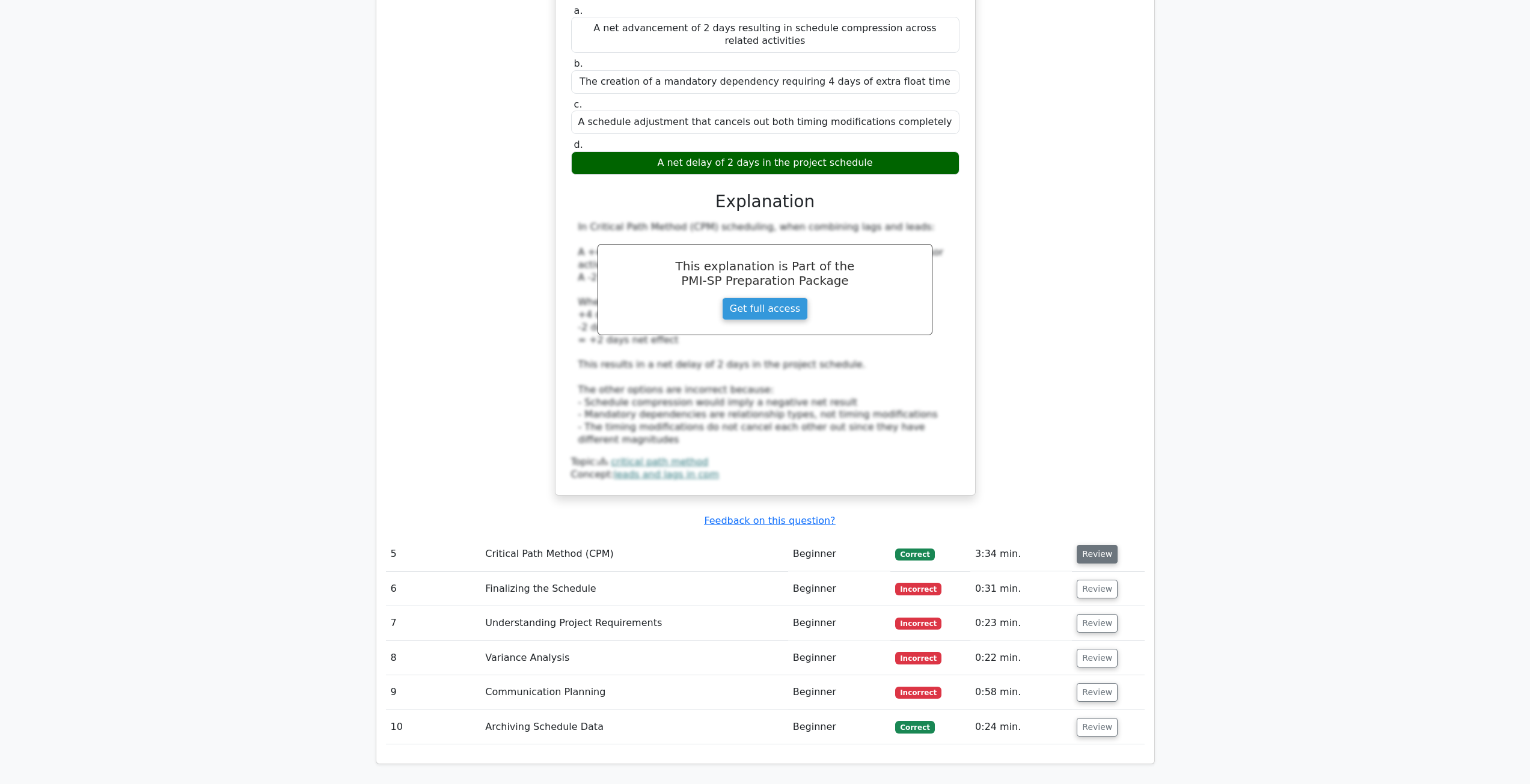
click at [1097, 545] on button "Review" at bounding box center [1096, 554] width 40 height 18
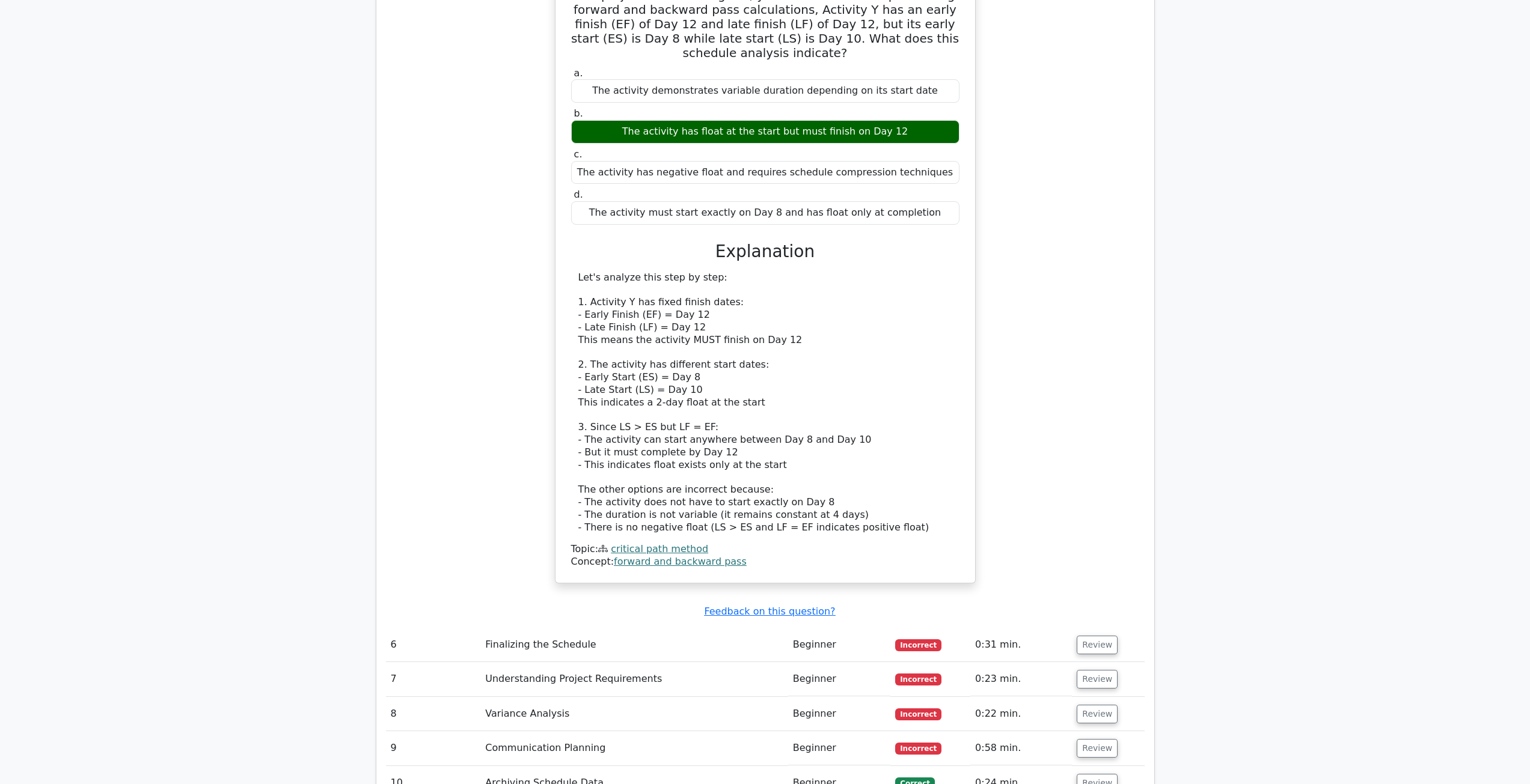
scroll to position [3845, 0]
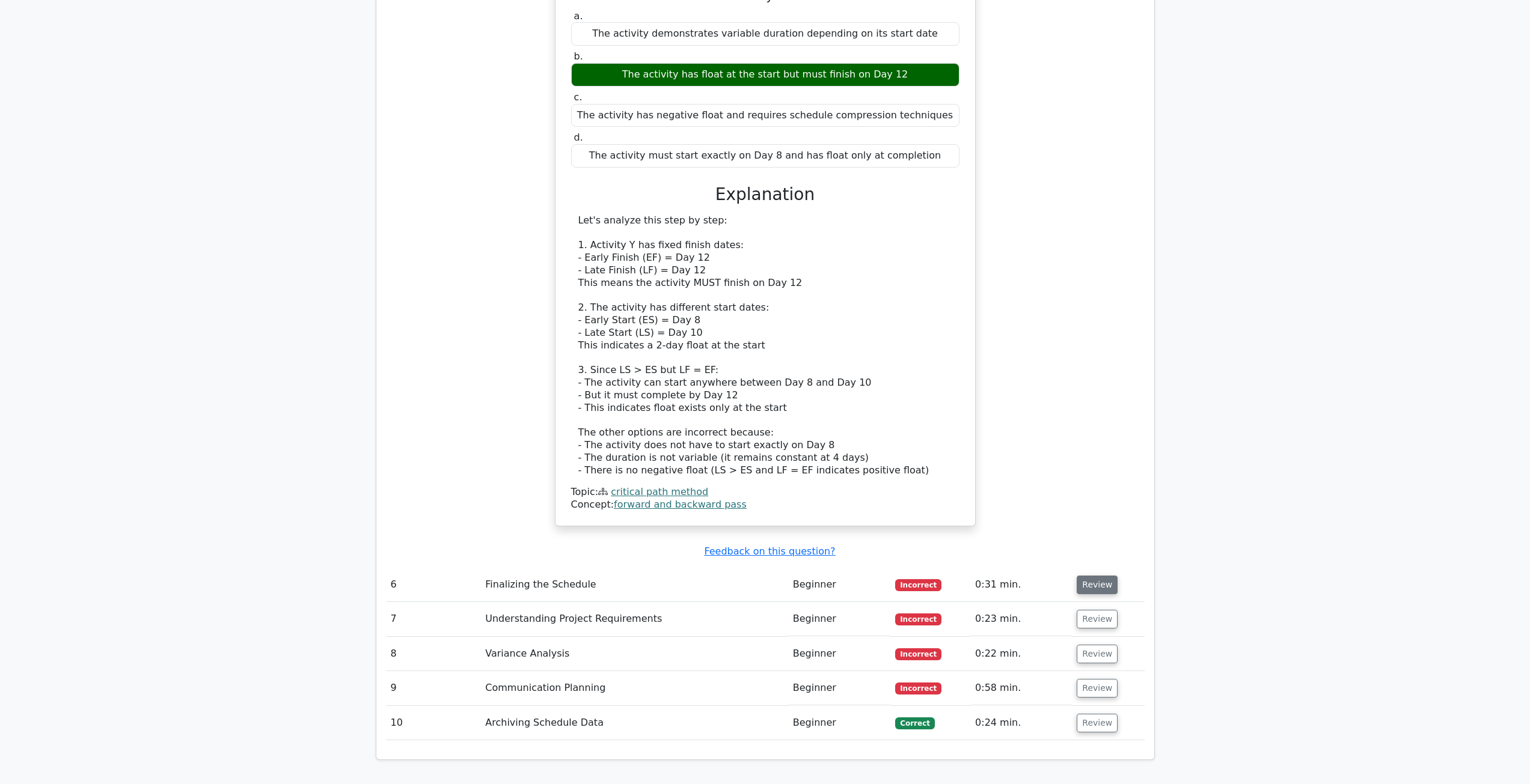
click at [1103, 576] on button "Review" at bounding box center [1096, 584] width 40 height 18
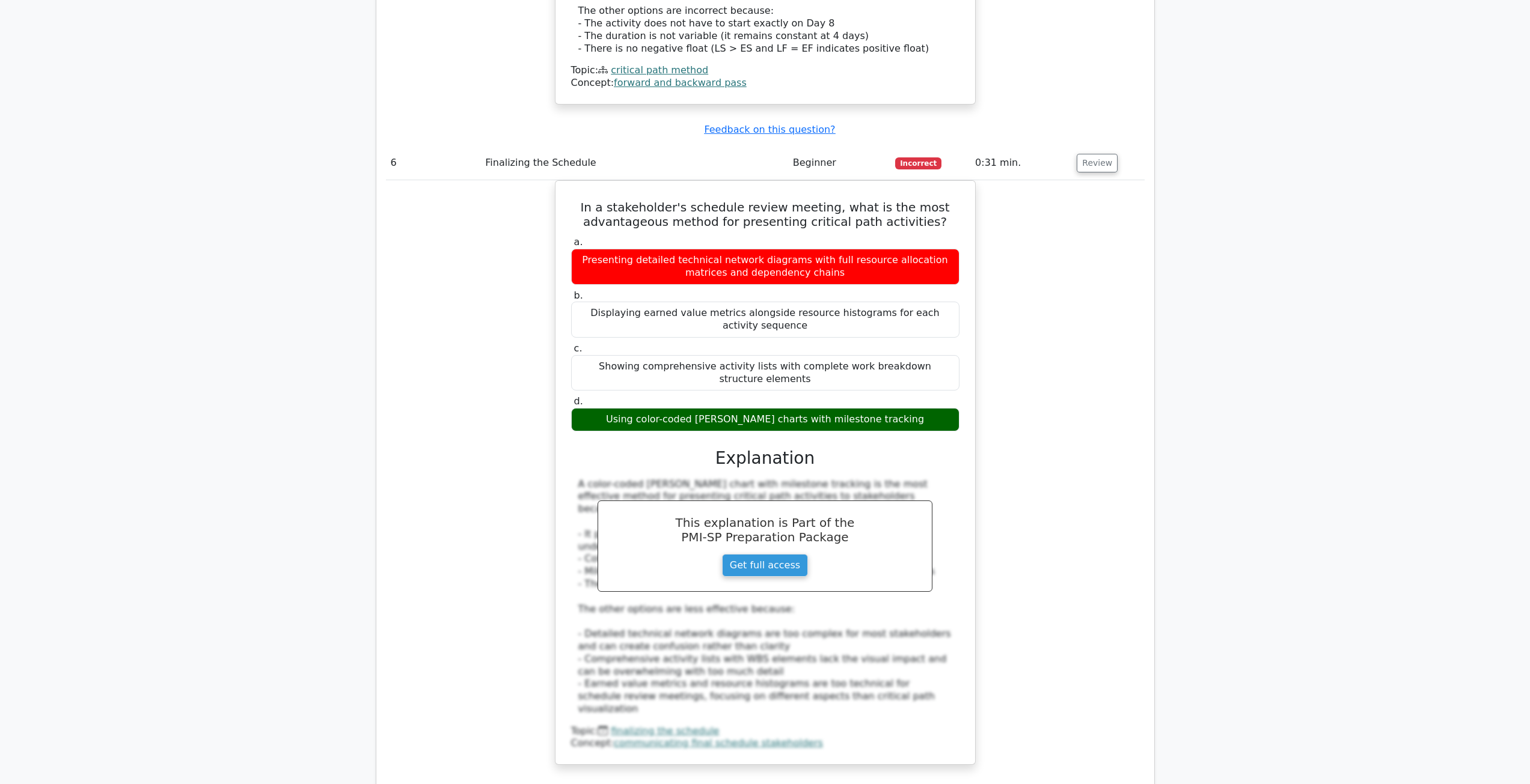
scroll to position [4386, 0]
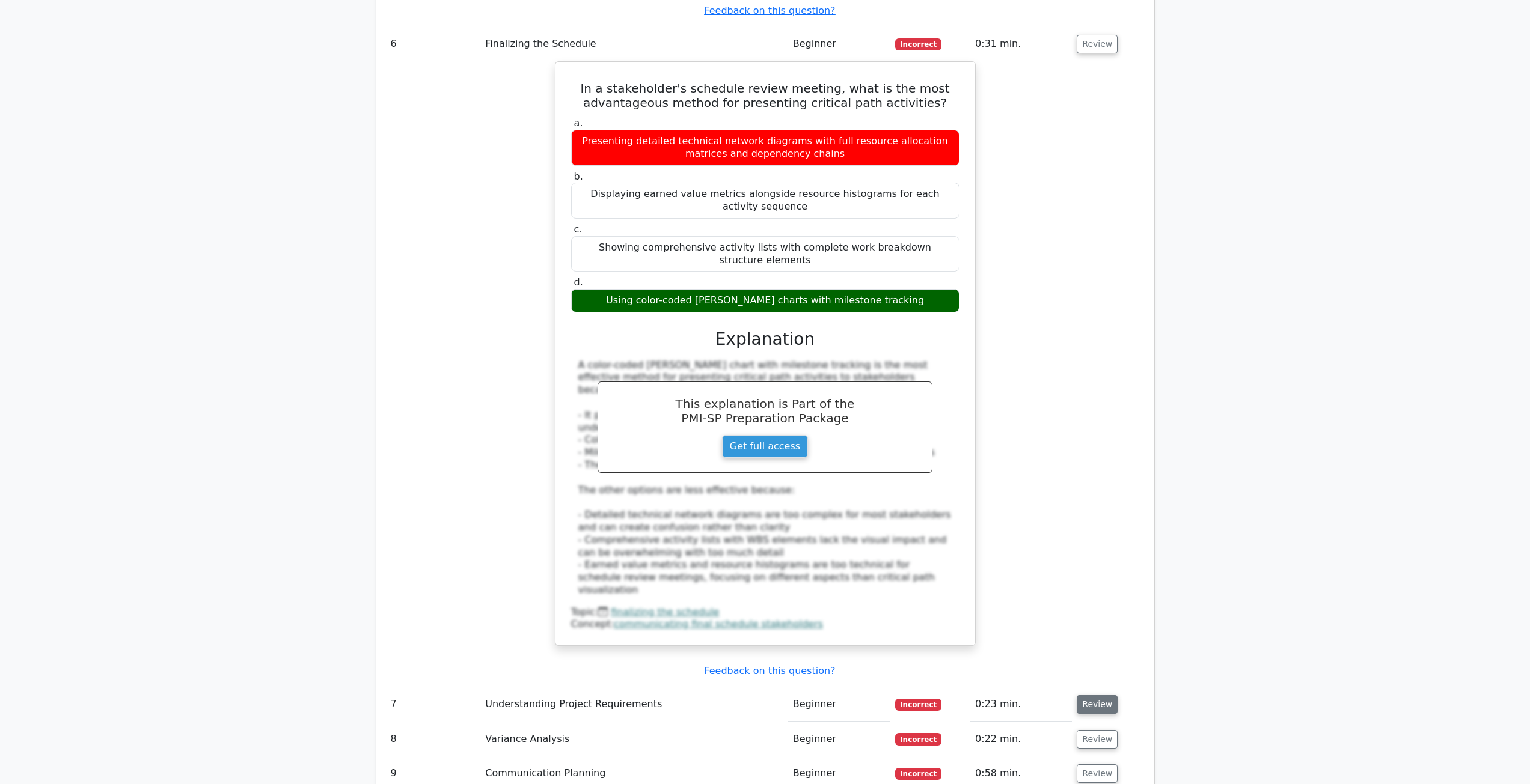
click at [1091, 695] on button "Review" at bounding box center [1096, 704] width 40 height 18
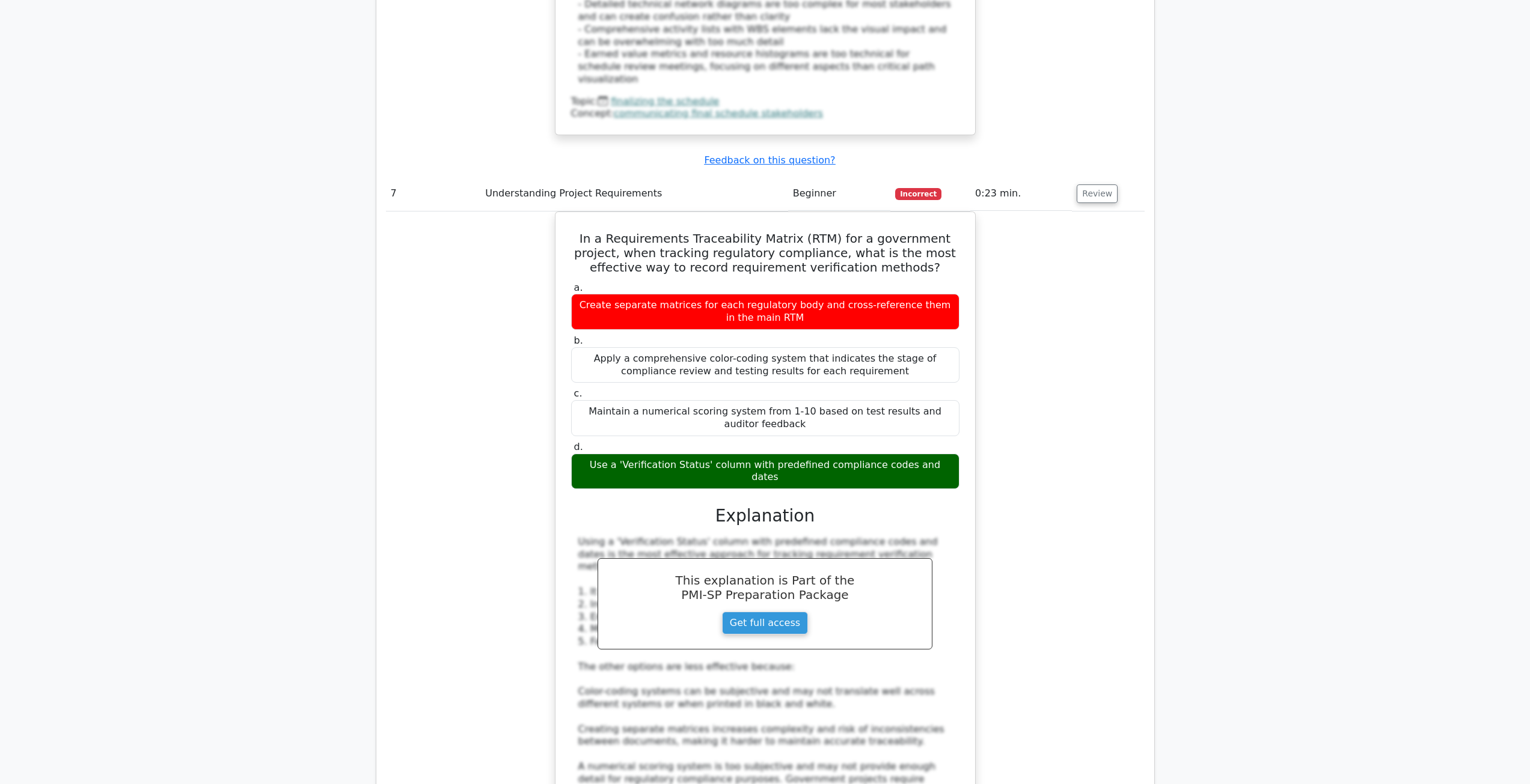
scroll to position [4987, 0]
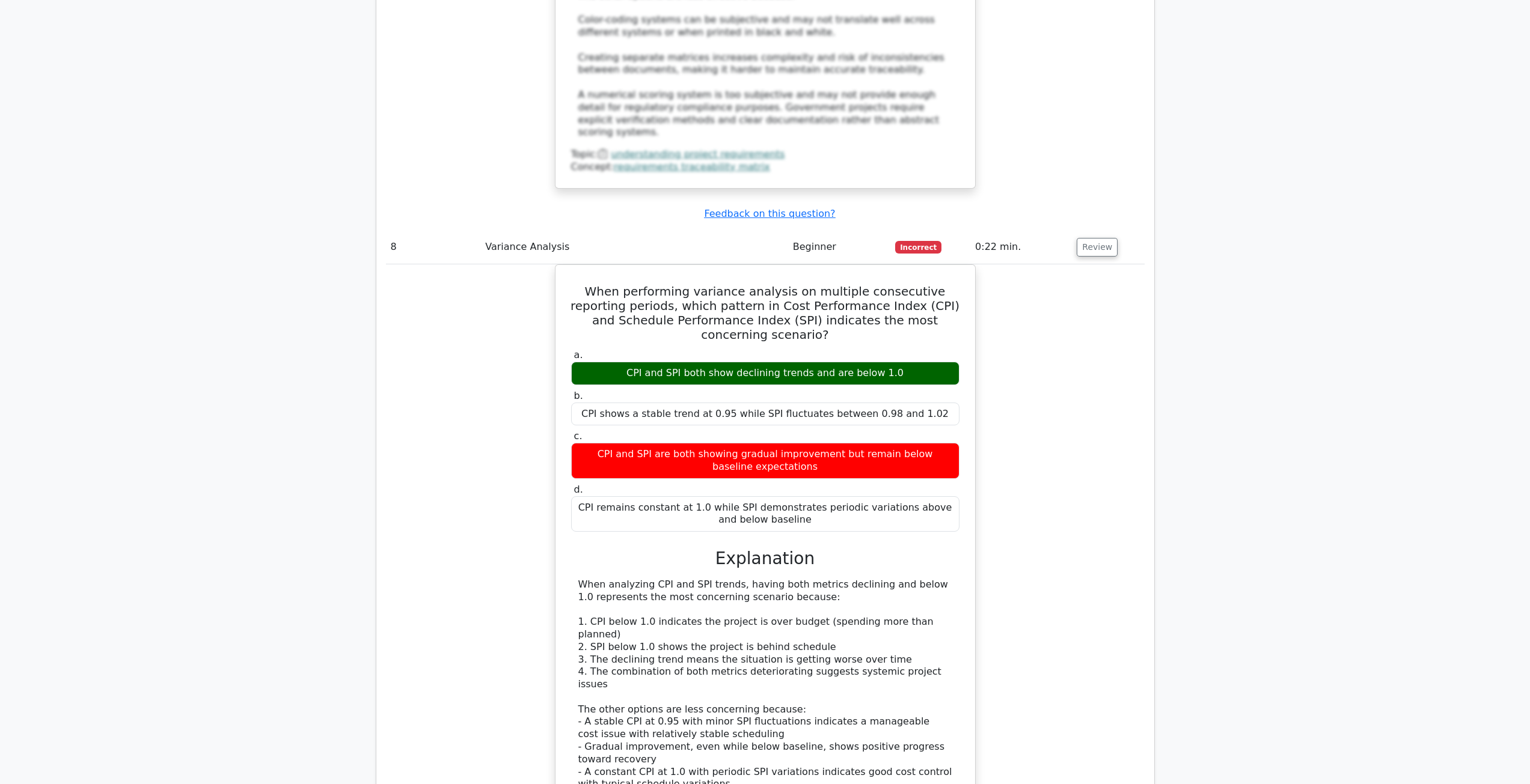
scroll to position [5588, 0]
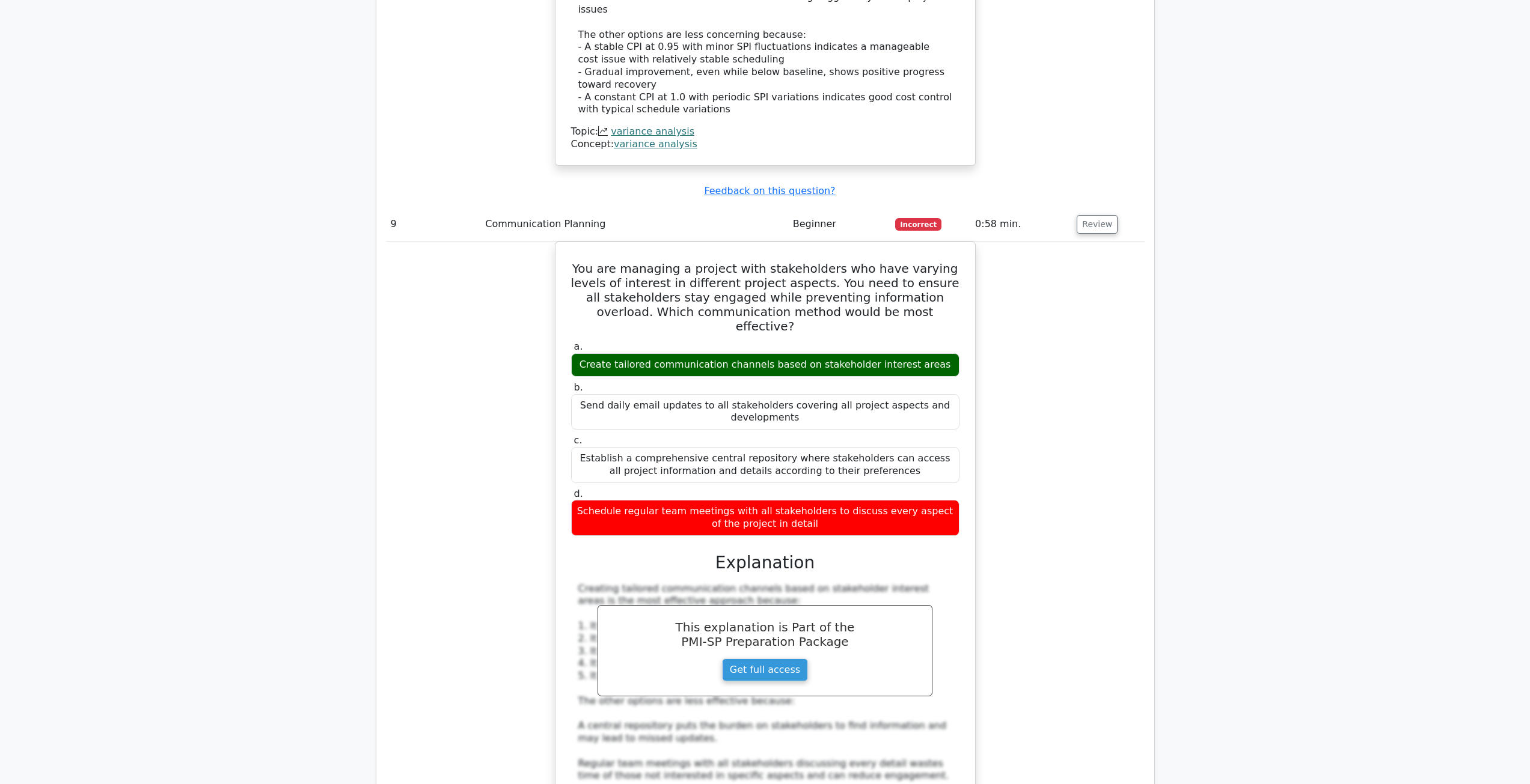
scroll to position [6249, 0]
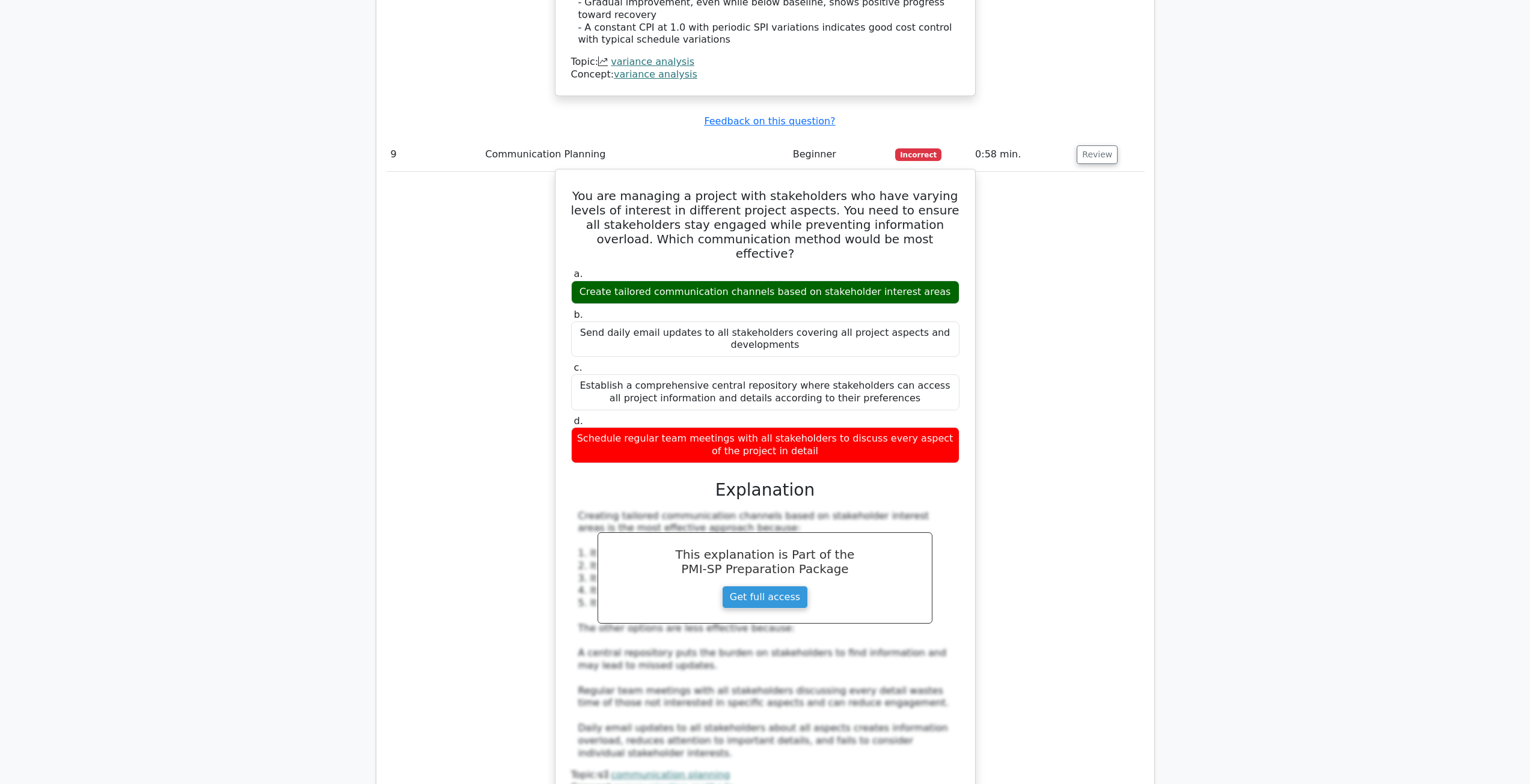
scroll to position [6189, 0]
